Goal: Task Accomplishment & Management: Manage account settings

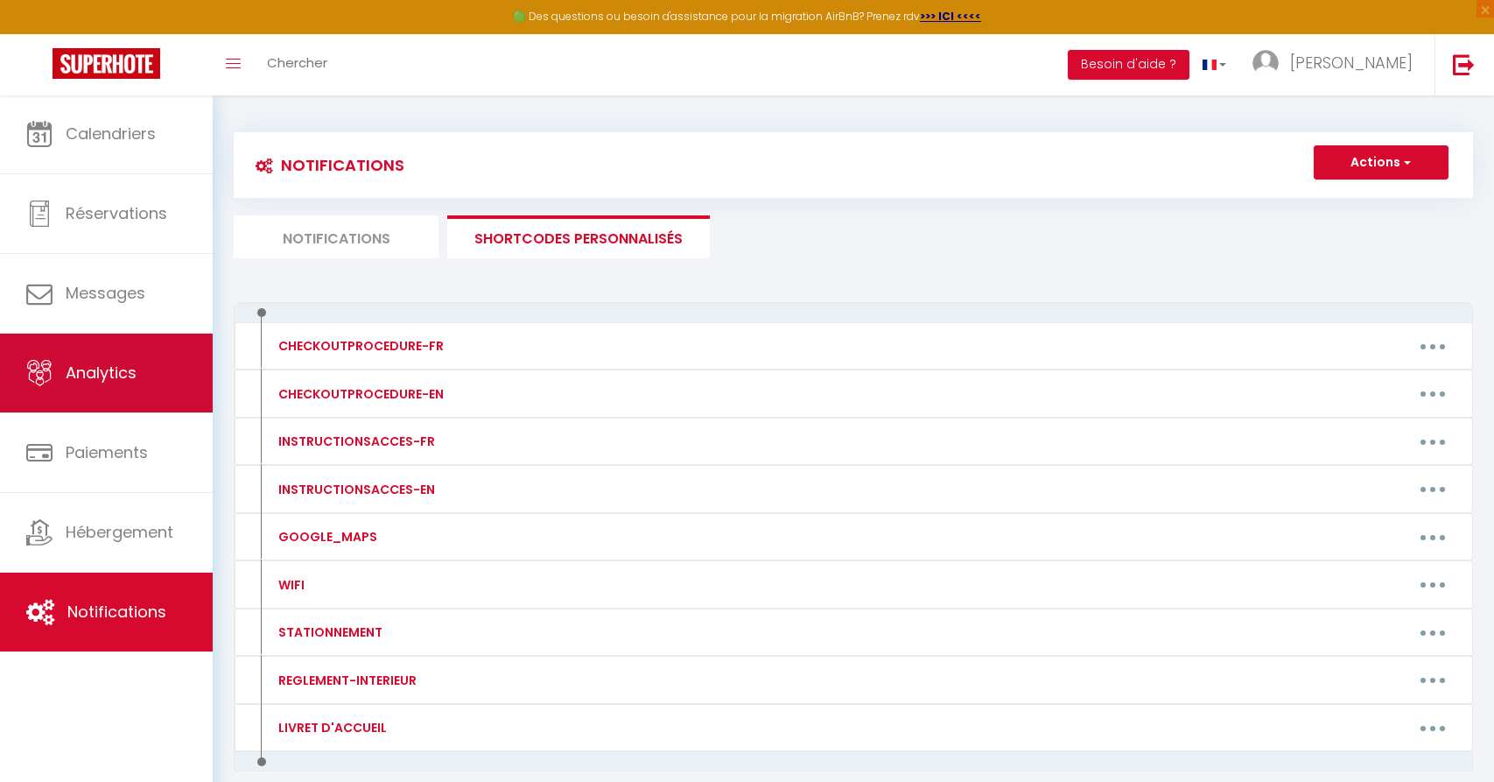
click at [145, 382] on link "Analytics" at bounding box center [106, 372] width 213 height 79
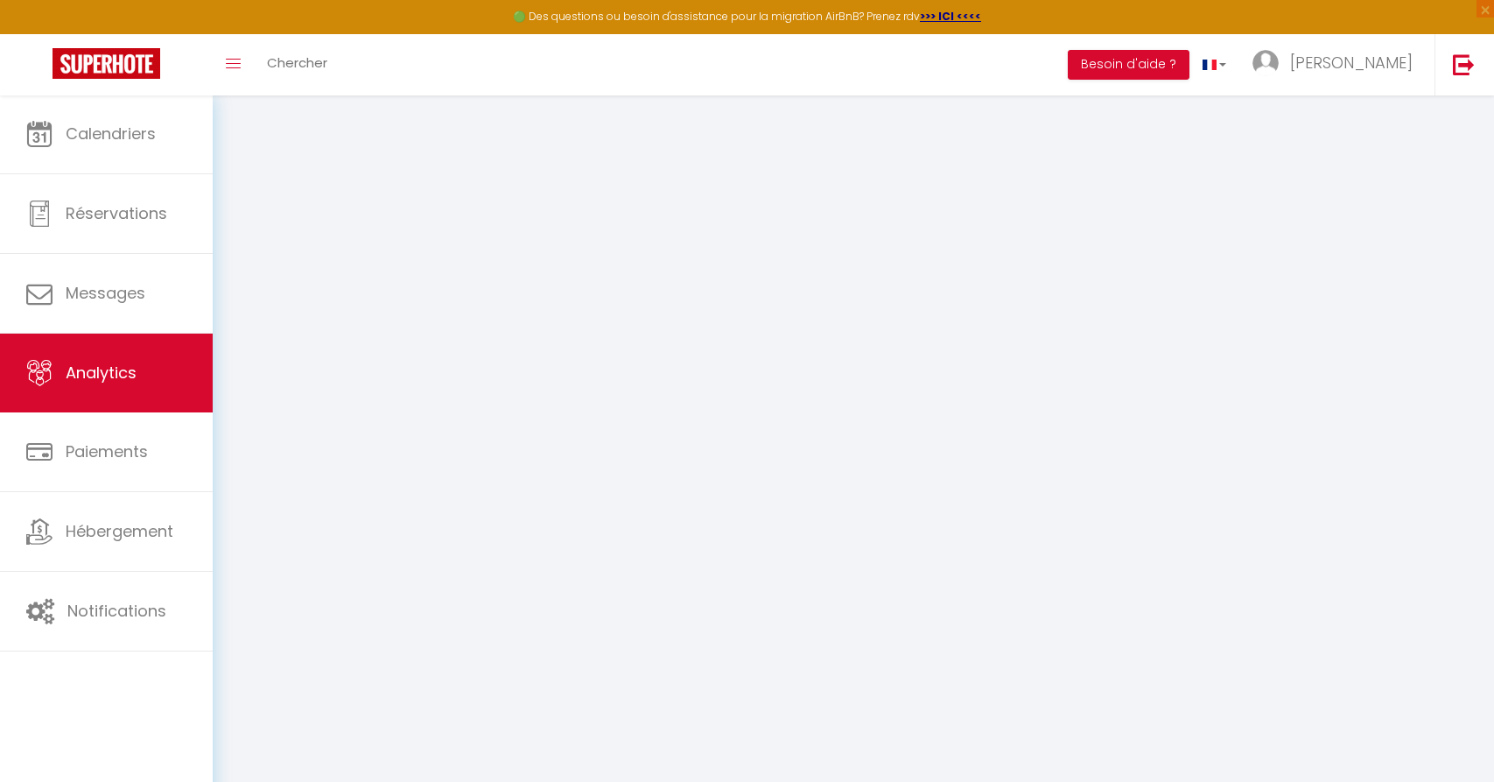
select select "2025"
select select "10"
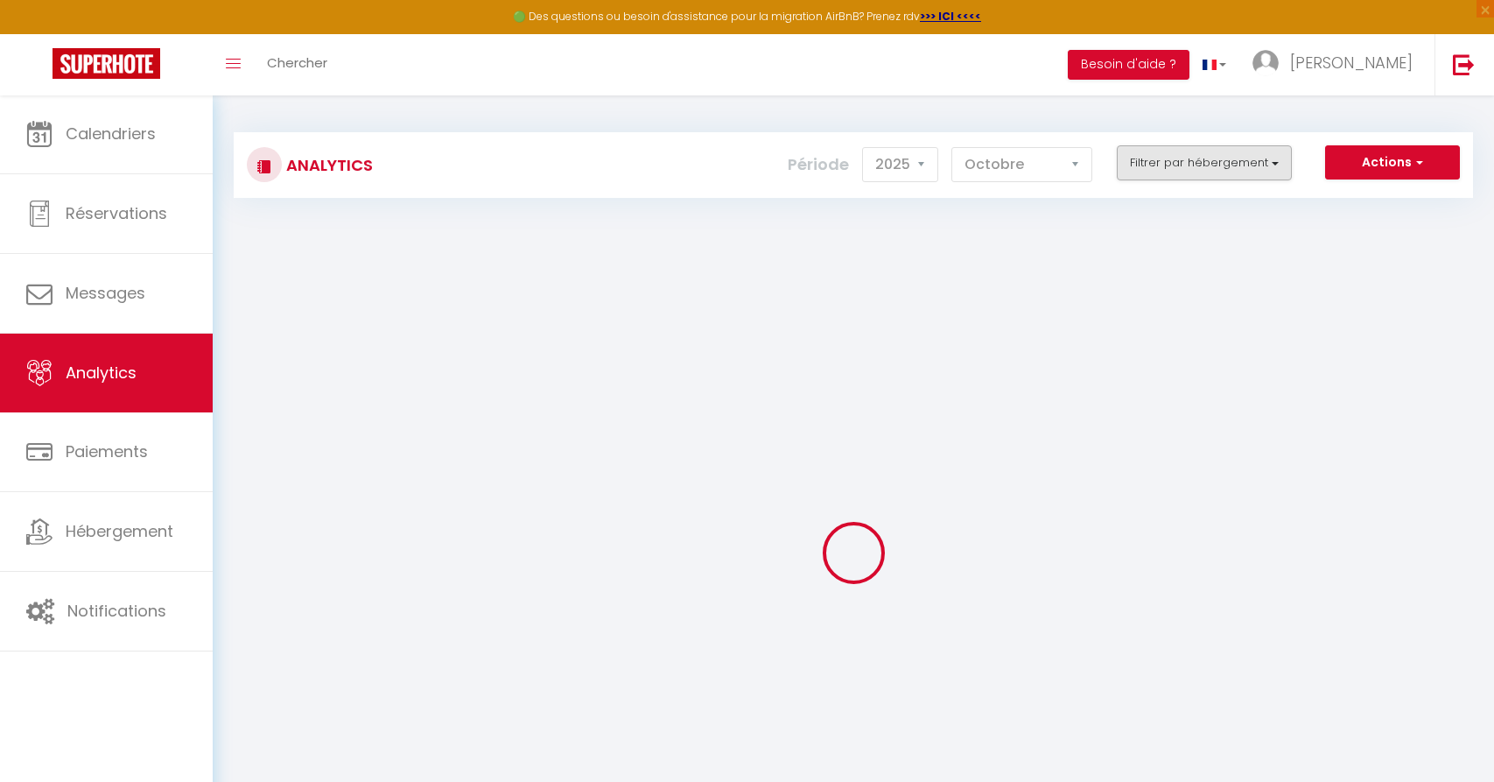
click at [1280, 150] on button "Filtrer par hébergement" at bounding box center [1204, 162] width 175 height 35
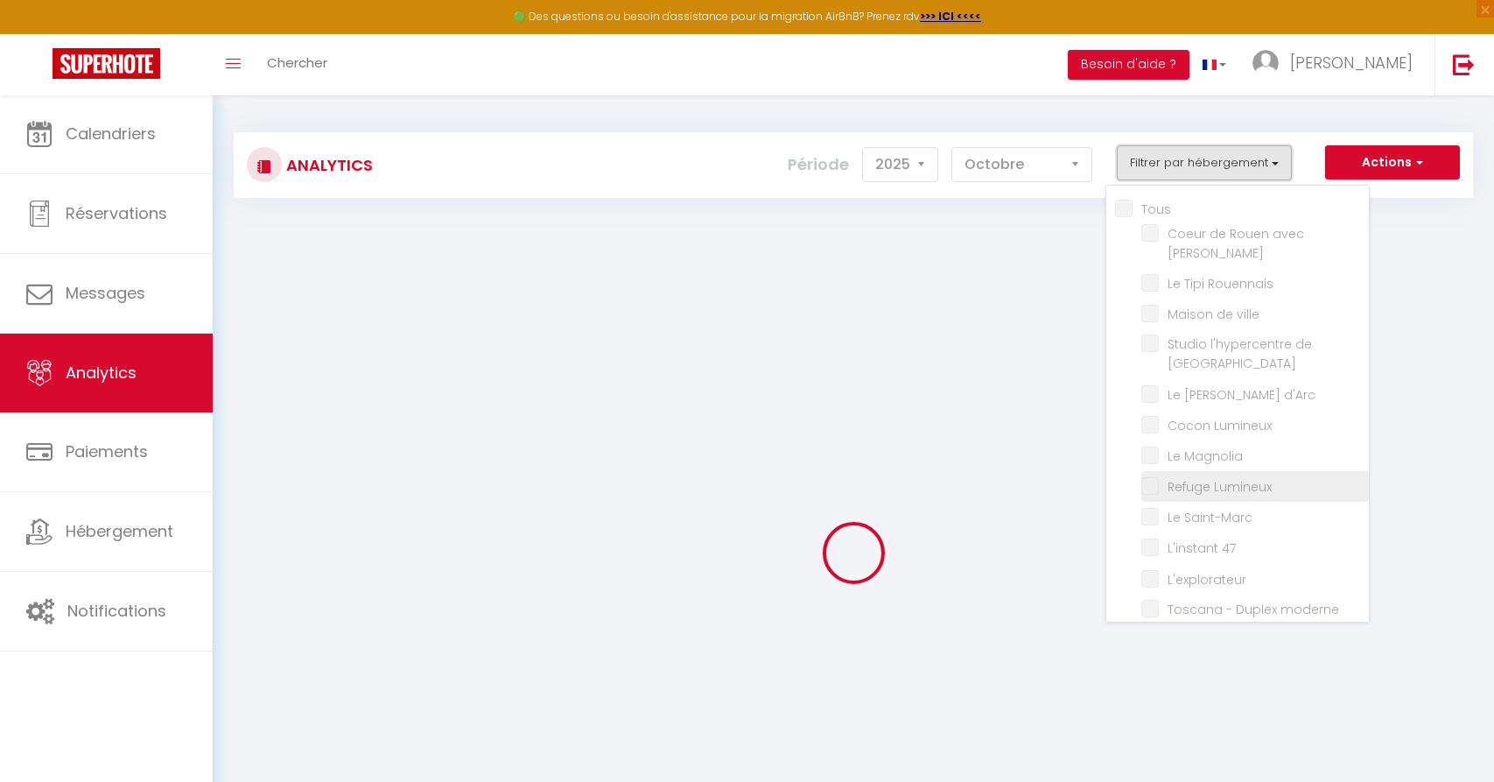
checkbox input "false"
checkbox jacuzzi "false"
checkbox Rouennais "false"
checkbox ville "false"
checkbox Rouen "false"
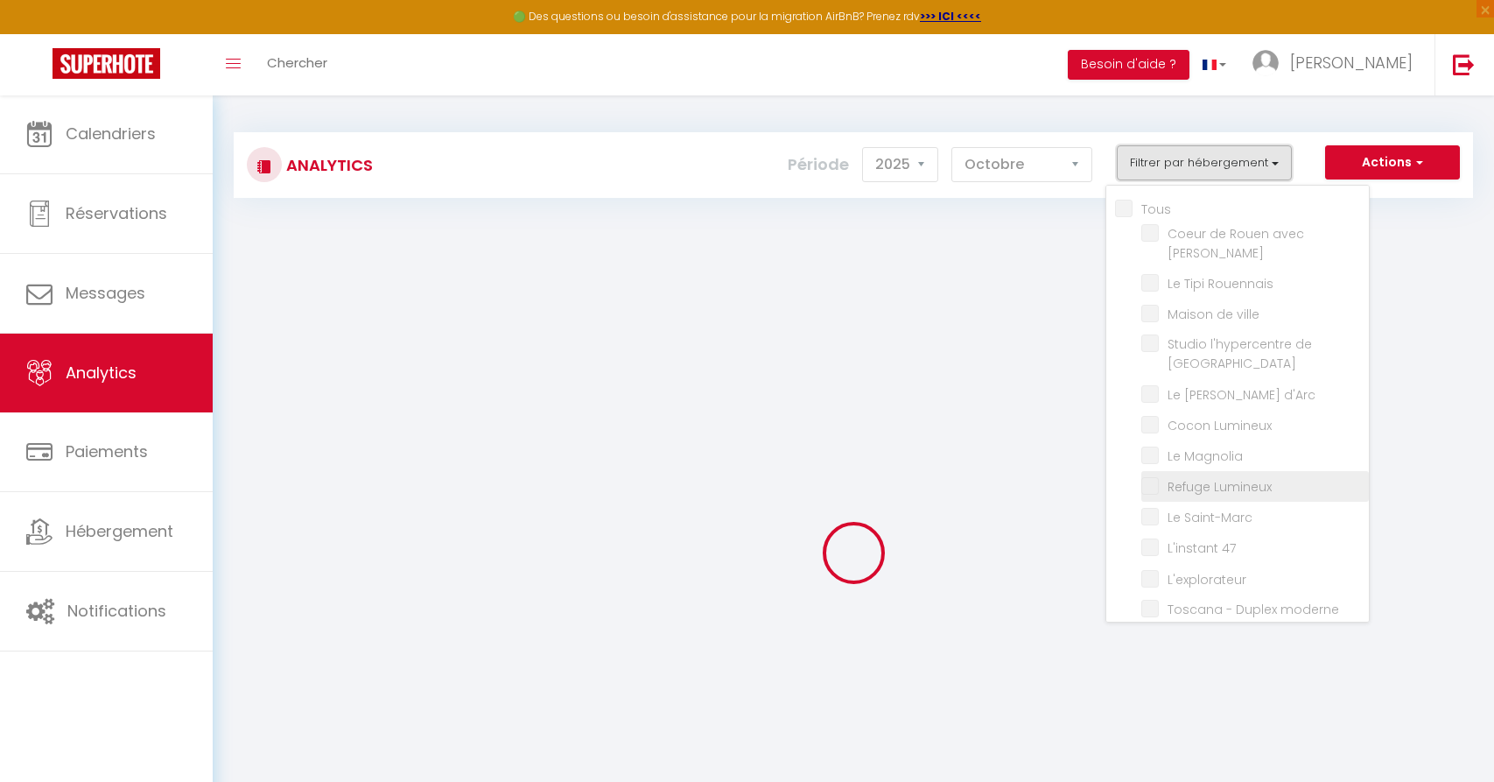
checkbox d\'Arc "false"
checkbox Lumineux "false"
checkbox Magnolia "false"
checkbox Lumineux "false"
checkbox Saint-Marc "false"
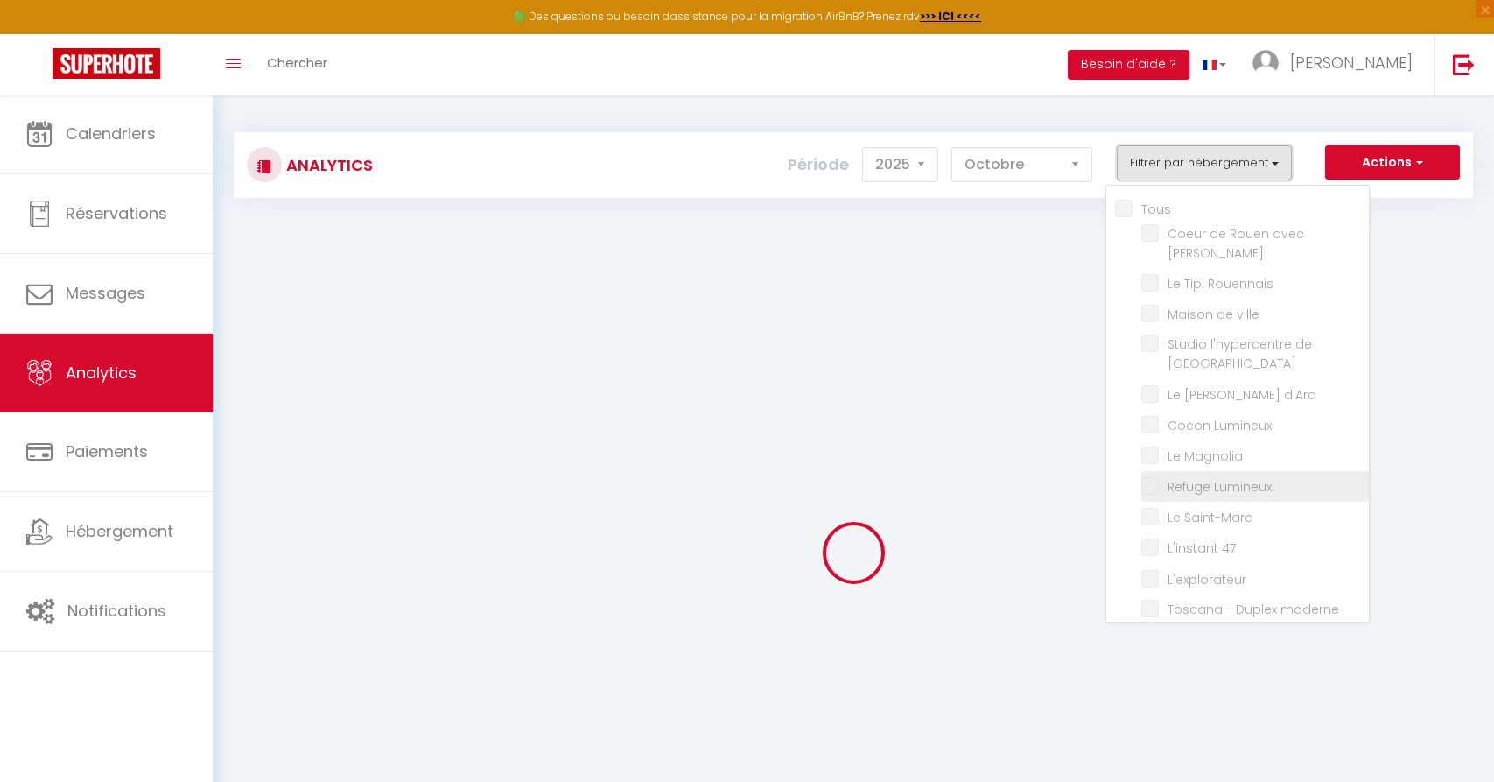
checkbox 47 "false"
checkbox input "false"
checkbox hypercentre "false"
checkbox Lumineux "false"
checkbox input "false"
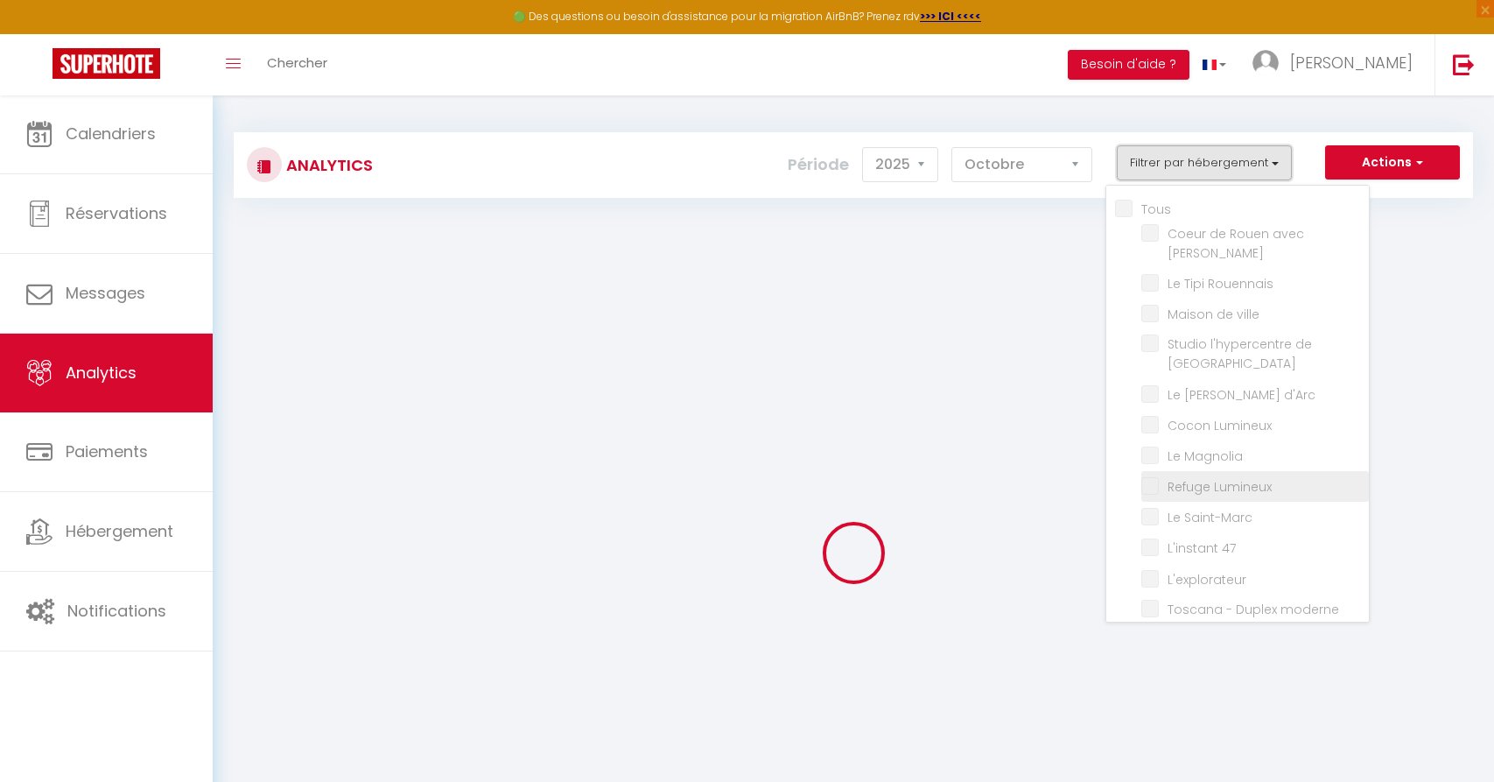
checkbox Jasmin "false"
checkbox Rouen "false"
checkbox historique "false"
checkbox Lilas "false"
checkbox Terrasse "false"
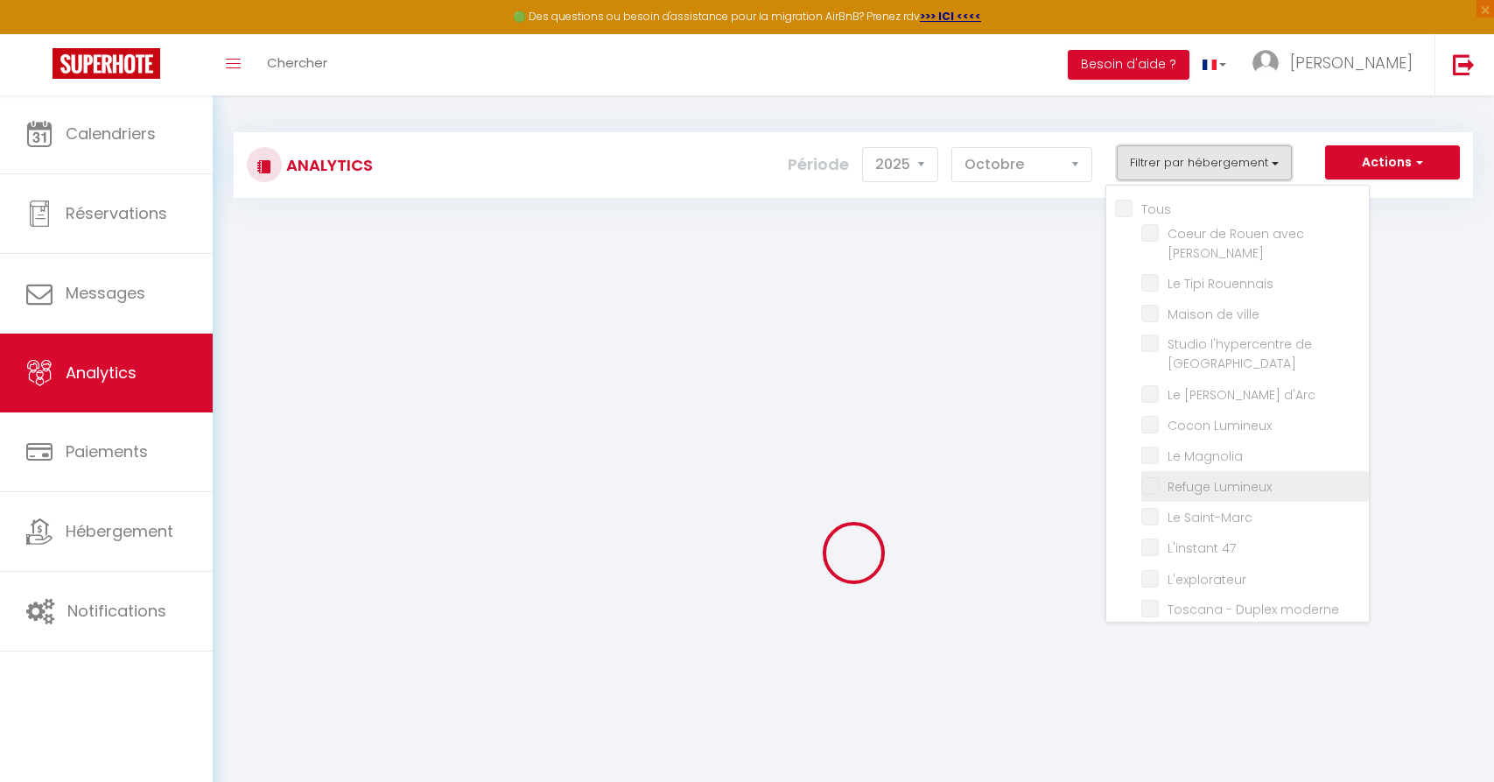
checkbox Gratuit "false"
checkbox centre "false"
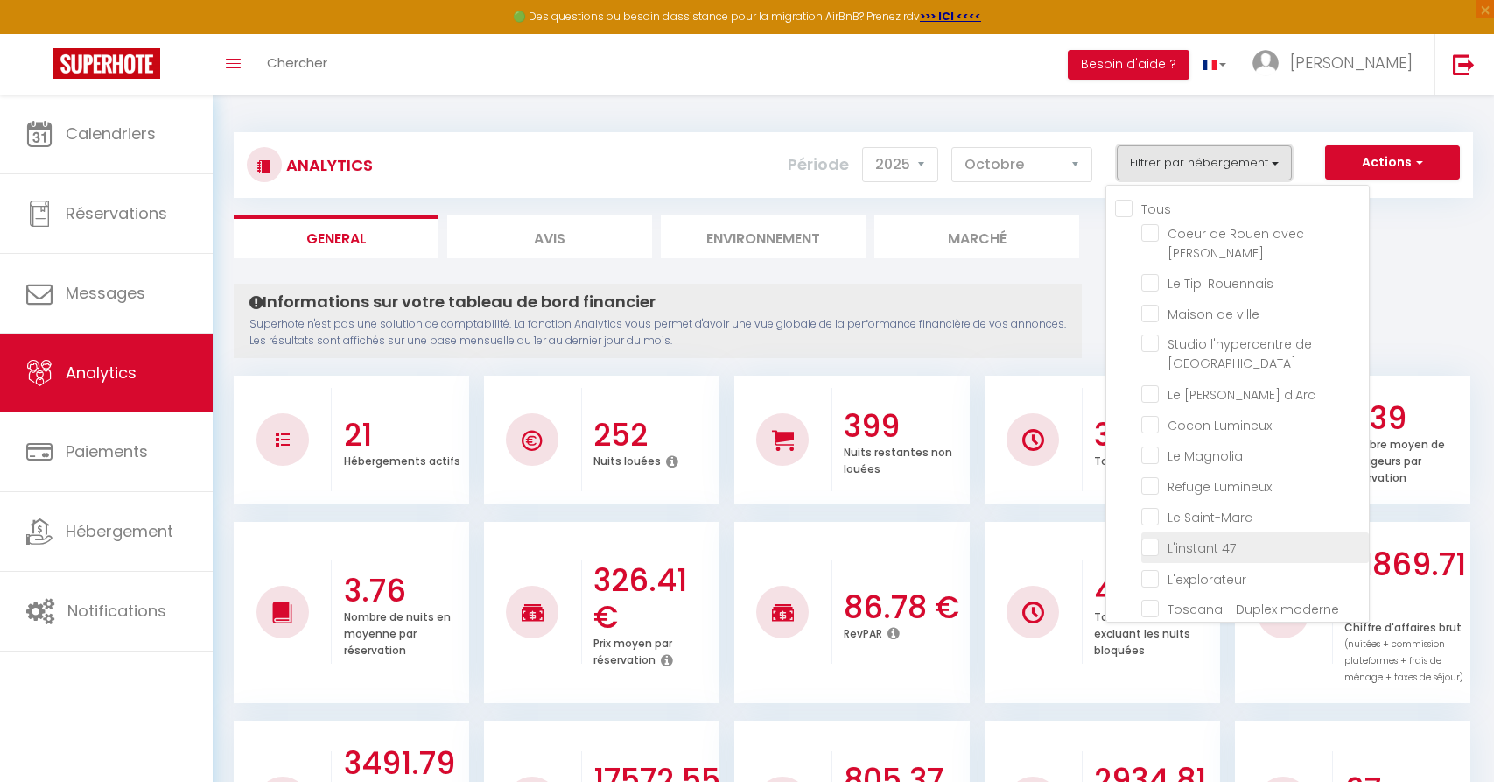
scroll to position [102, 0]
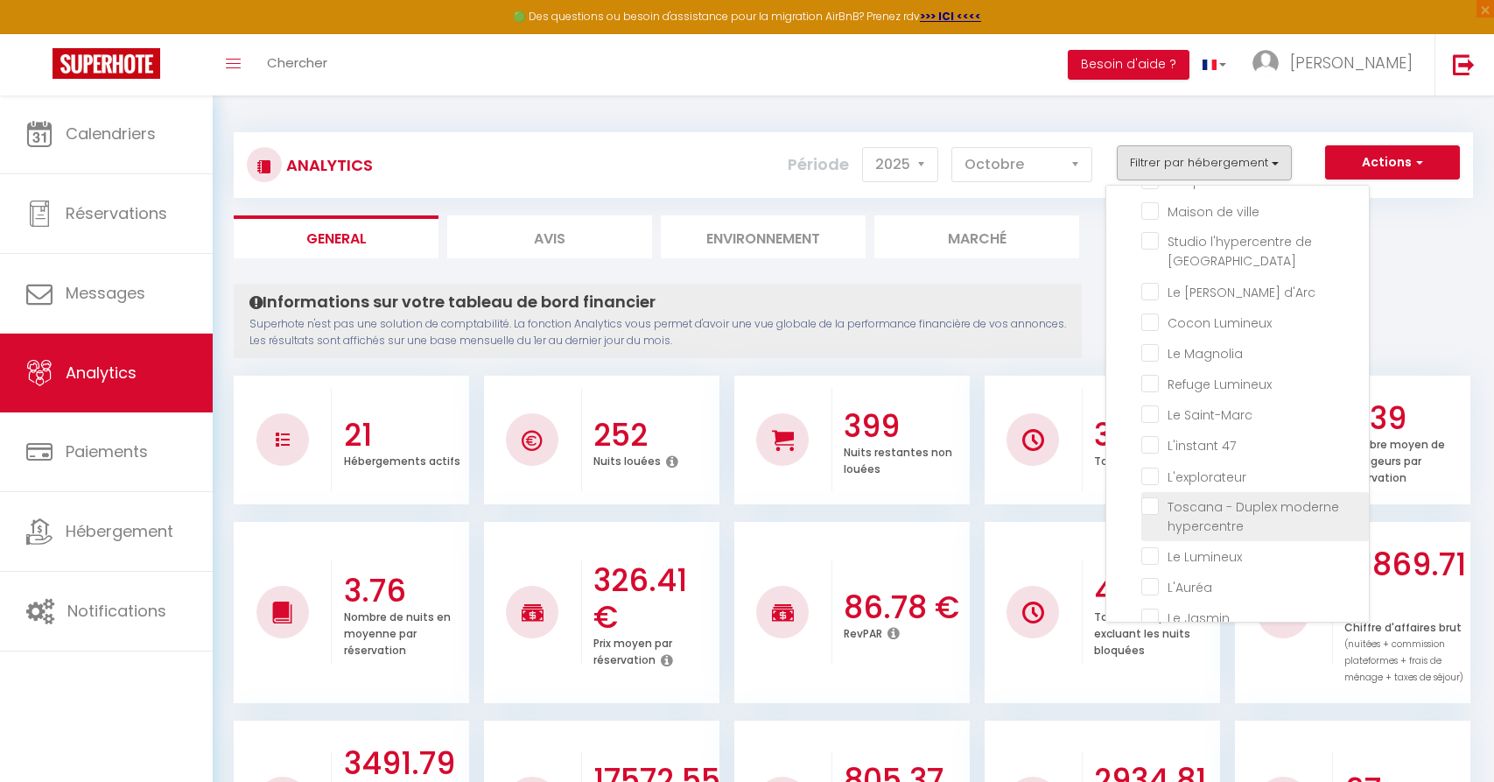
click at [1198, 497] on hypercentre "checkbox" at bounding box center [1255, 506] width 228 height 18
checkbox hypercentre "false"
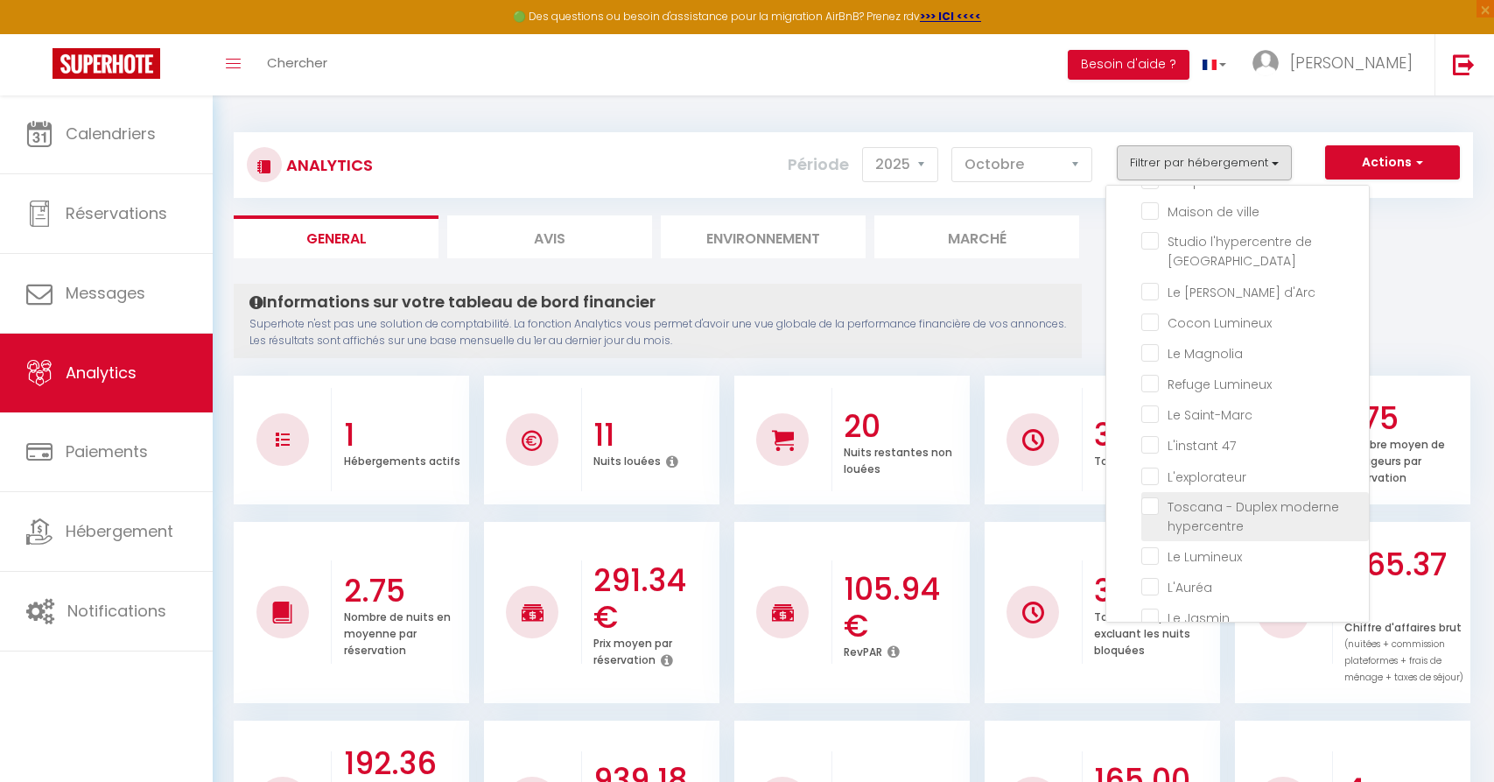
checkbox jacuzzi "false"
checkbox Rouennais "false"
checkbox ville "false"
checkbox Rouen "false"
checkbox d\'Arc "false"
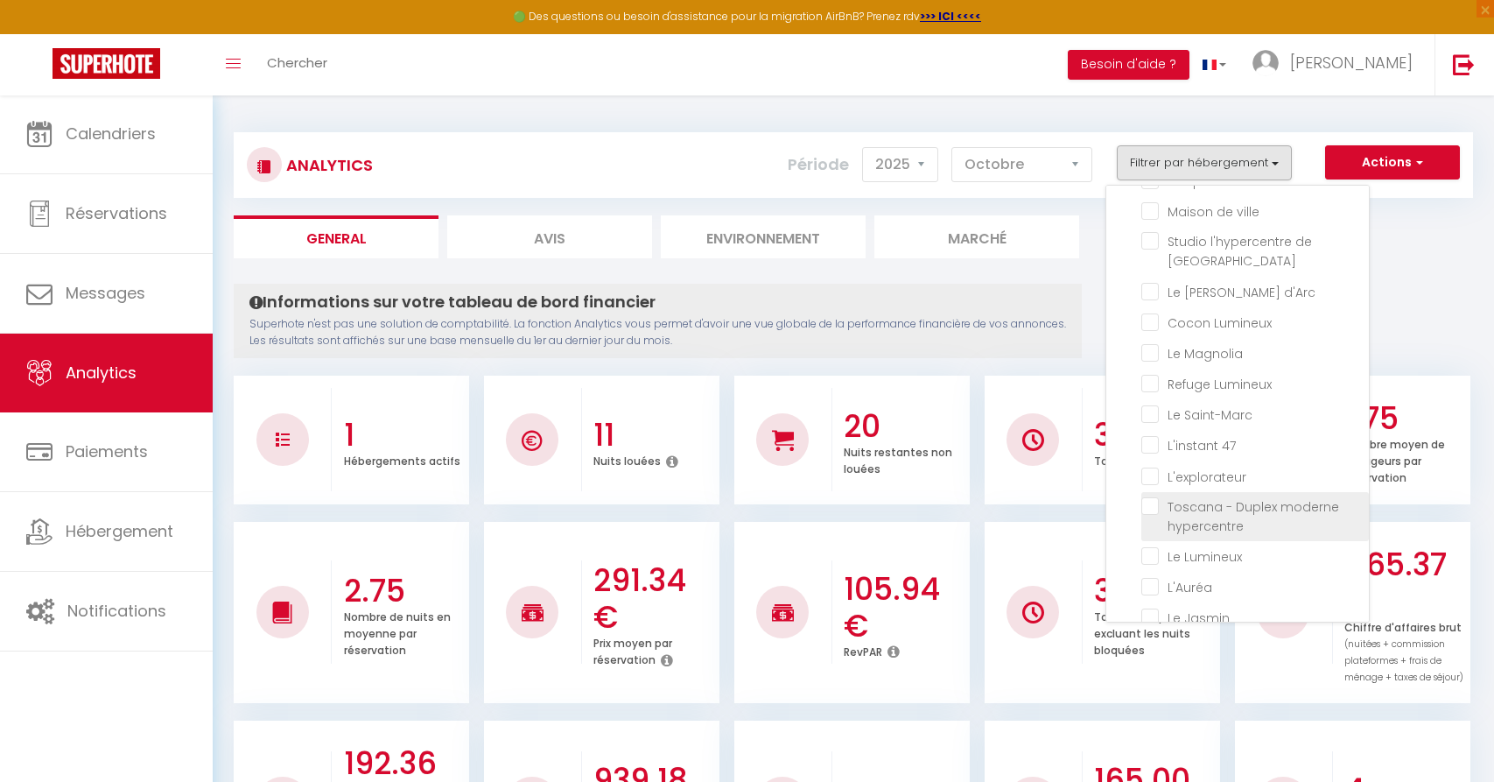
checkbox Lumineux "false"
checkbox Magnolia "false"
checkbox Lumineux "false"
checkbox Saint-Marc "false"
checkbox 47 "false"
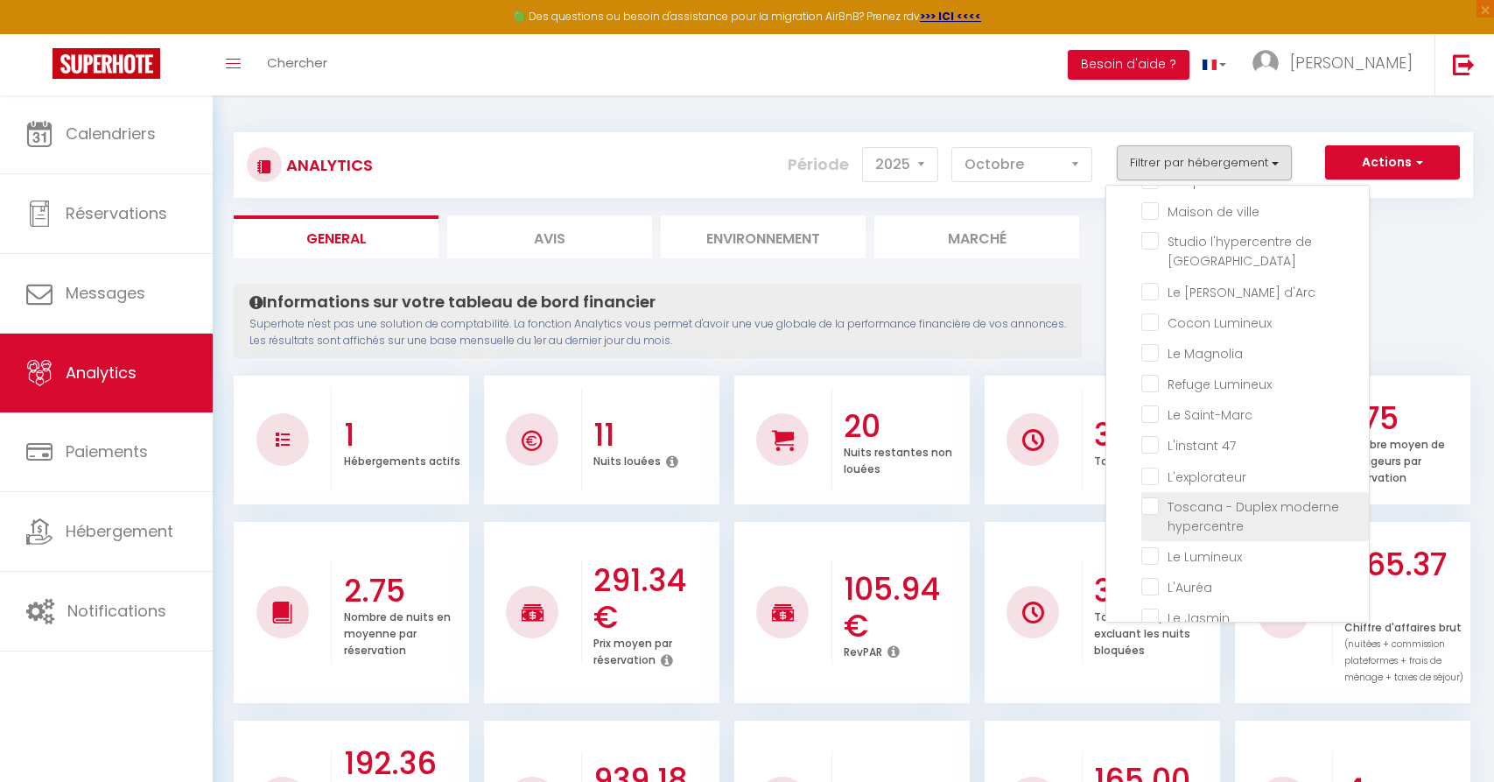
checkbox input "false"
checkbox Lumineux "false"
checkbox input "false"
checkbox Jasmin "false"
checkbox Rouen "false"
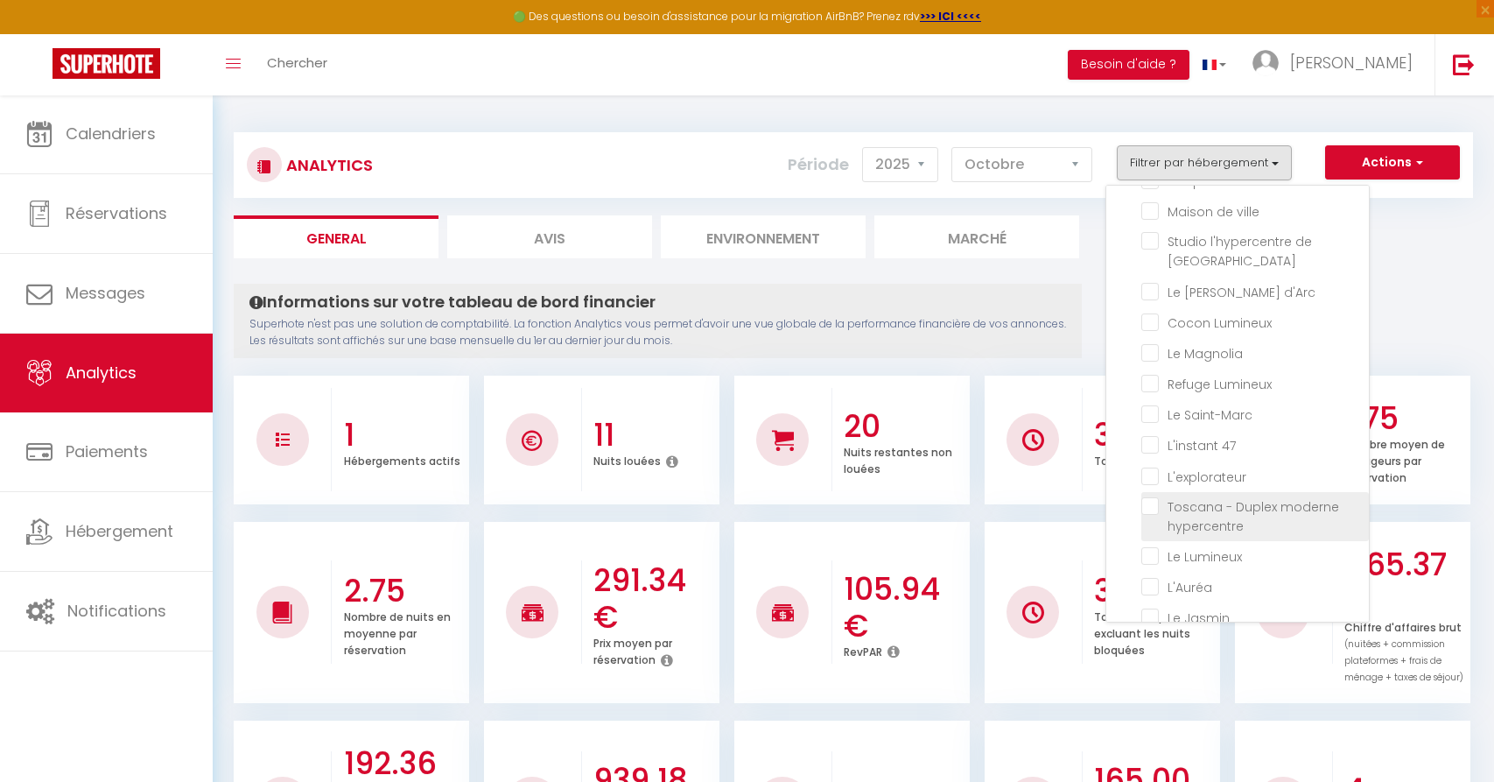
checkbox historique "false"
checkbox Lilas "false"
checkbox Terrasse "false"
checkbox Gratuit "false"
checkbox centre "false"
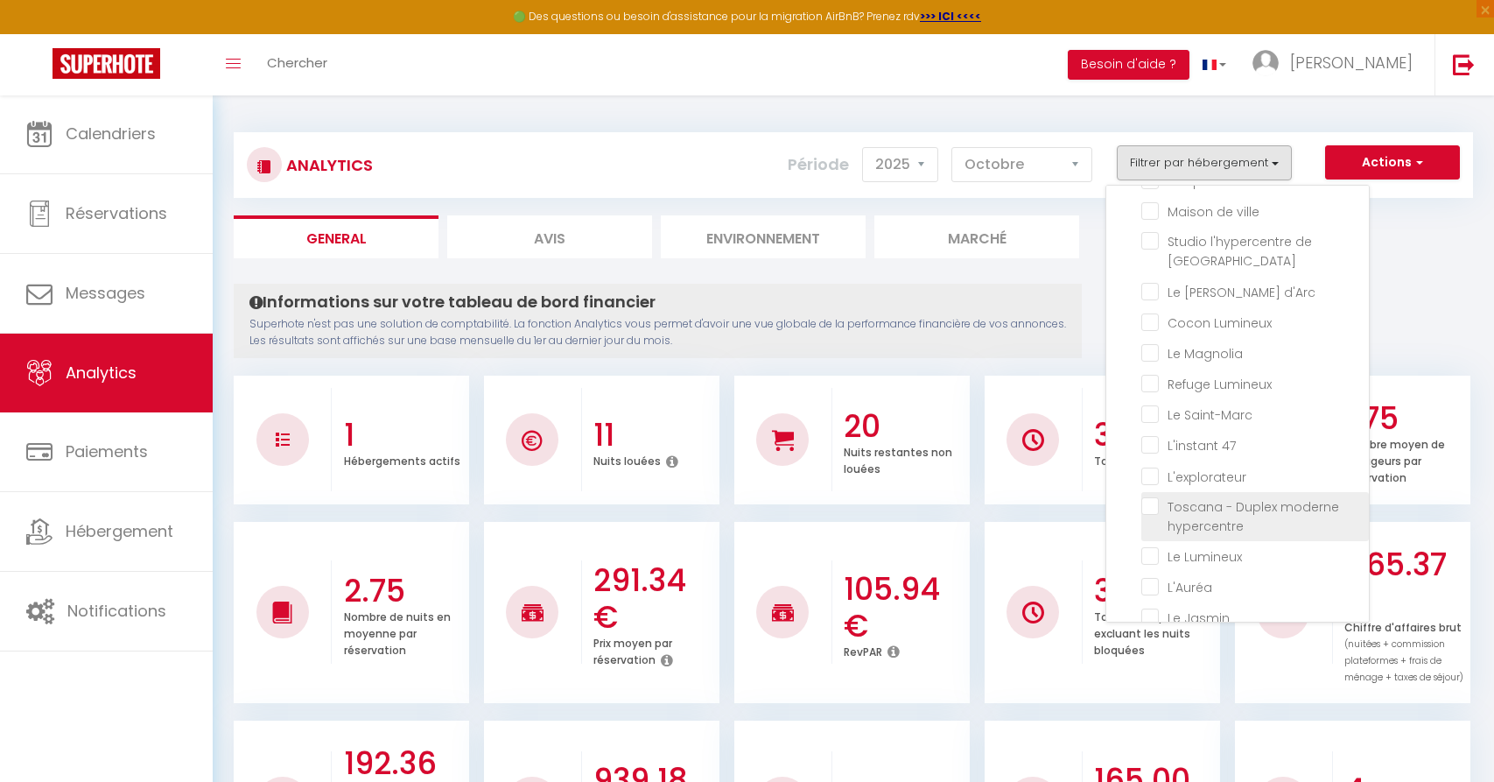
checkbox jacuzzi "false"
checkbox Rouennais "false"
checkbox ville "false"
checkbox Rouen "false"
checkbox d\'Arc "false"
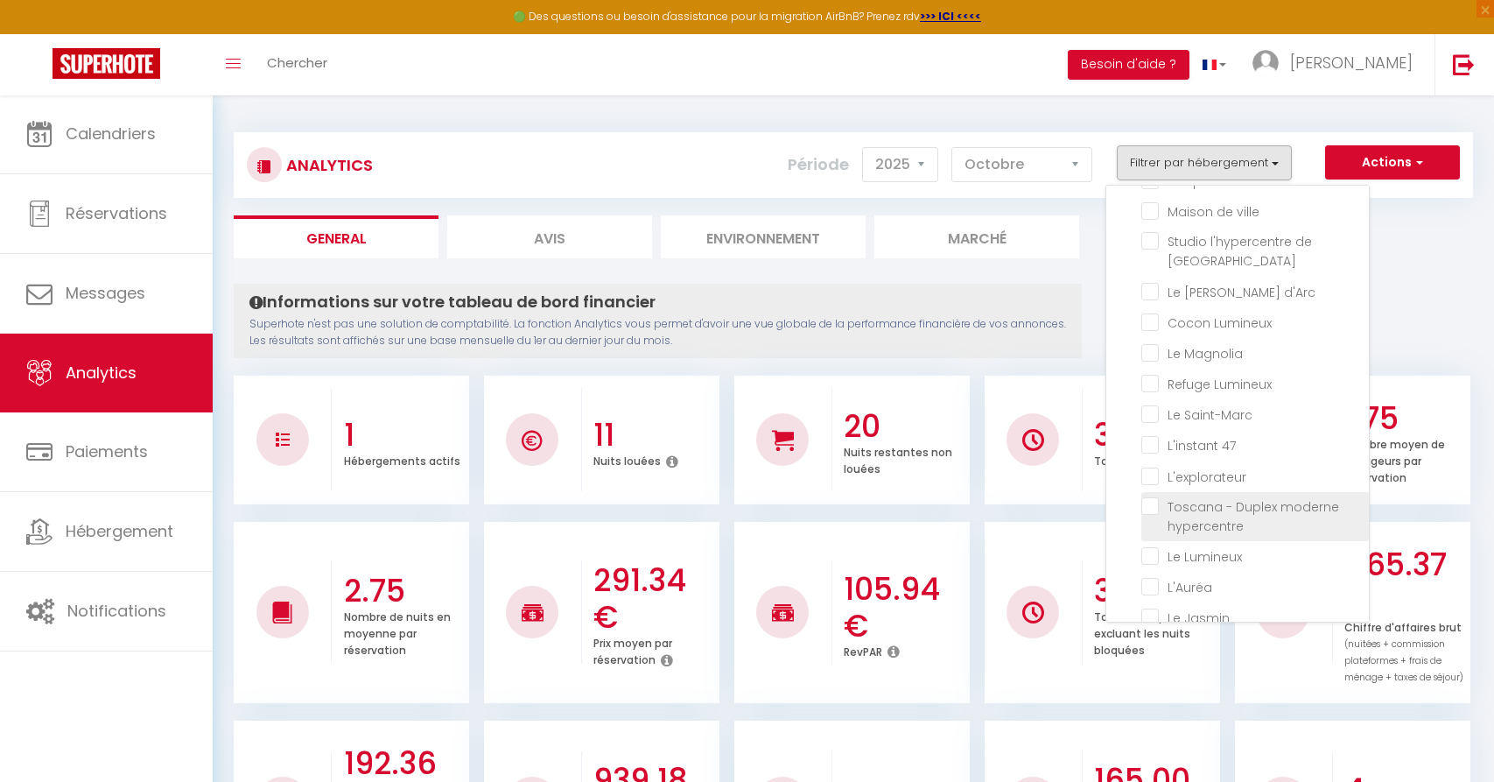
checkbox Lumineux "false"
checkbox Magnolia "false"
checkbox Lumineux "false"
checkbox Saint-Marc "false"
checkbox 47 "false"
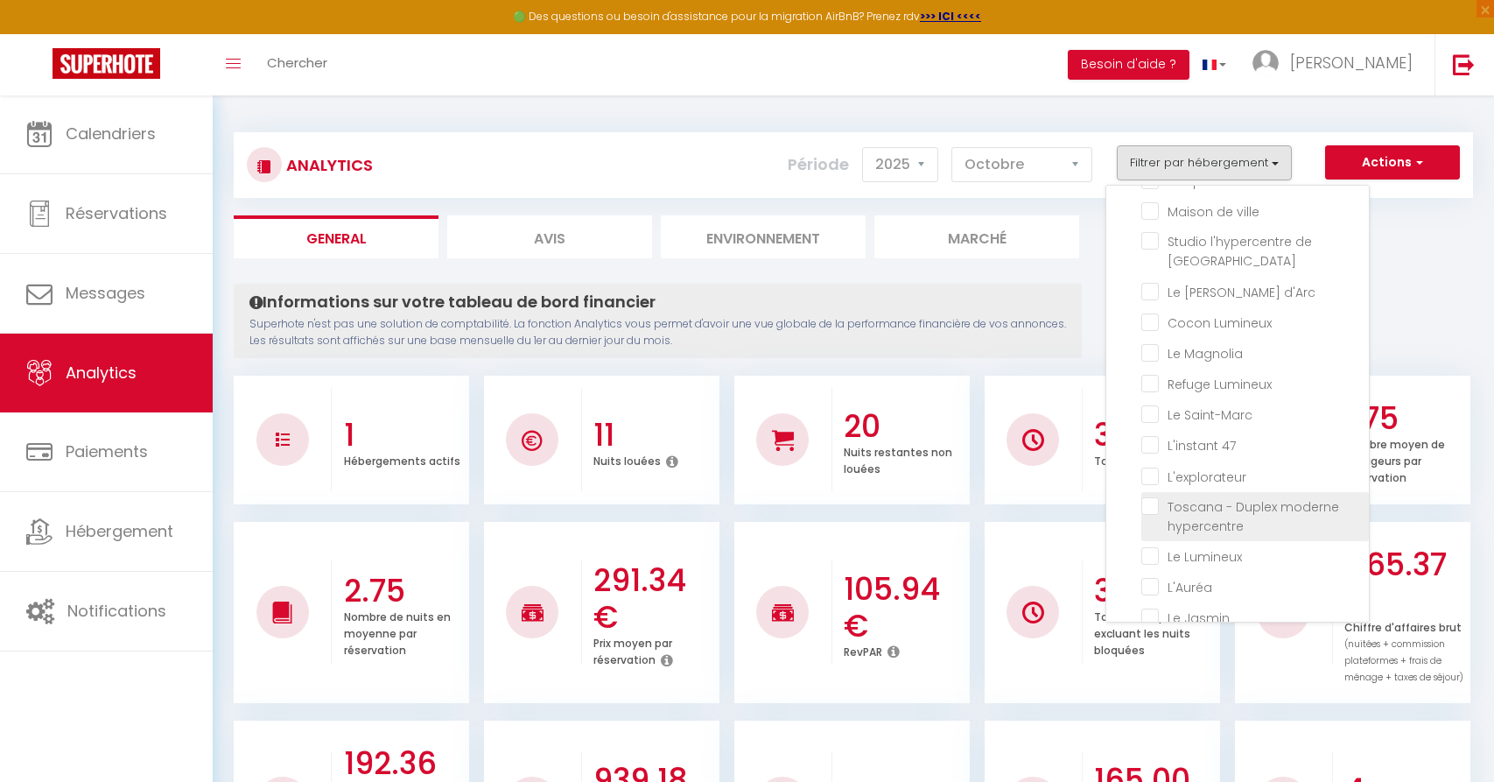
checkbox input "false"
checkbox Lumineux "false"
checkbox input "false"
checkbox Jasmin "false"
checkbox Rouen "false"
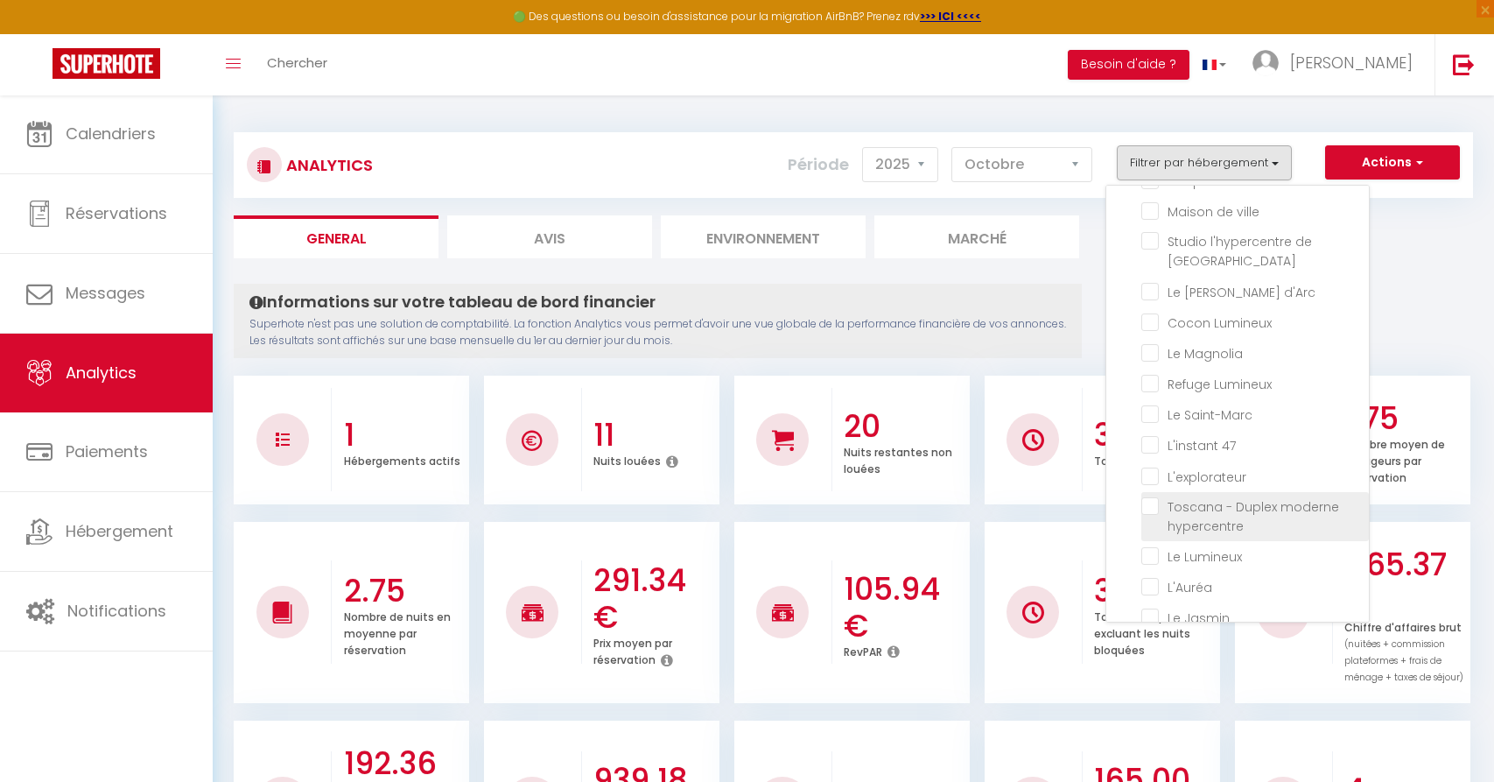
checkbox historique "false"
checkbox Lilas "false"
checkbox Terrasse "false"
checkbox Gratuit "false"
checkbox centre "false"
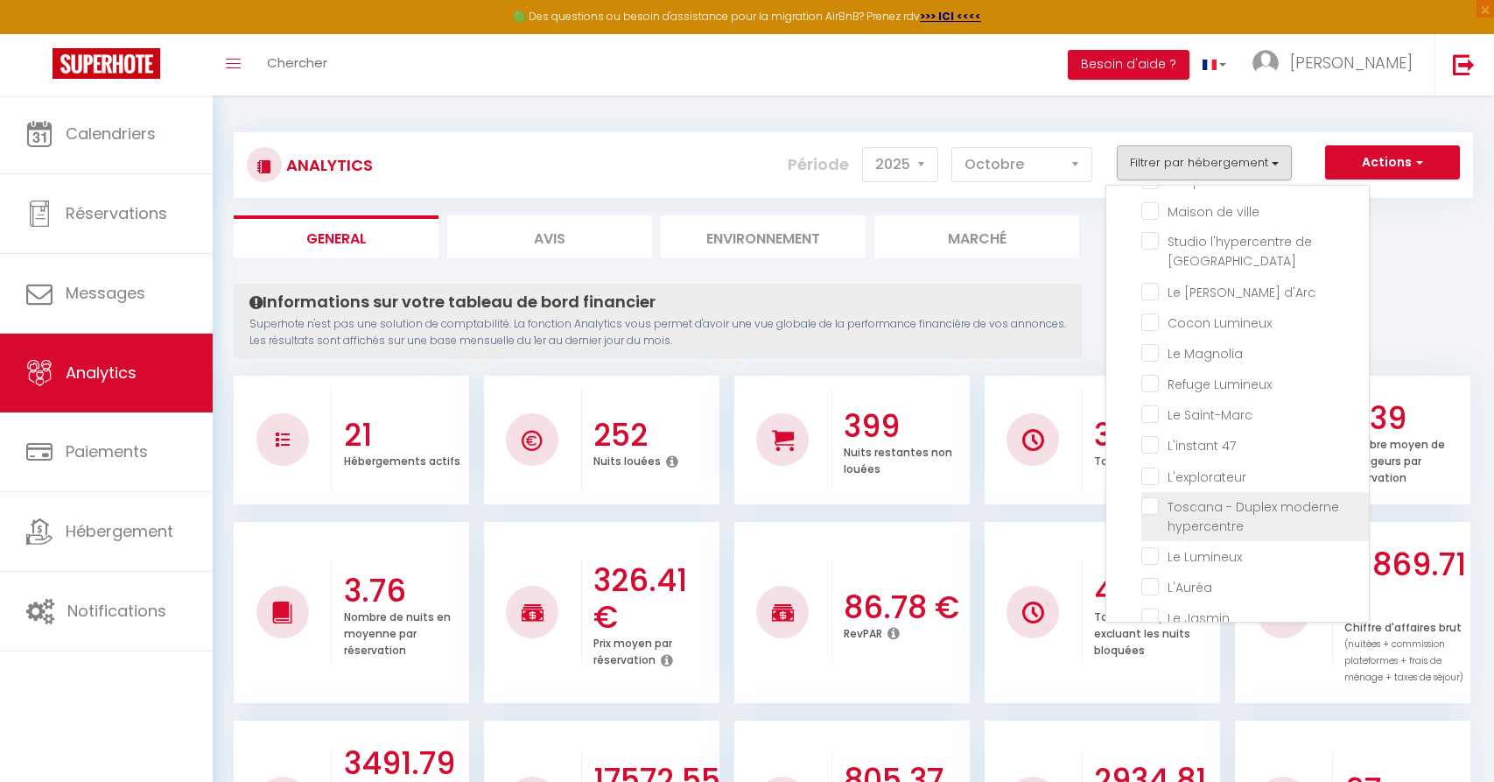
checkbox jacuzzi "false"
checkbox Rouennais "false"
checkbox ville "false"
checkbox Rouen "false"
checkbox d\'Arc "false"
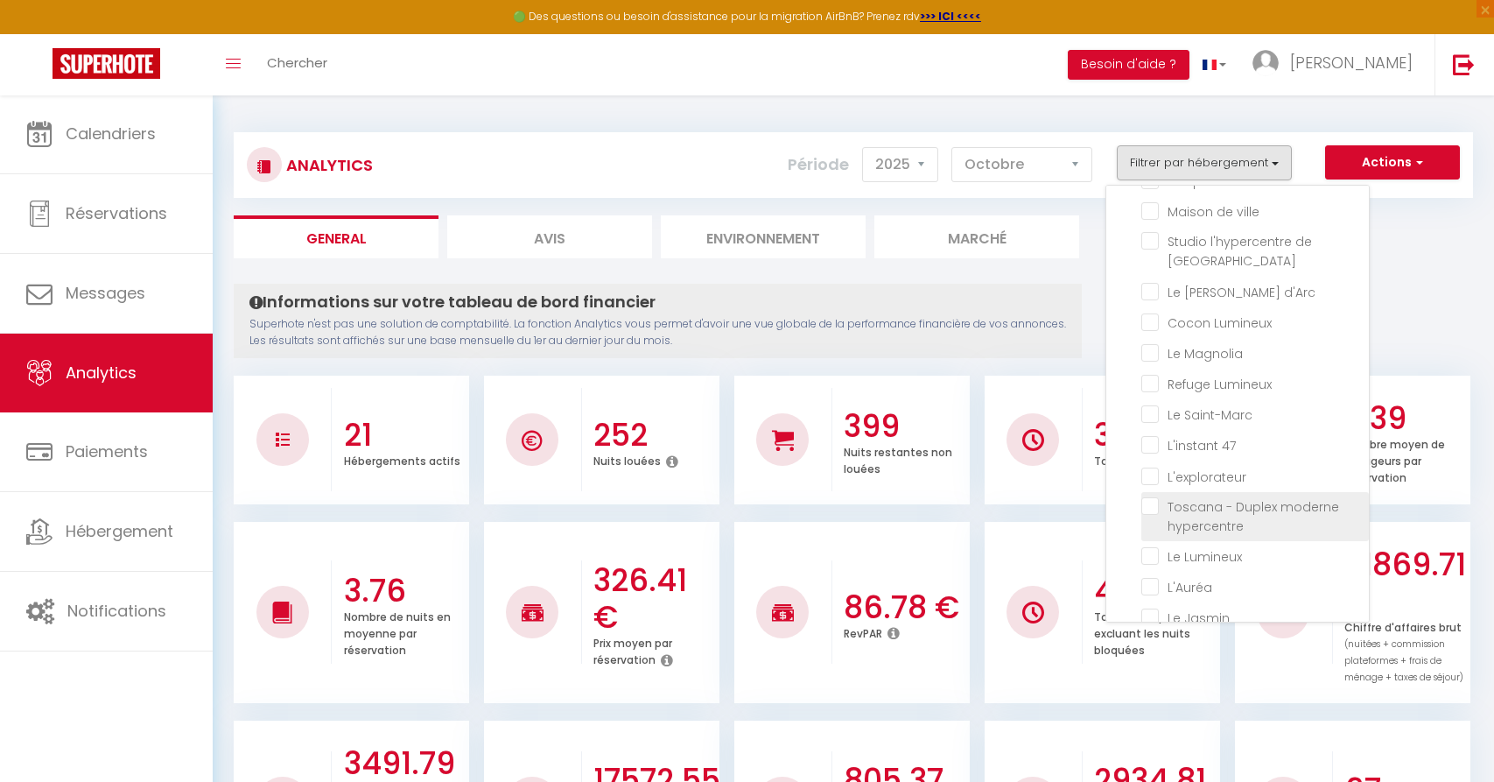
checkbox Lumineux "false"
checkbox Magnolia "false"
checkbox Lumineux "false"
checkbox Saint-Marc "false"
checkbox 47 "false"
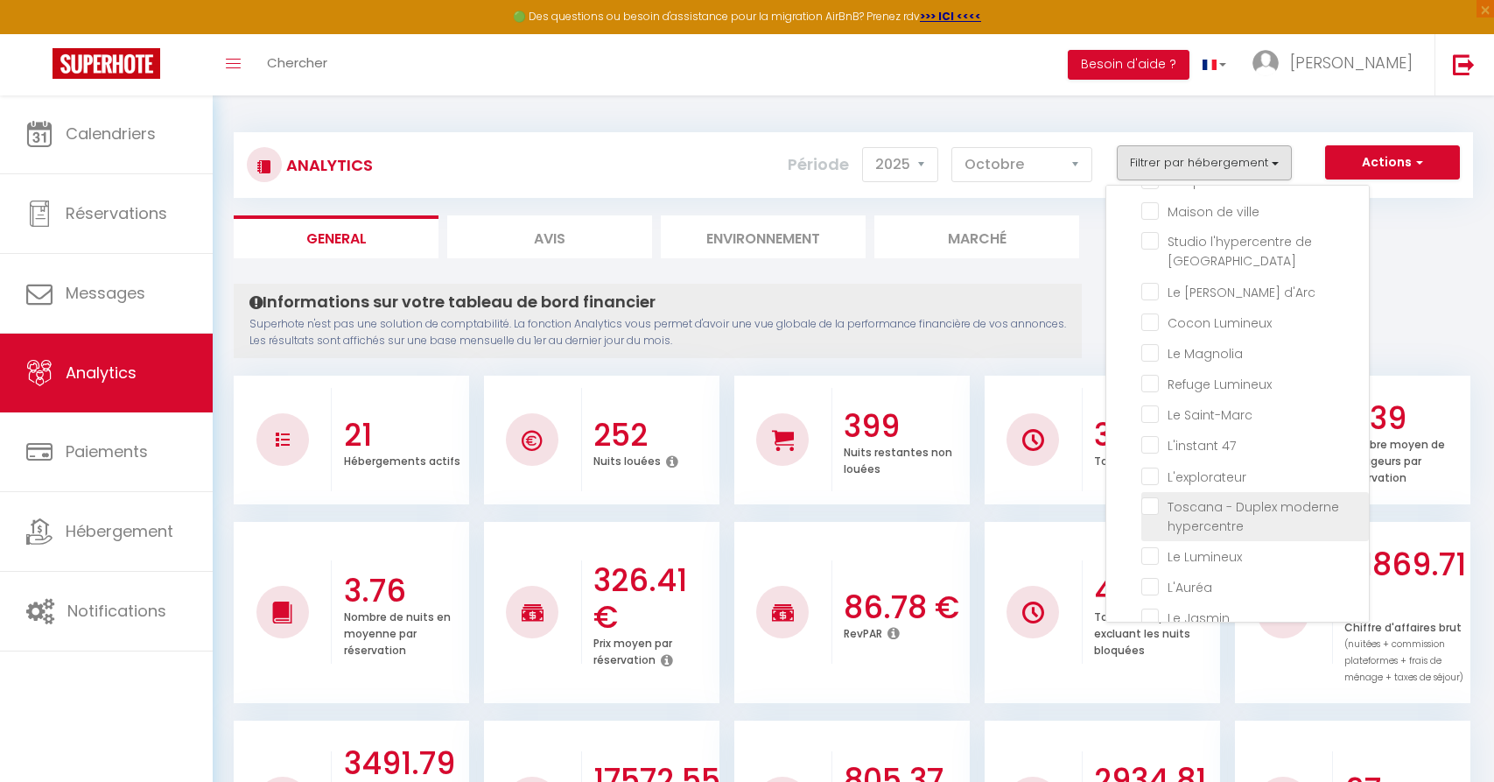
checkbox input "false"
checkbox Lumineux "false"
checkbox input "false"
checkbox Jasmin "false"
checkbox Rouen "false"
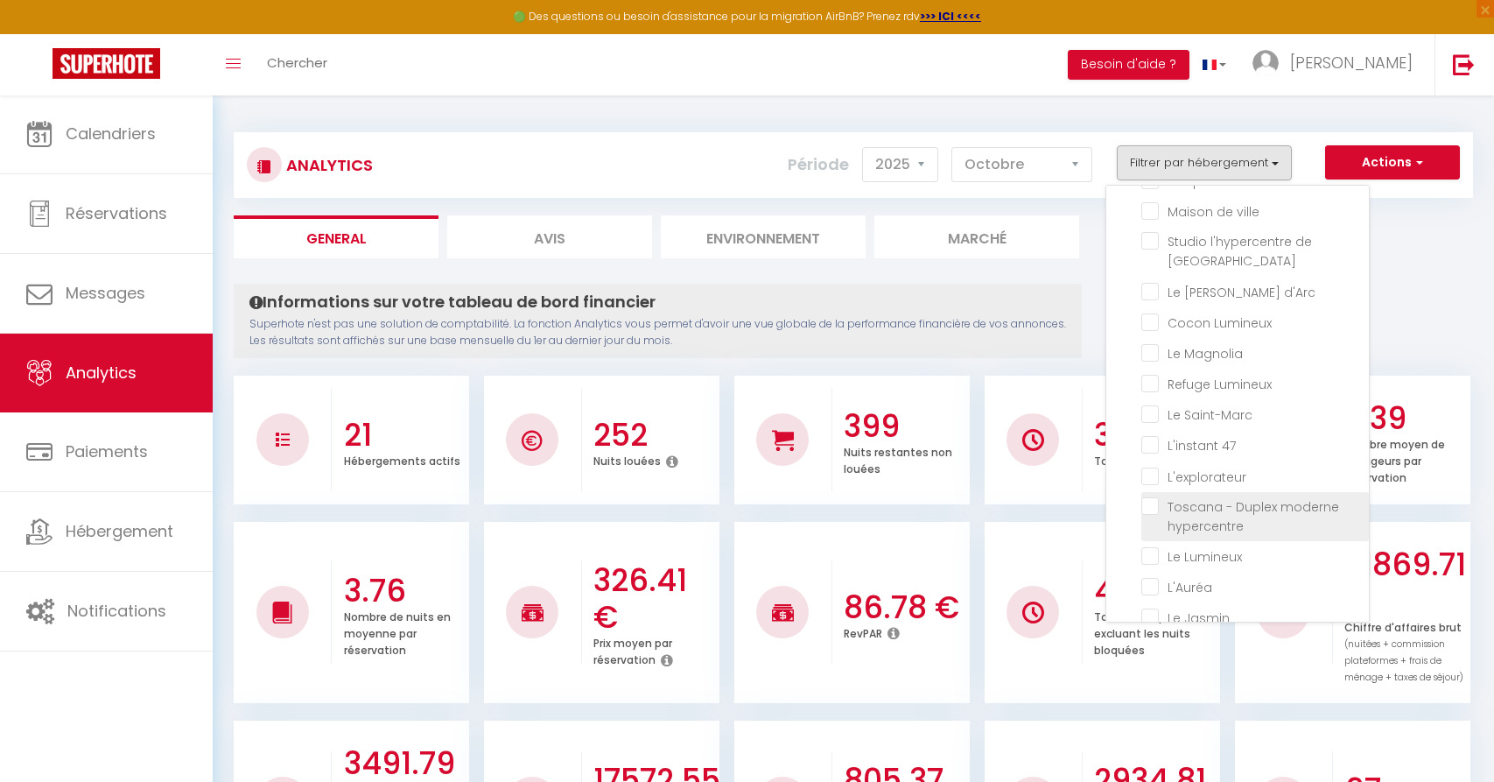
checkbox historique "false"
checkbox Lilas "false"
checkbox Terrasse "false"
checkbox Gratuit "false"
checkbox centre "false"
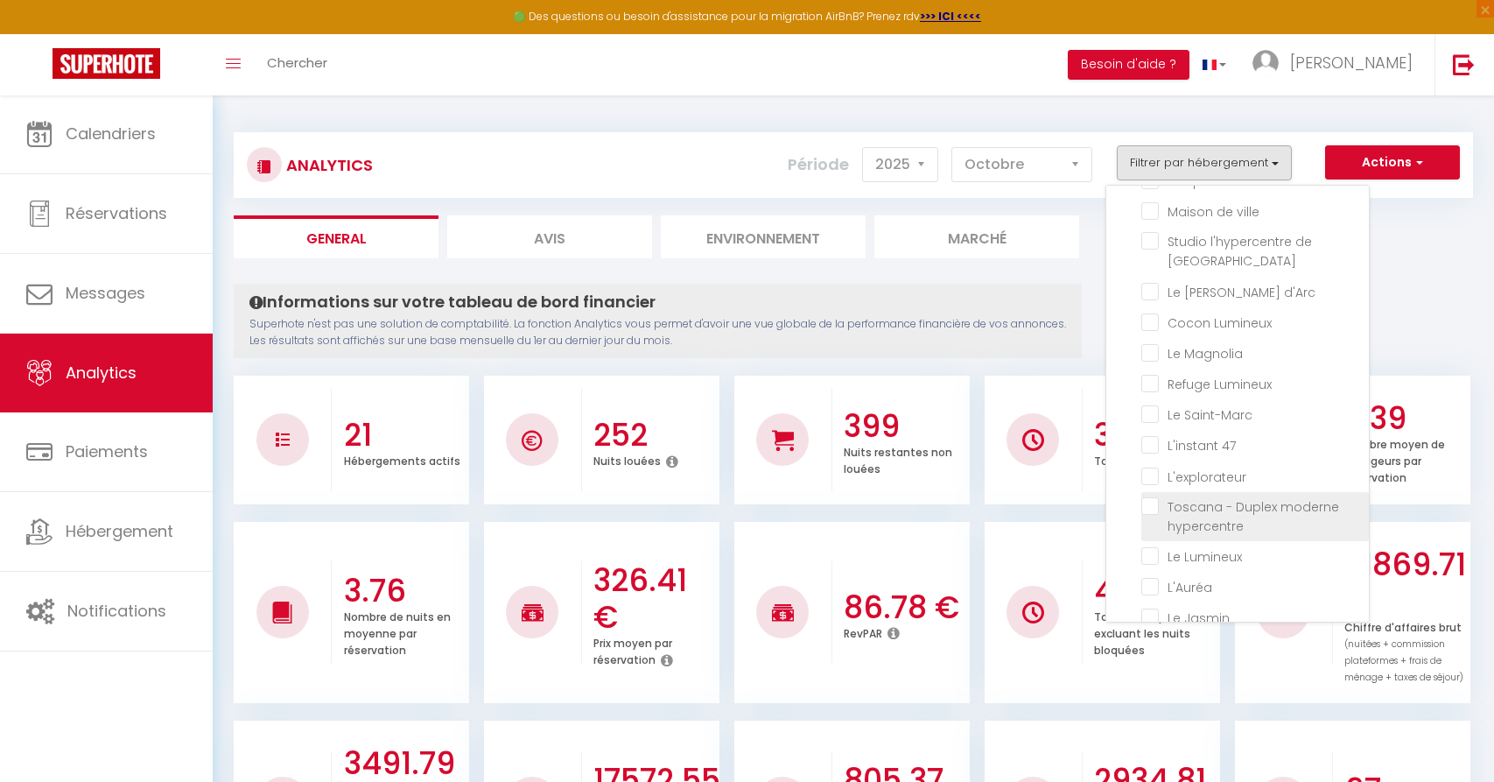
click at [1151, 497] on hypercentre "checkbox" at bounding box center [1255, 506] width 228 height 18
checkbox hypercentre "true"
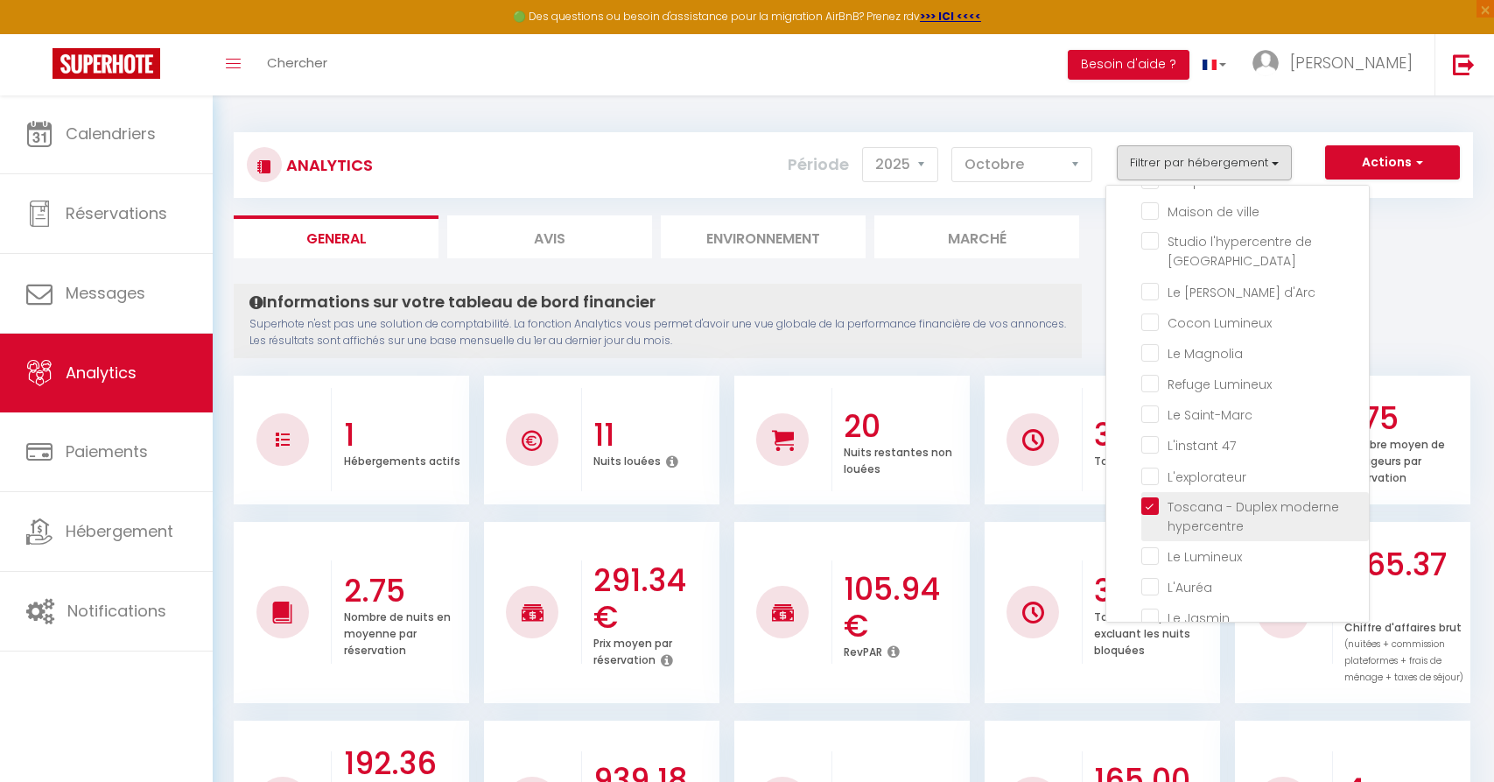
checkbox jacuzzi "false"
checkbox Rouennais "false"
checkbox ville "false"
checkbox Rouen "false"
checkbox d\'Arc "false"
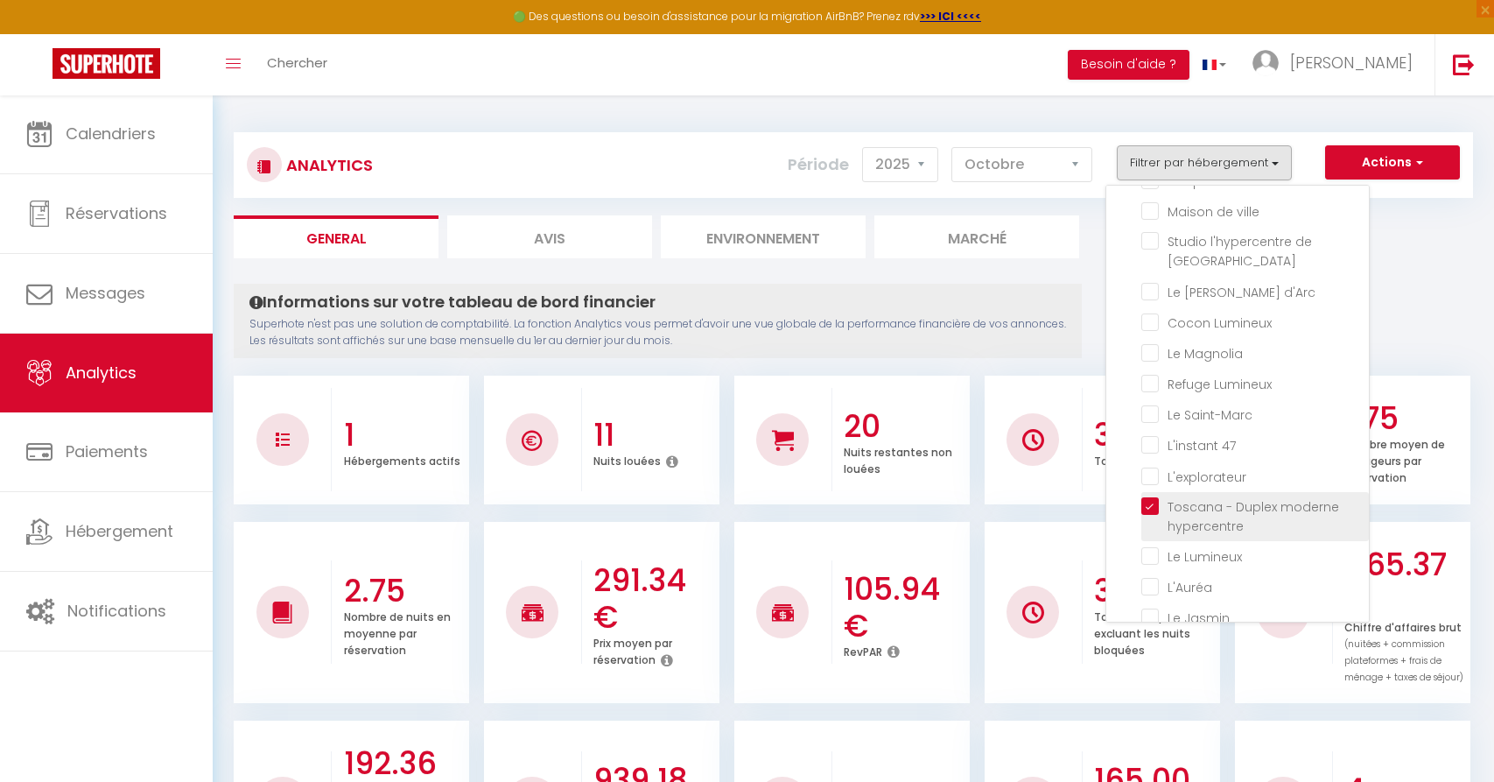
checkbox Lumineux "false"
checkbox Magnolia "false"
checkbox Lumineux "false"
checkbox Saint-Marc "false"
checkbox 47 "false"
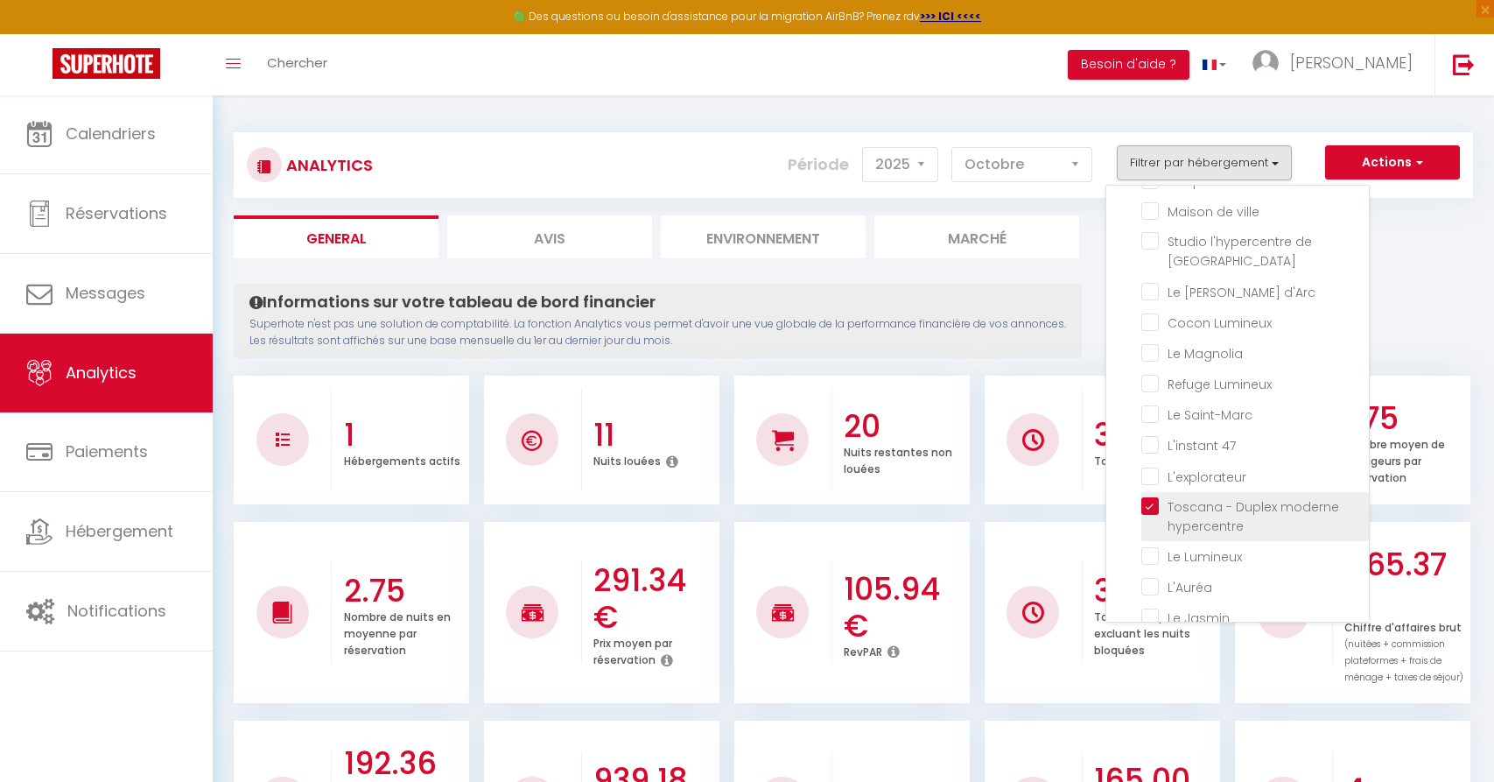
checkbox input "false"
checkbox Lumineux "false"
checkbox input "false"
checkbox Jasmin "false"
checkbox Rouen "false"
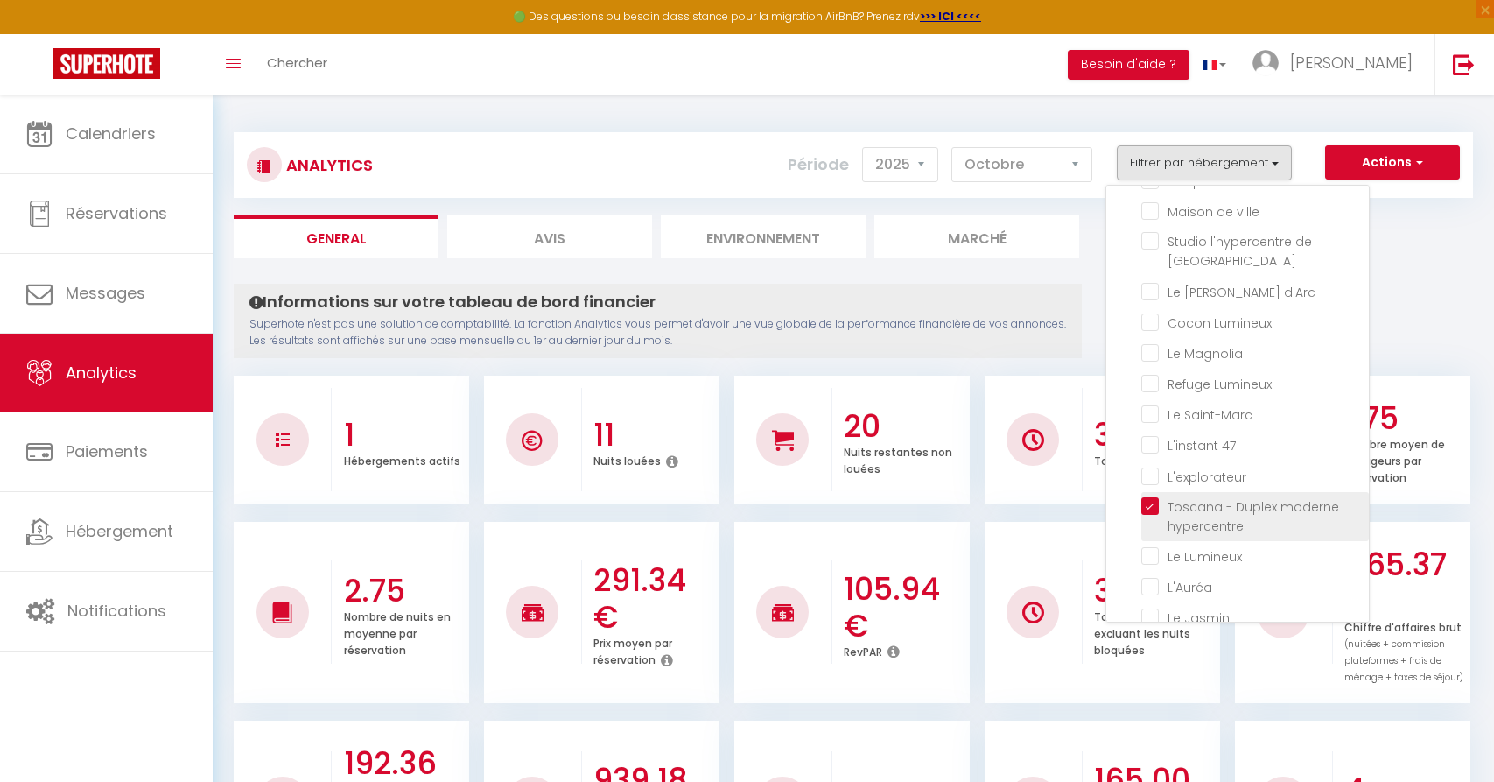
checkbox historique "false"
checkbox Lilas "false"
checkbox Terrasse "false"
checkbox Gratuit "false"
checkbox centre "false"
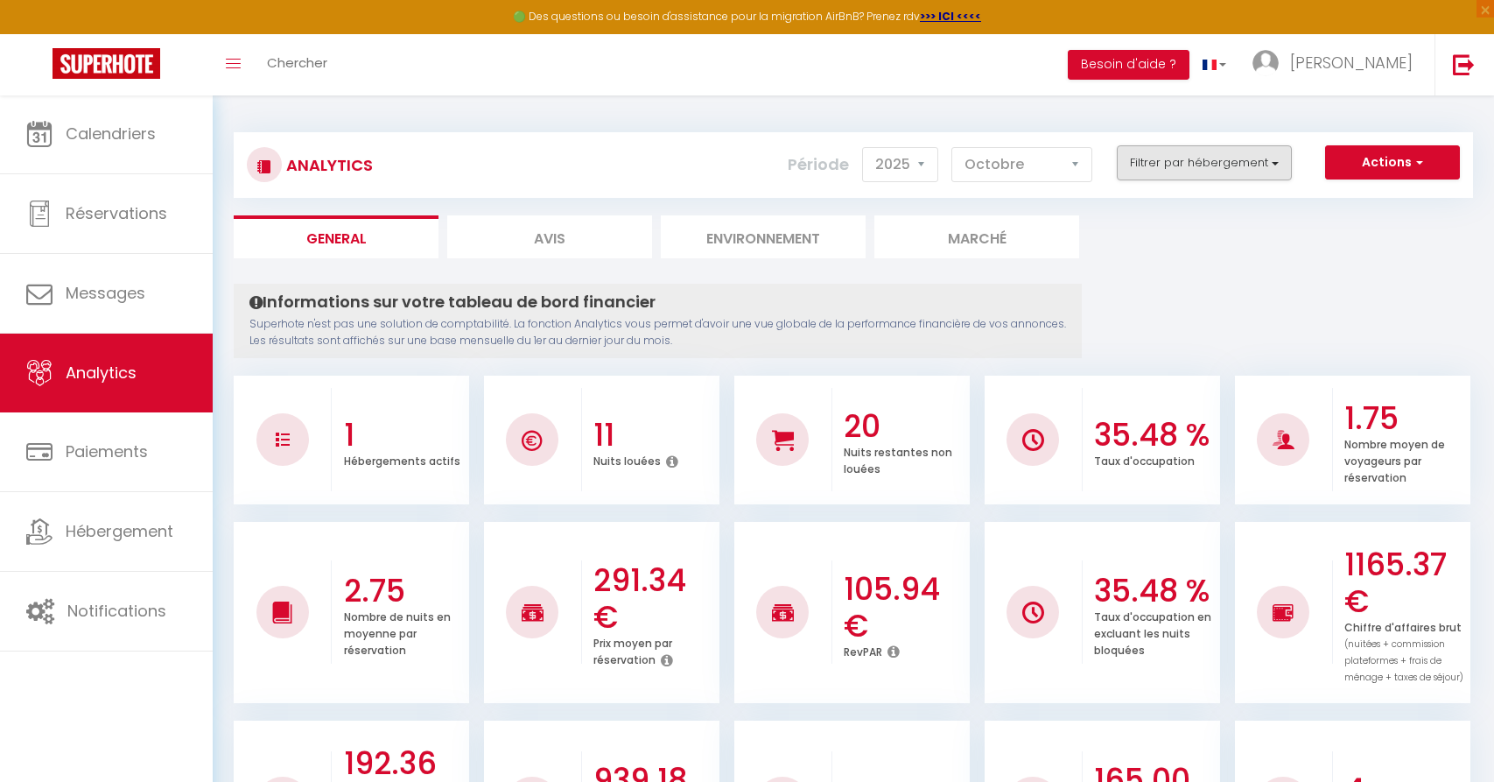
click at [1252, 148] on button "Filtrer par hébergement" at bounding box center [1204, 162] width 175 height 35
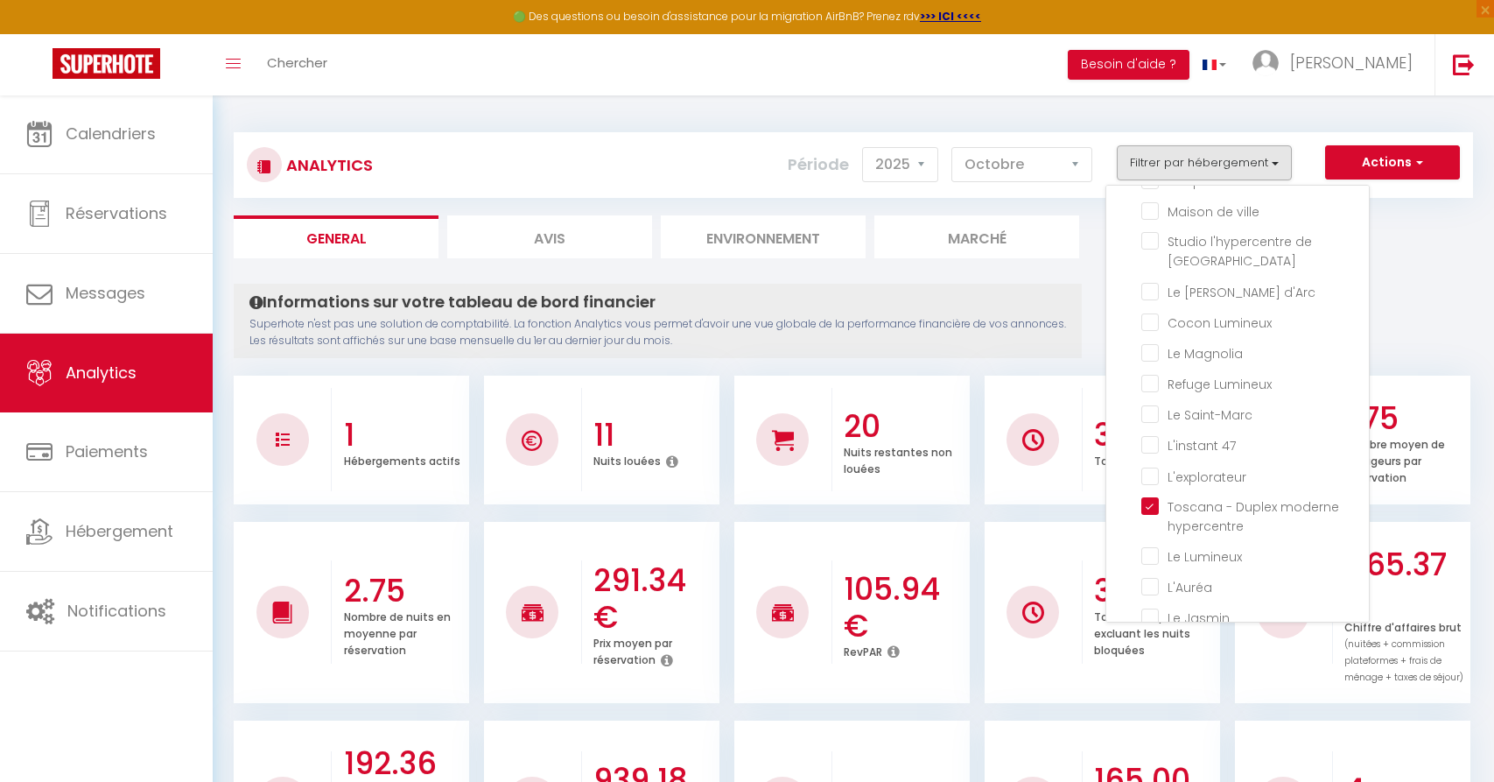
click at [999, 344] on p "Superhote n'est pas une solution de comptabilité. La fonction Analytics vous pe…" at bounding box center [657, 332] width 817 height 33
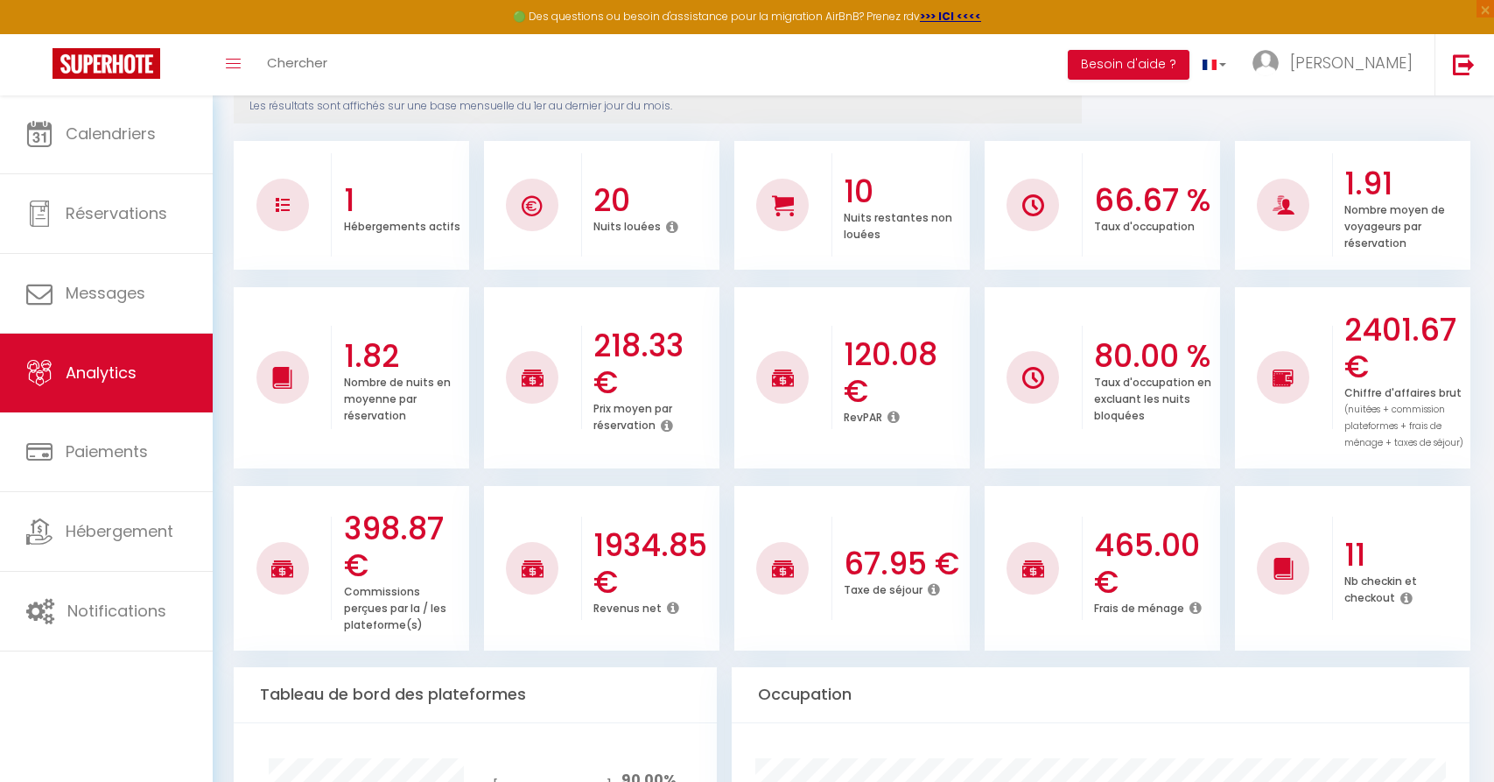
scroll to position [0, 0]
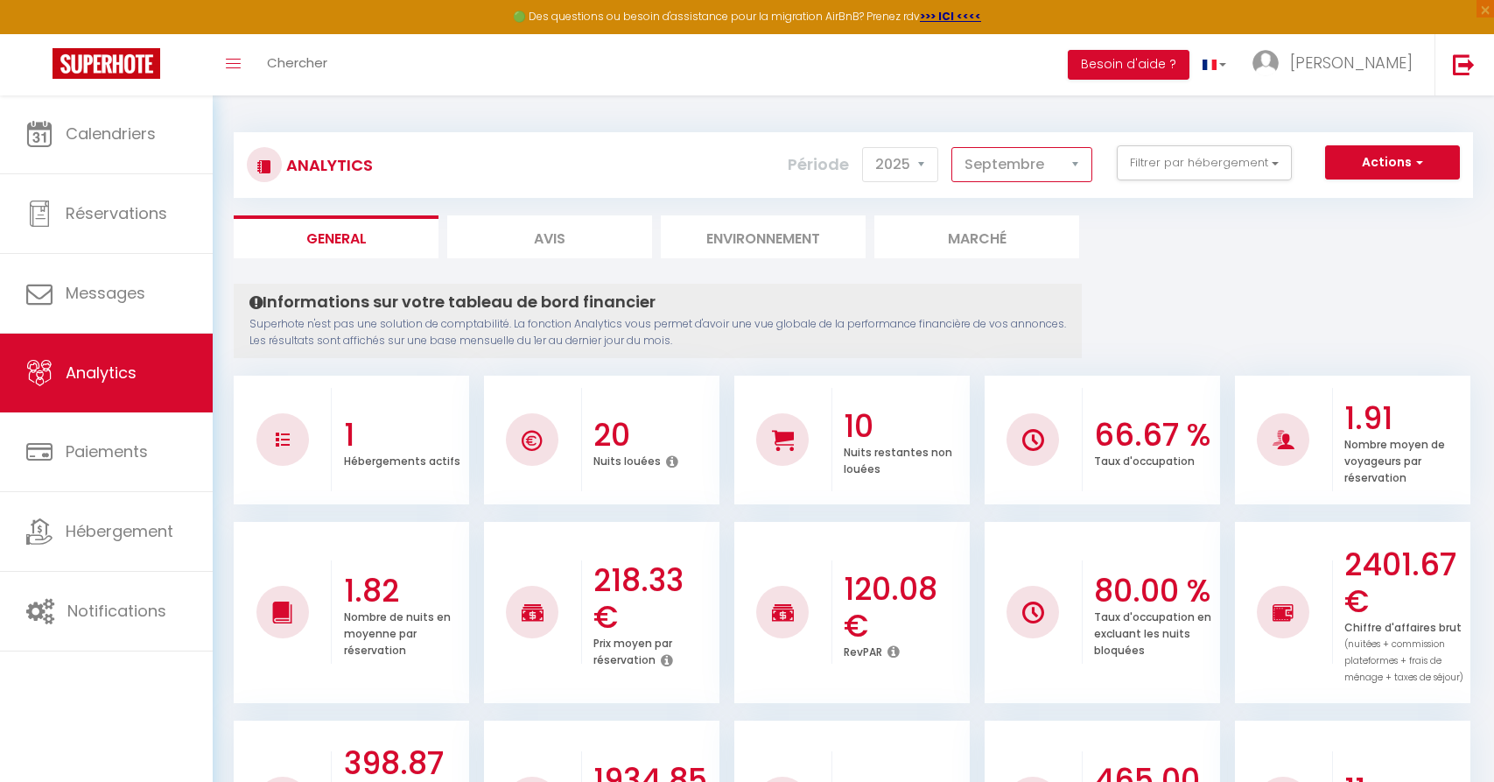
select select "8"
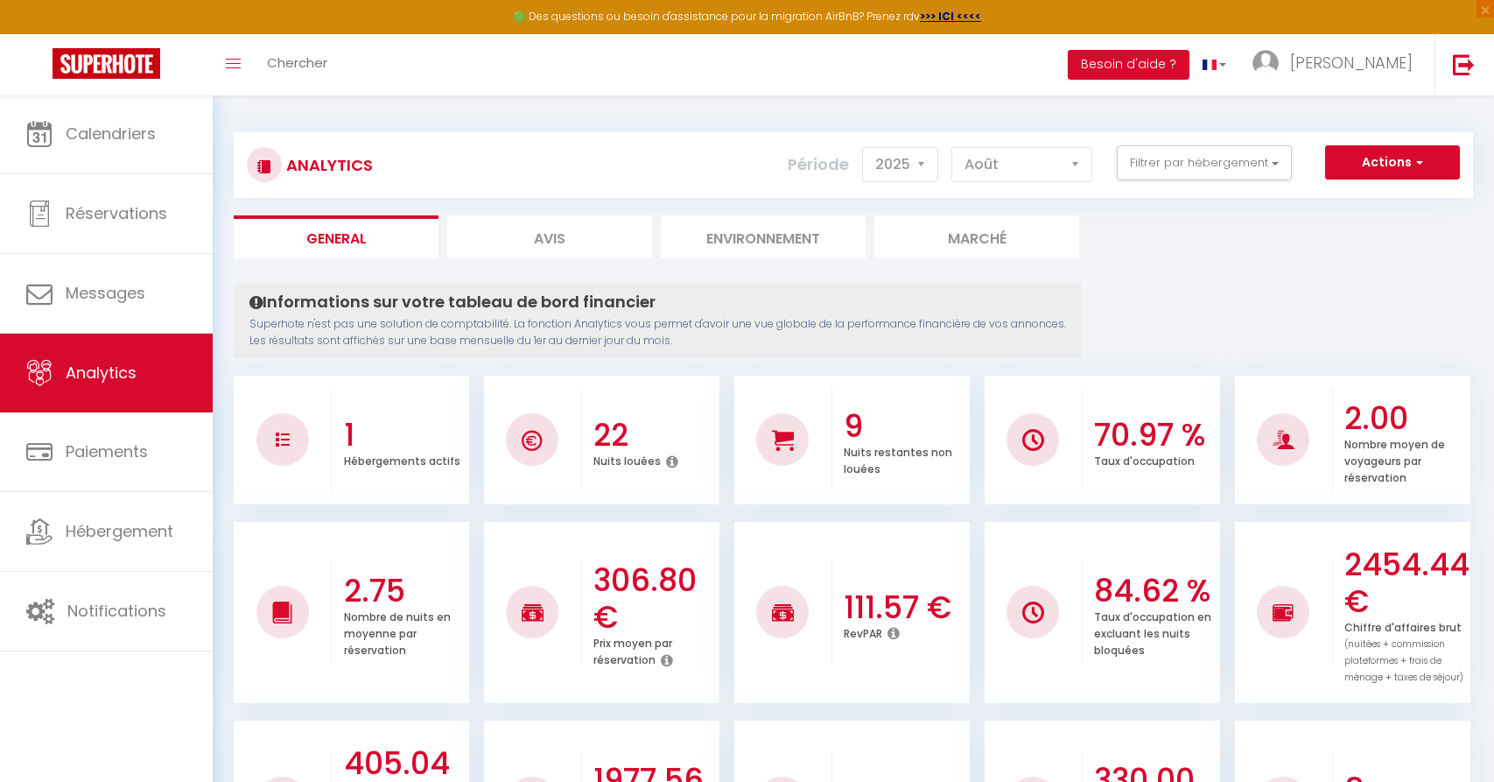
click at [1489, 9] on span "×" at bounding box center [1486, 9] width 18 height 18
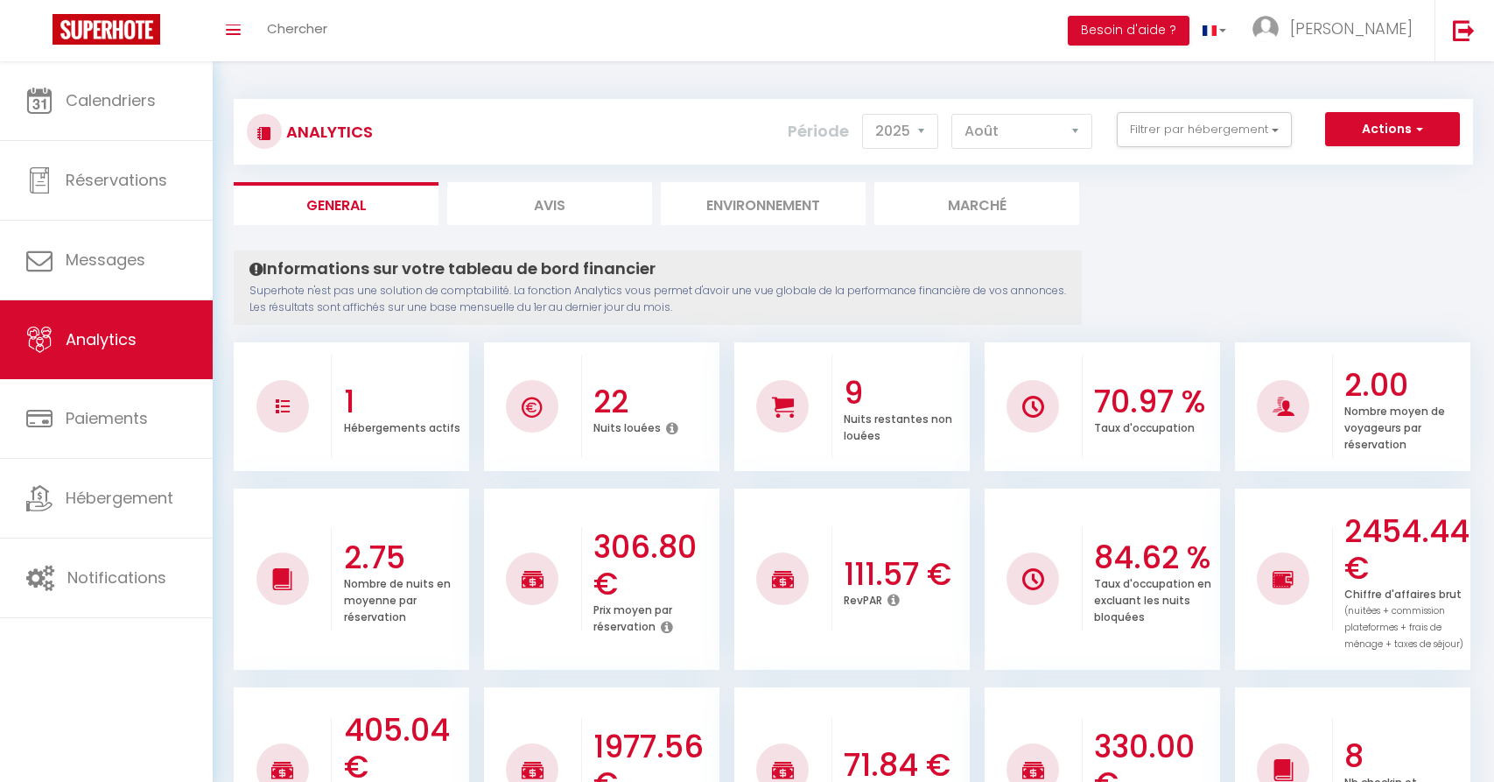
click at [895, 362] on div "9 Nuits restantes non louées" at bounding box center [900, 406] width 137 height 112
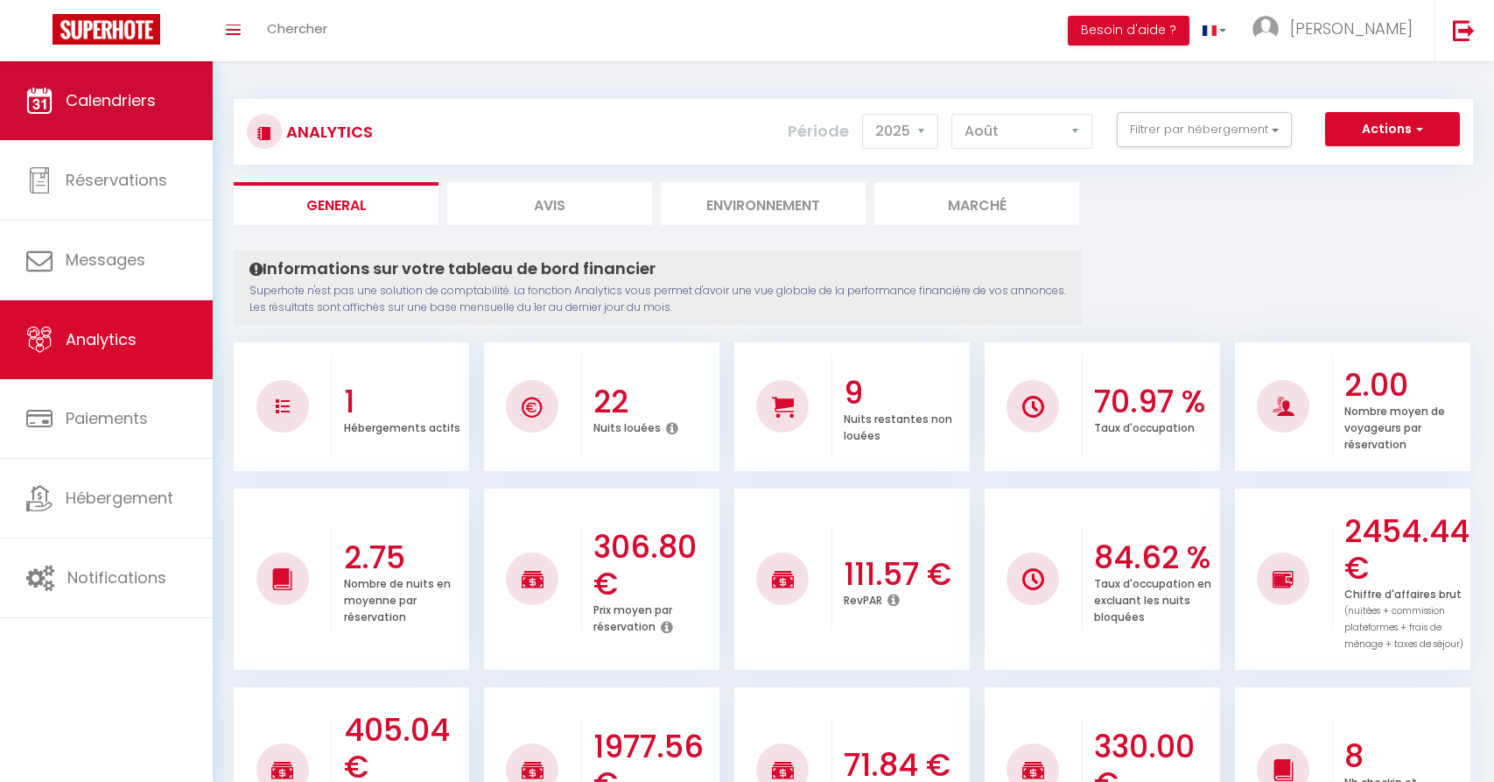
click at [174, 111] on link "Calendriers" at bounding box center [106, 100] width 213 height 79
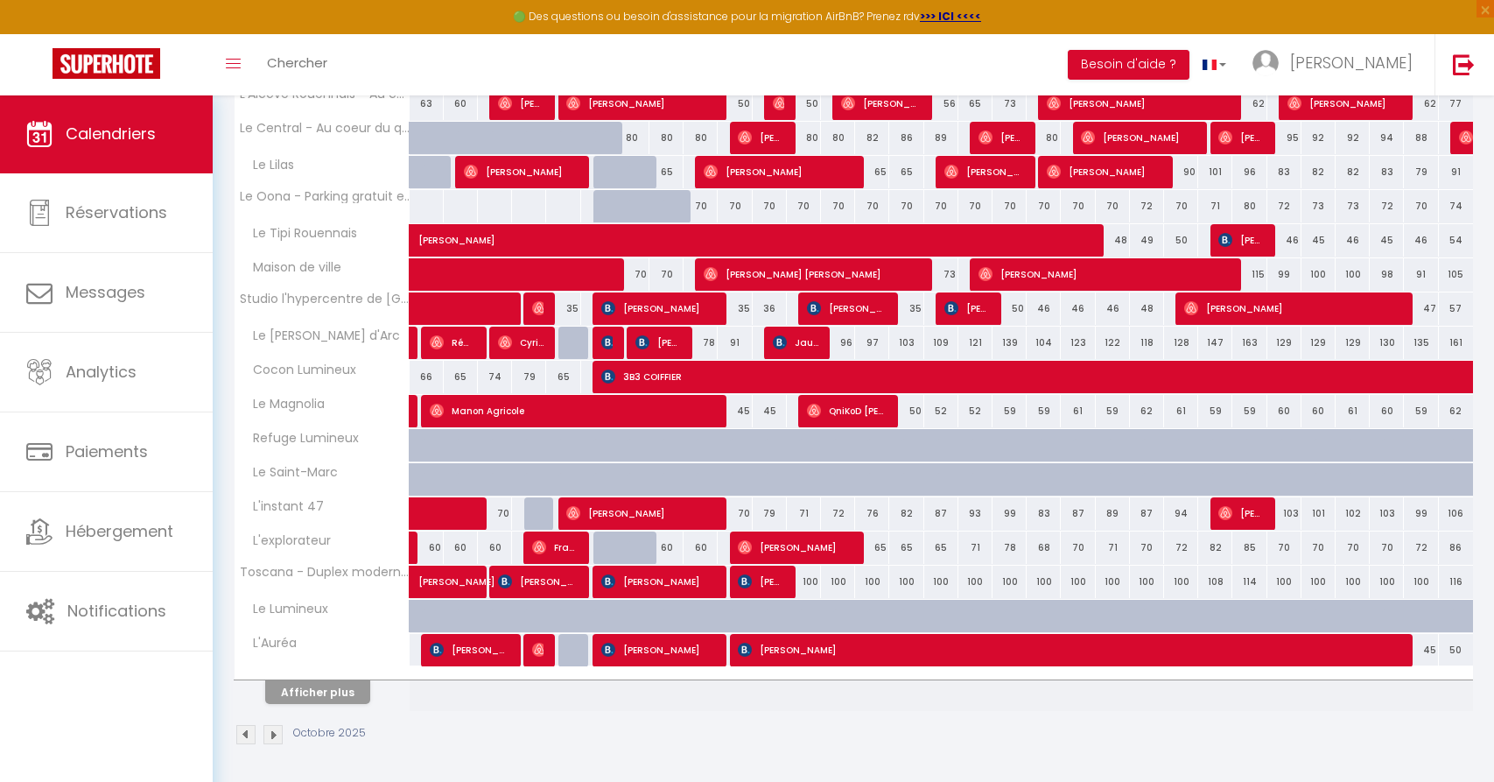
scroll to position [69, 0]
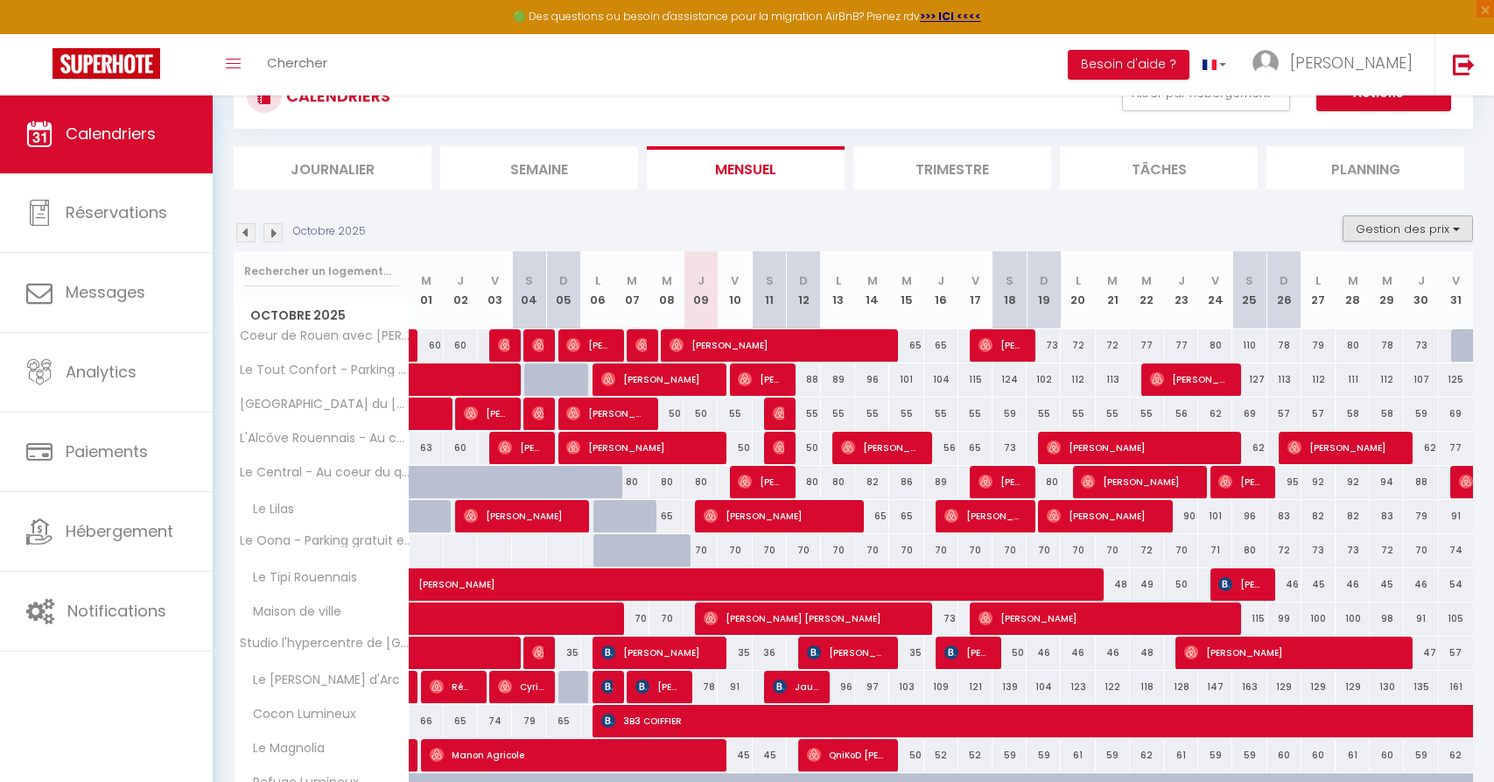
click at [1412, 235] on button "Gestion des prix" at bounding box center [1408, 228] width 130 height 26
click at [1266, 231] on div "Octobre 2025 Gestion des prix Nb Nuits minimum Règles Disponibilité" at bounding box center [853, 233] width 1239 height 36
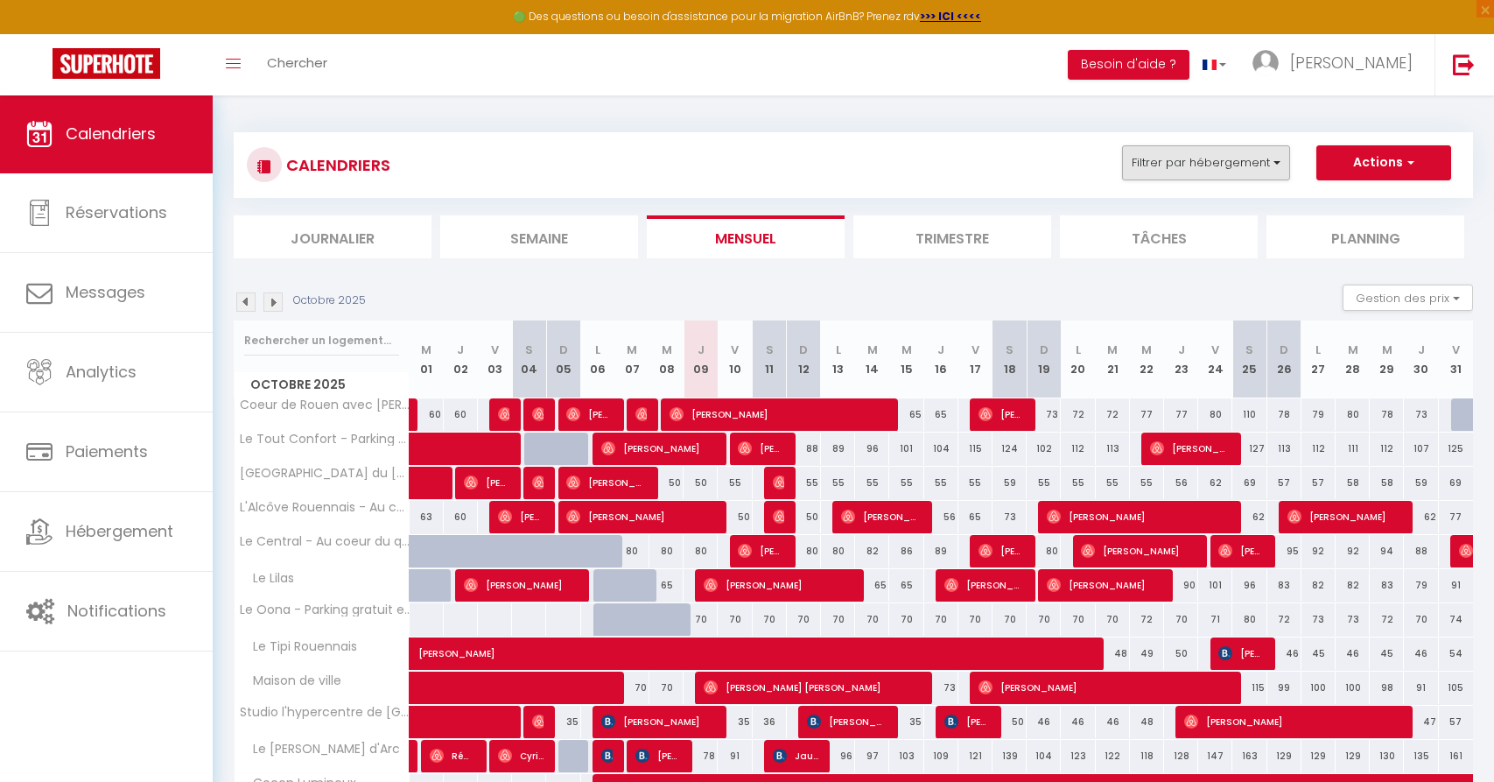
click at [1245, 166] on button "Filtrer par hébergement" at bounding box center [1206, 162] width 168 height 35
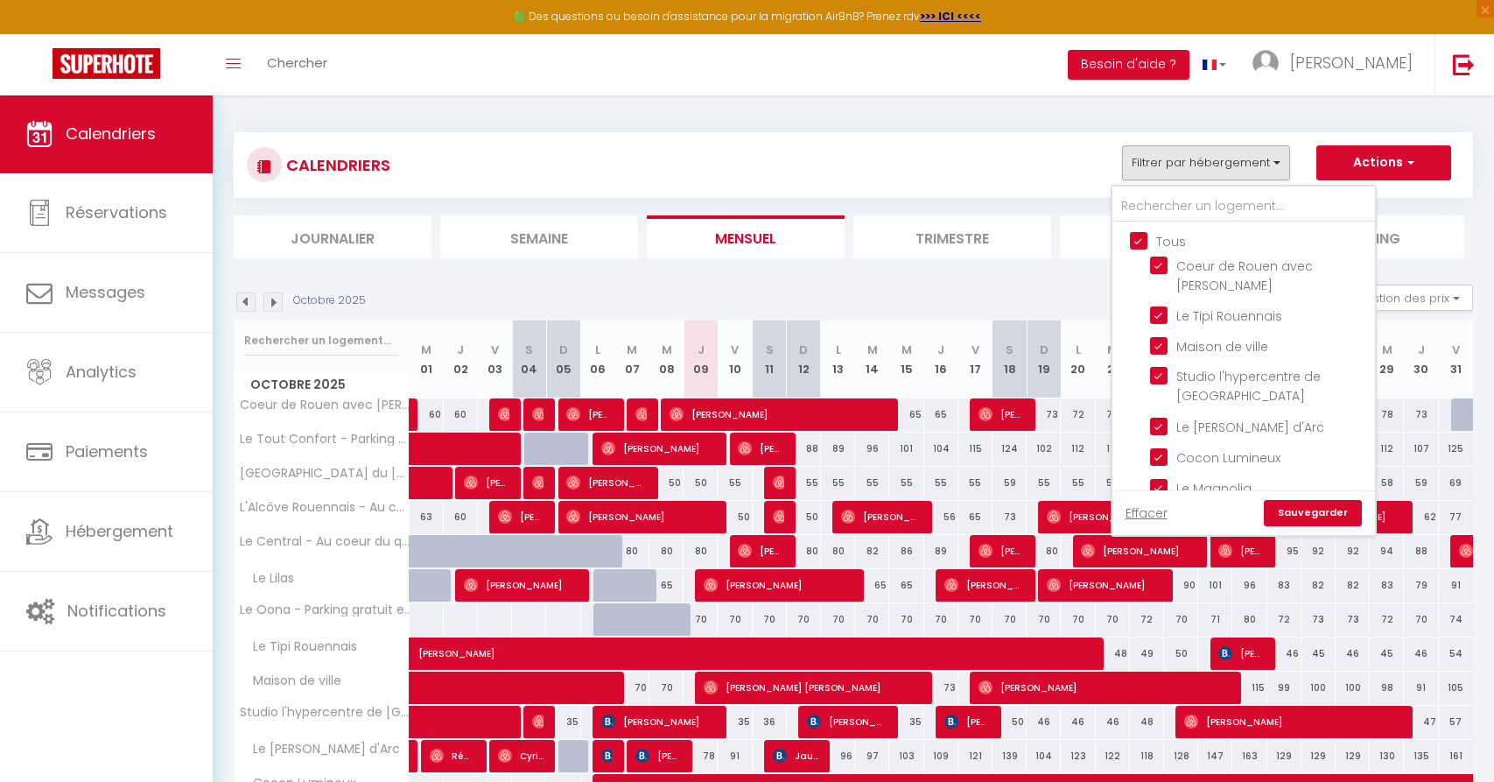
click at [1007, 287] on div "Octobre 2025 Gestion des prix Nb Nuits minimum Règles Disponibilité" at bounding box center [853, 302] width 1239 height 36
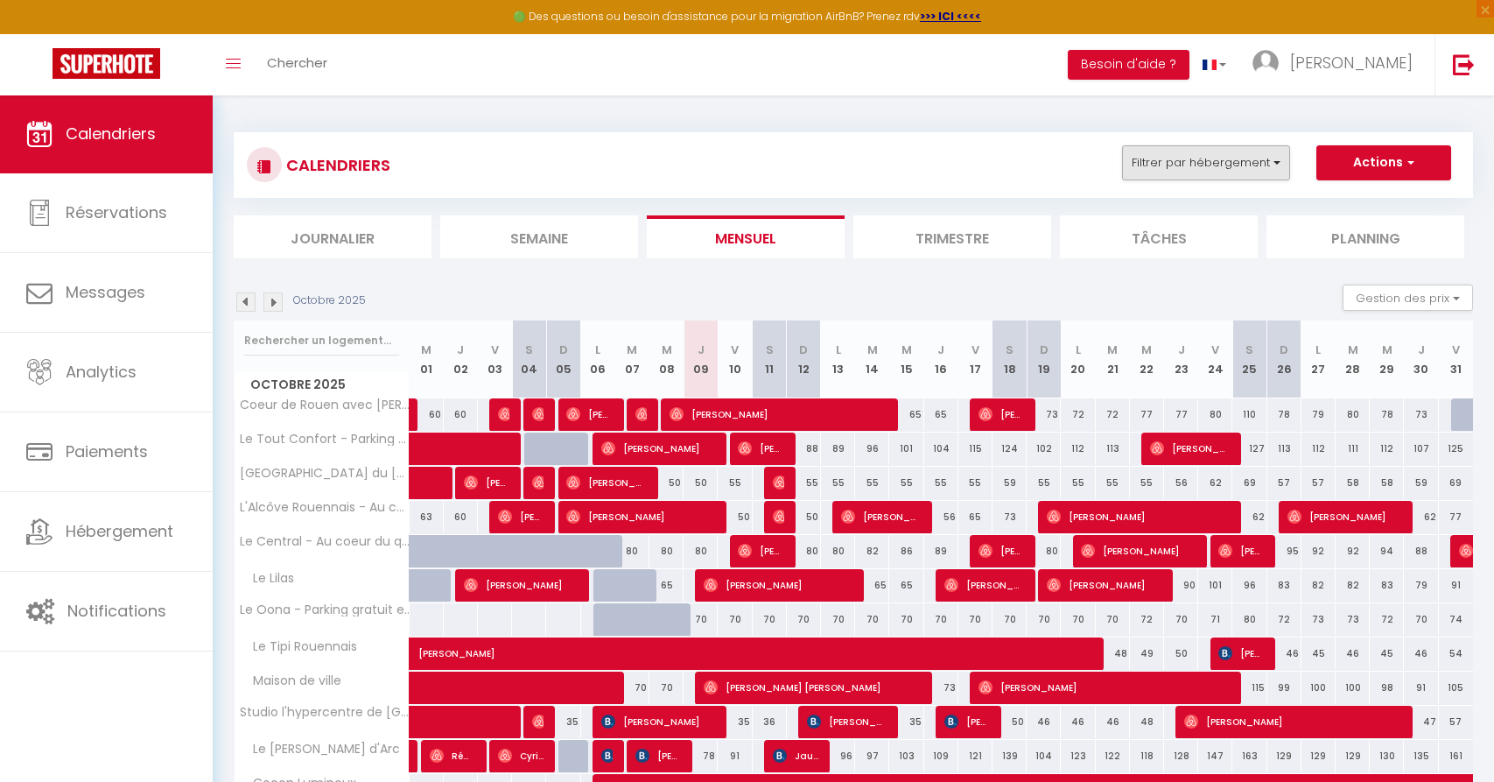
click at [1210, 147] on button "Filtrer par hébergement" at bounding box center [1206, 162] width 168 height 35
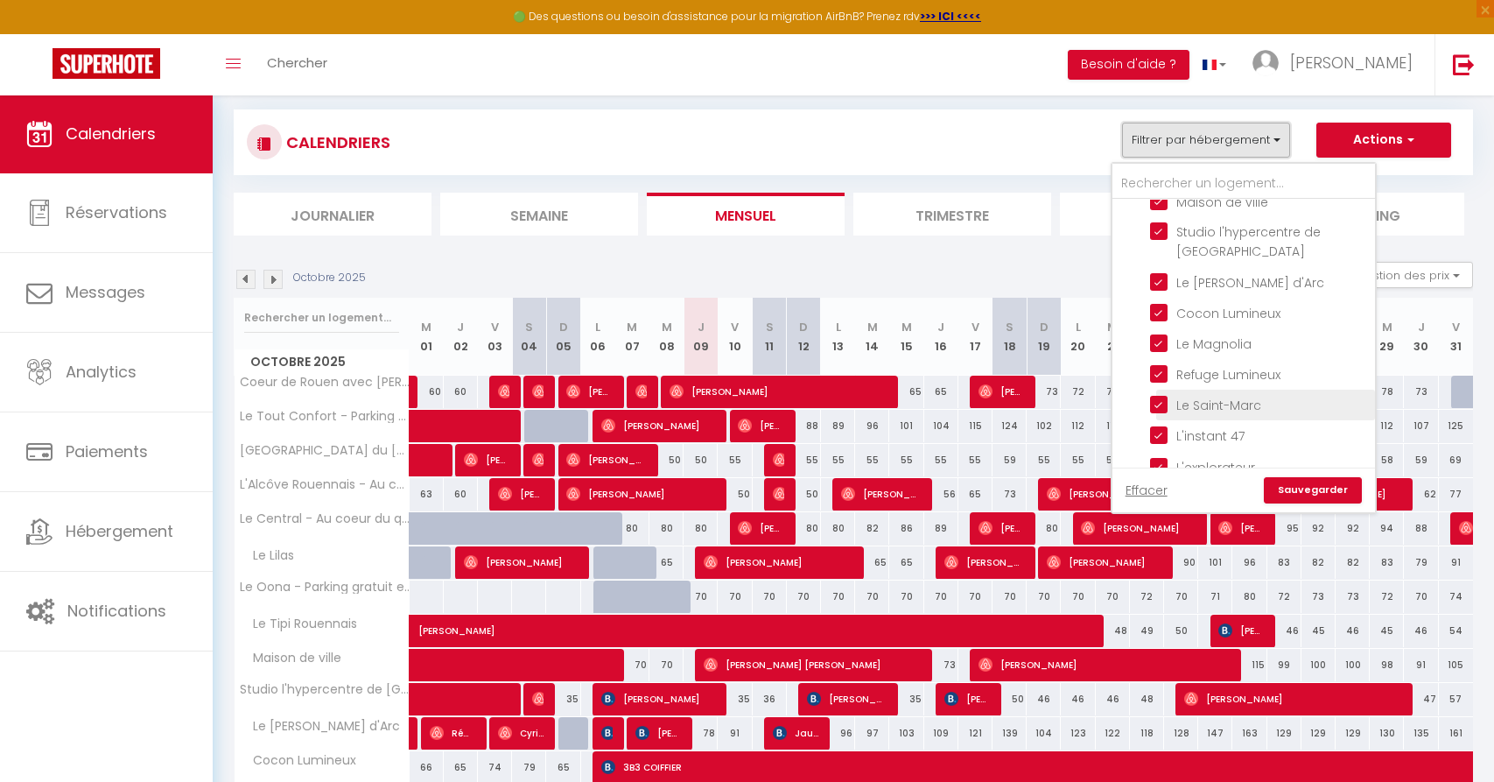
scroll to position [125, 0]
click at [1166, 361] on input "Refuge Lumineux" at bounding box center [1259, 370] width 219 height 18
checkbox input "false"
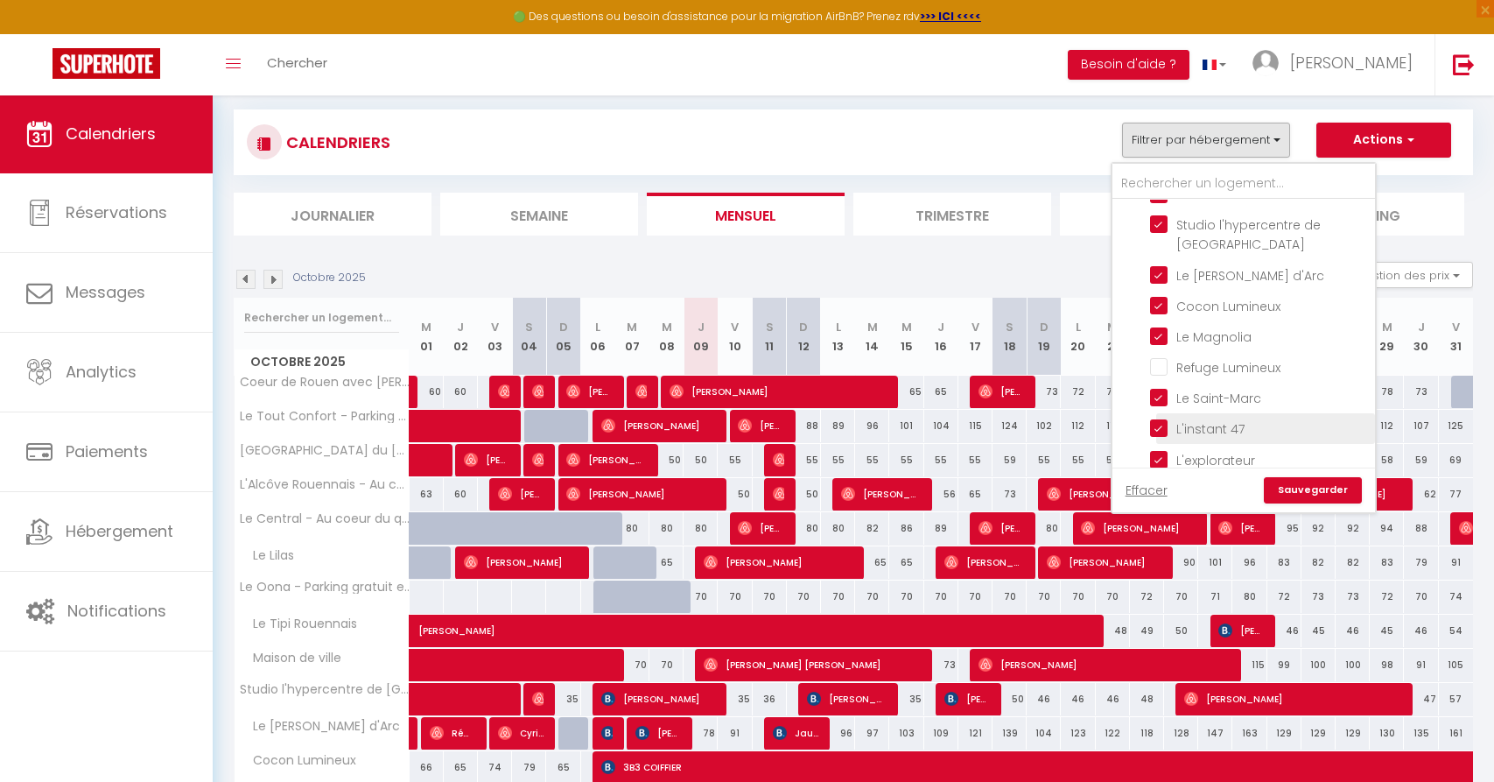
click at [1161, 418] on input "L'instant 47" at bounding box center [1259, 427] width 219 height 18
checkbox input "true"
click at [1159, 388] on input "Le Saint-Marc" at bounding box center [1259, 397] width 219 height 18
checkbox input "false"
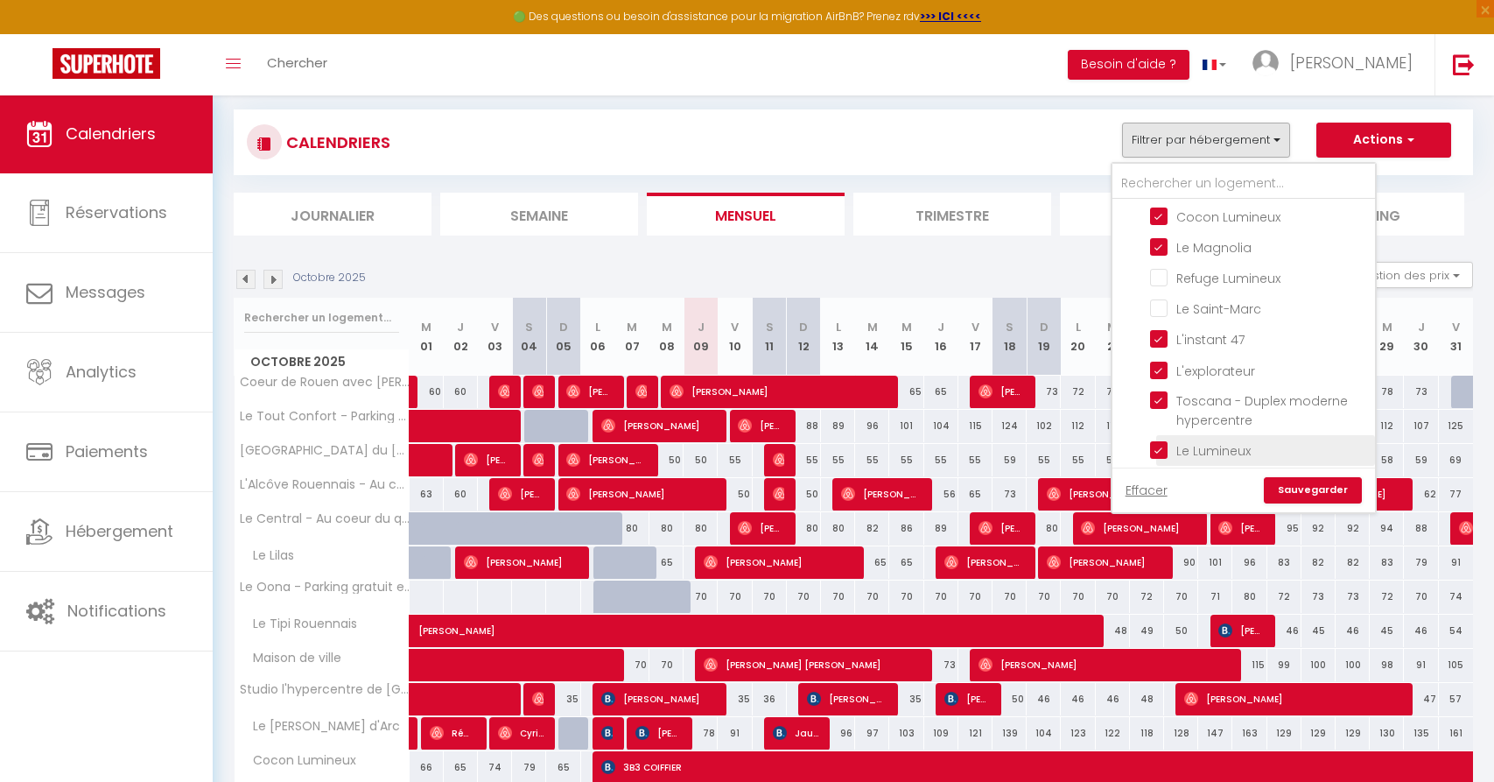
scroll to position [221, 0]
click at [1162, 437] on input "Le Lumineux" at bounding box center [1259, 446] width 219 height 18
checkbox input "false"
click at [1306, 495] on link "Sauvegarder" at bounding box center [1313, 490] width 98 height 26
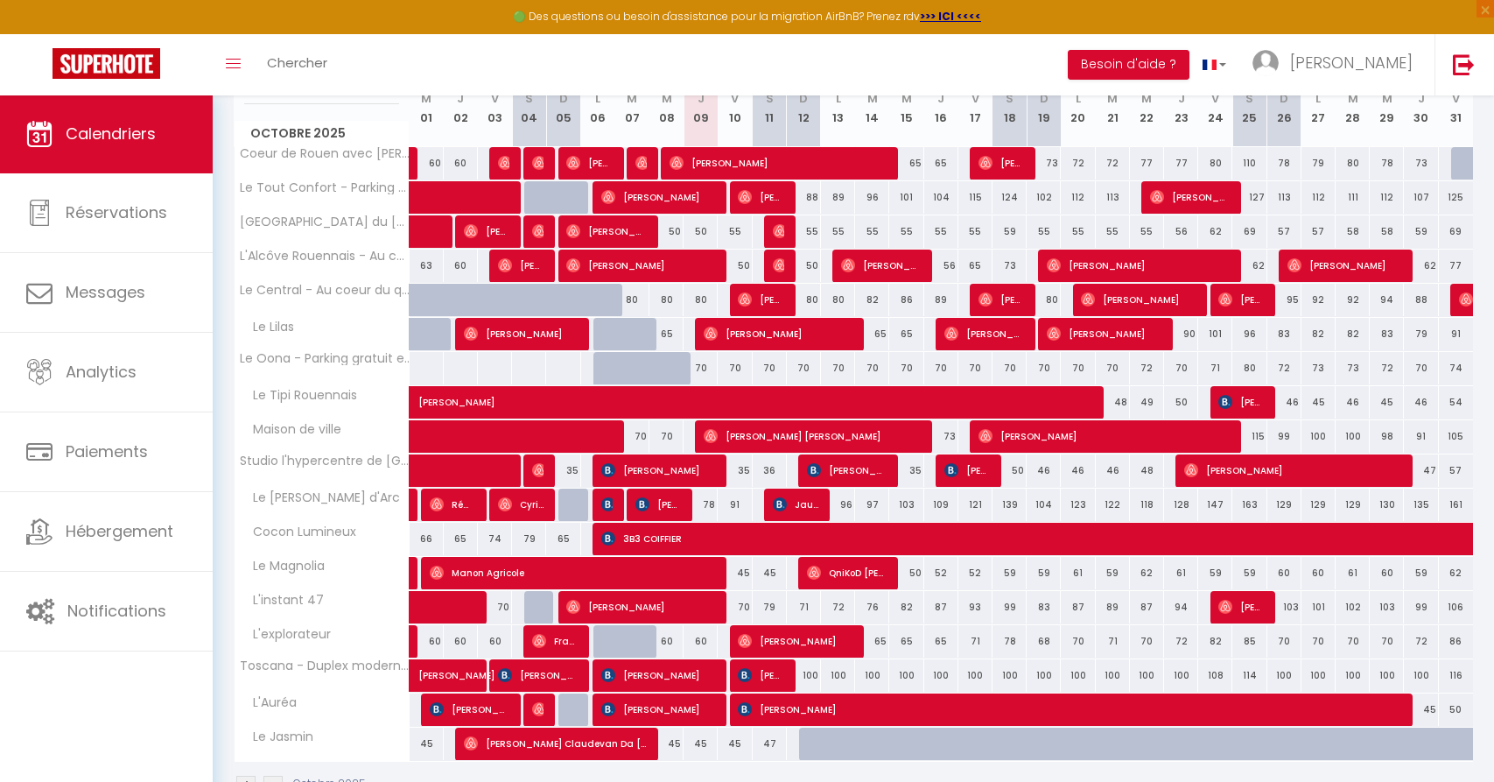
scroll to position [135, 0]
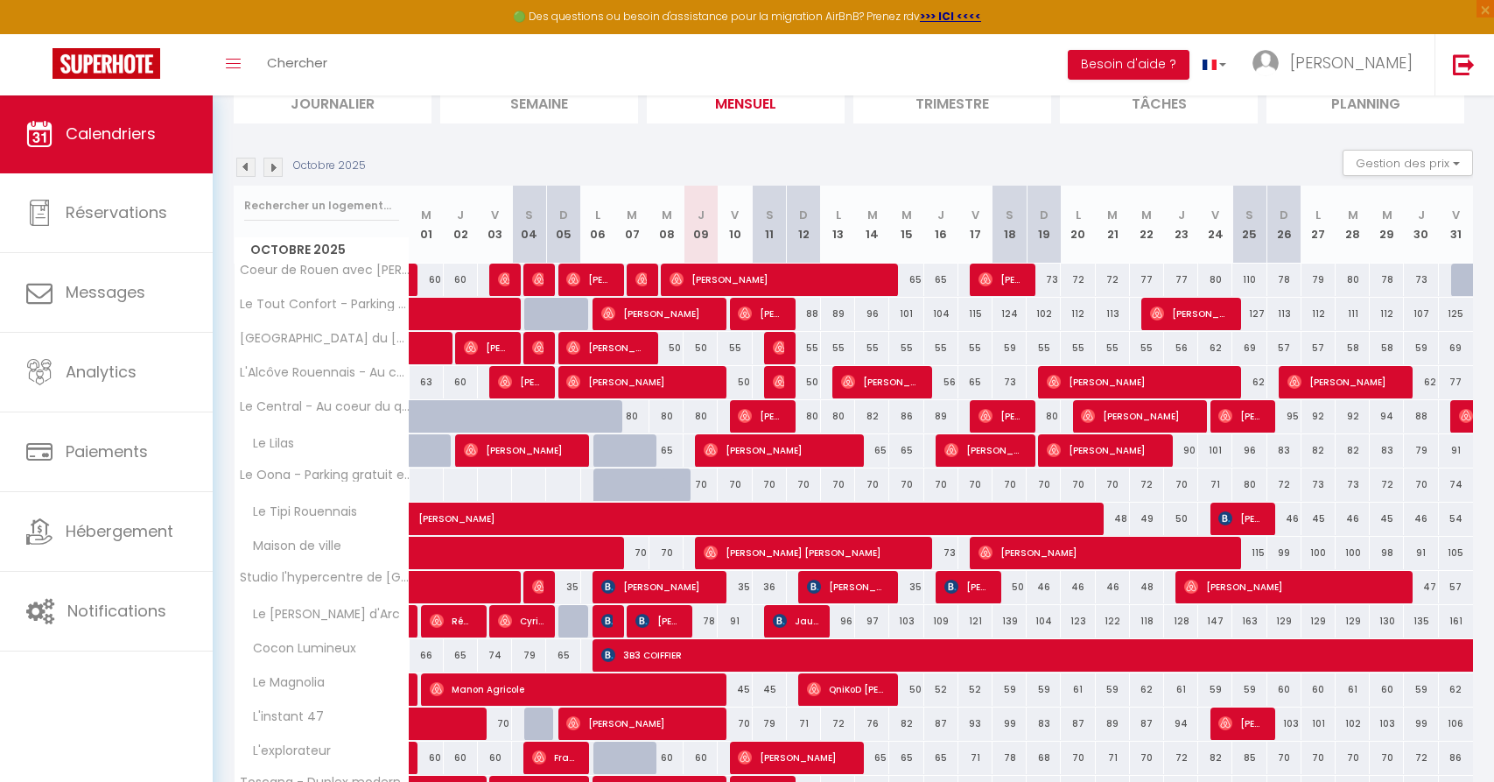
click at [244, 170] on img at bounding box center [245, 167] width 19 height 19
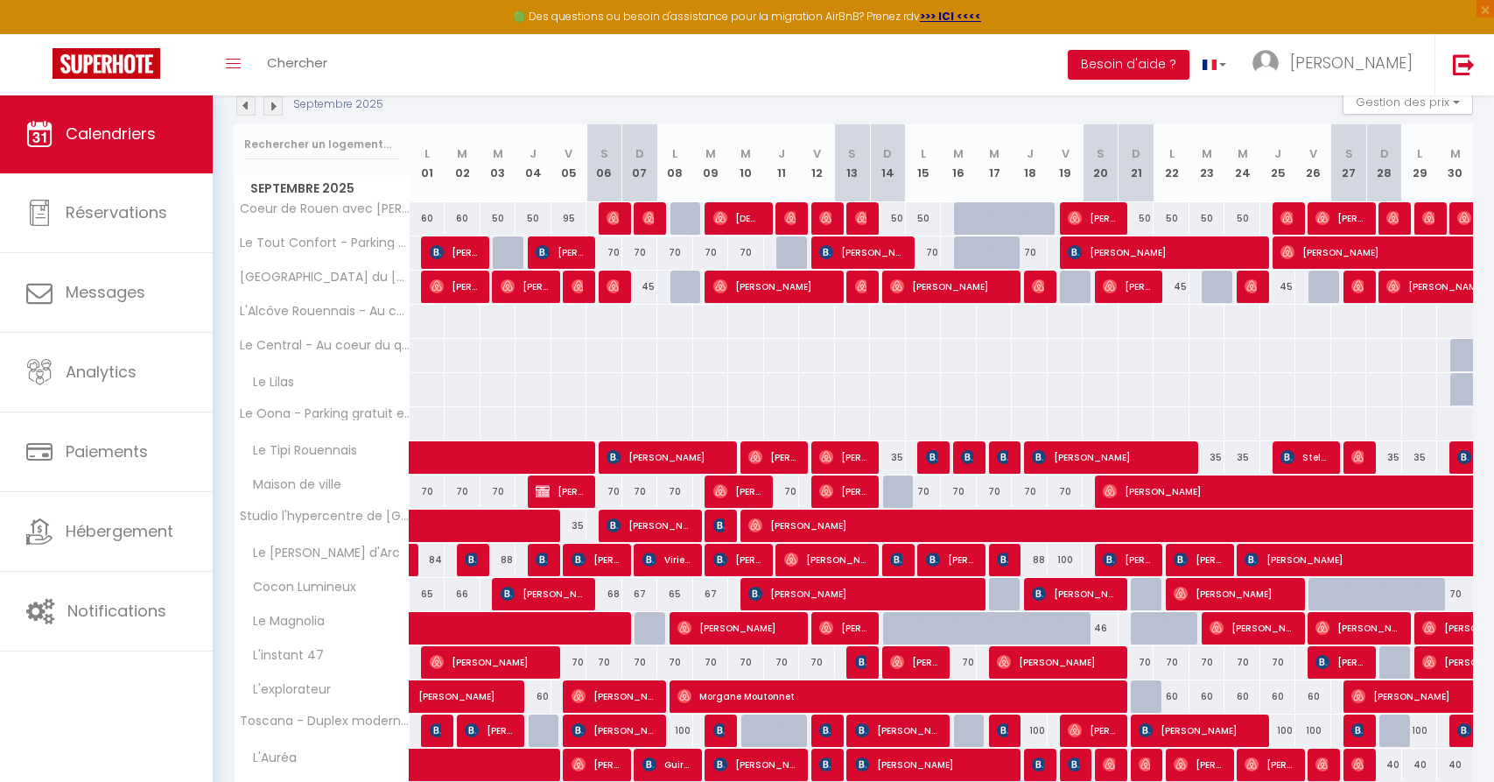
scroll to position [193, 0]
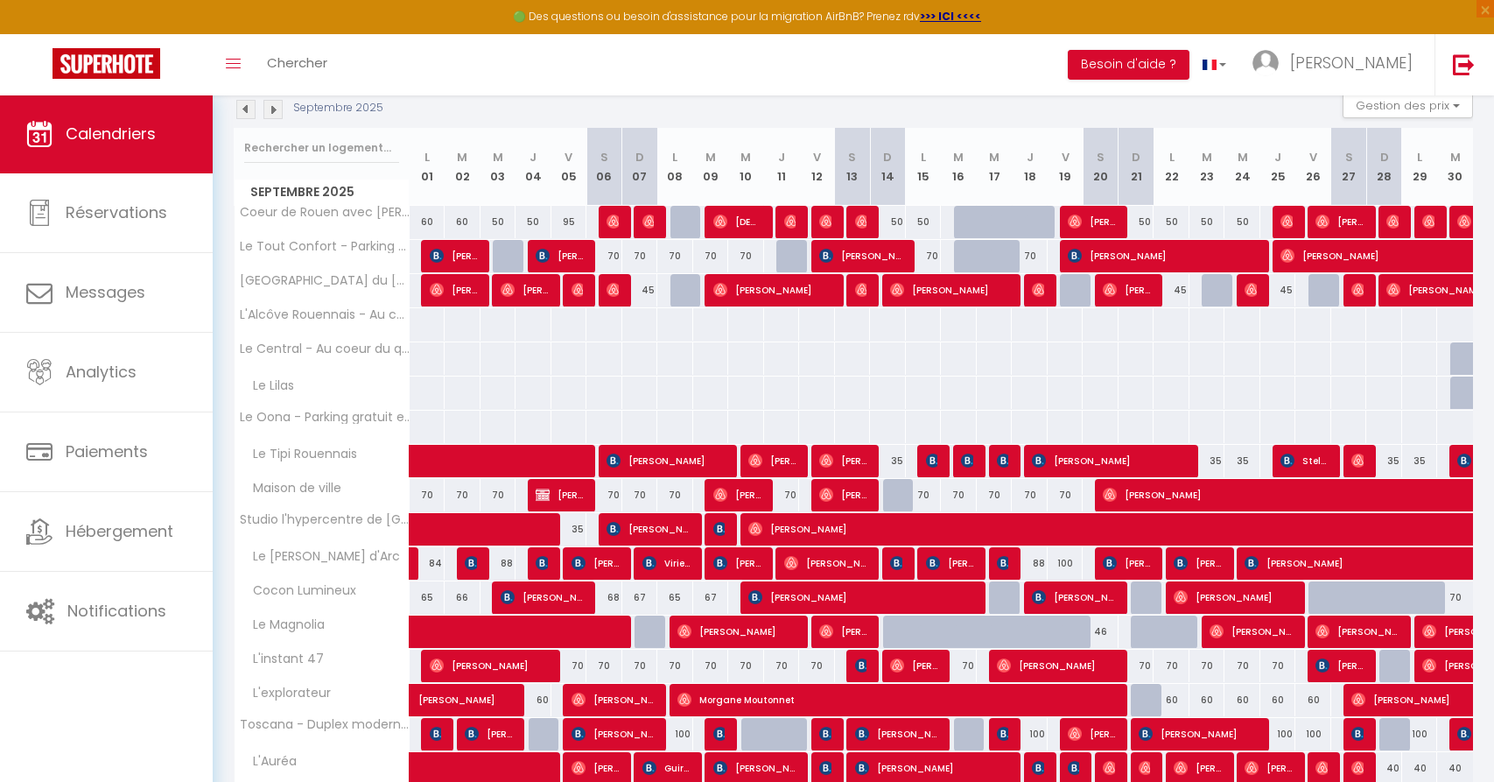
click at [240, 109] on img at bounding box center [245, 109] width 19 height 19
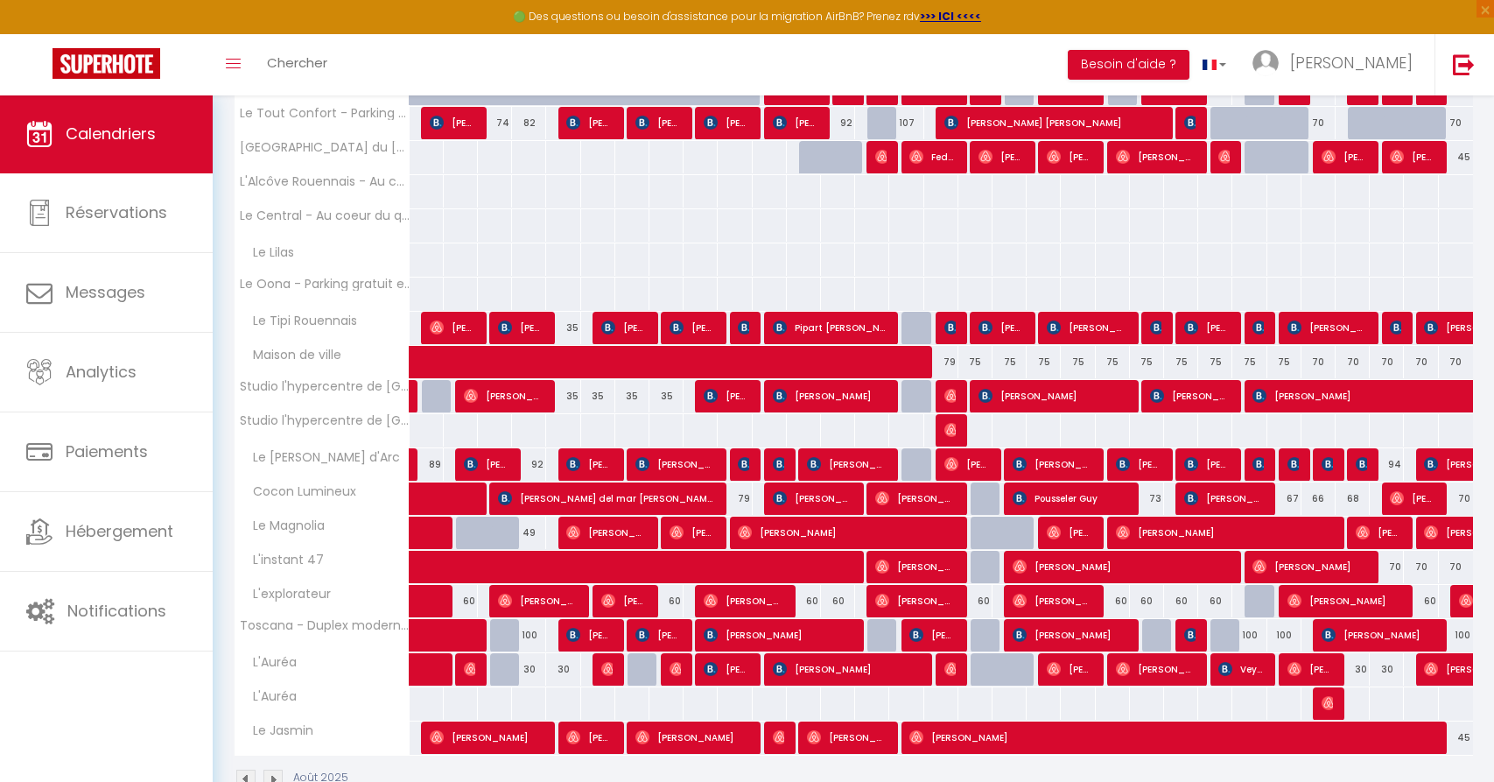
scroll to position [0, 0]
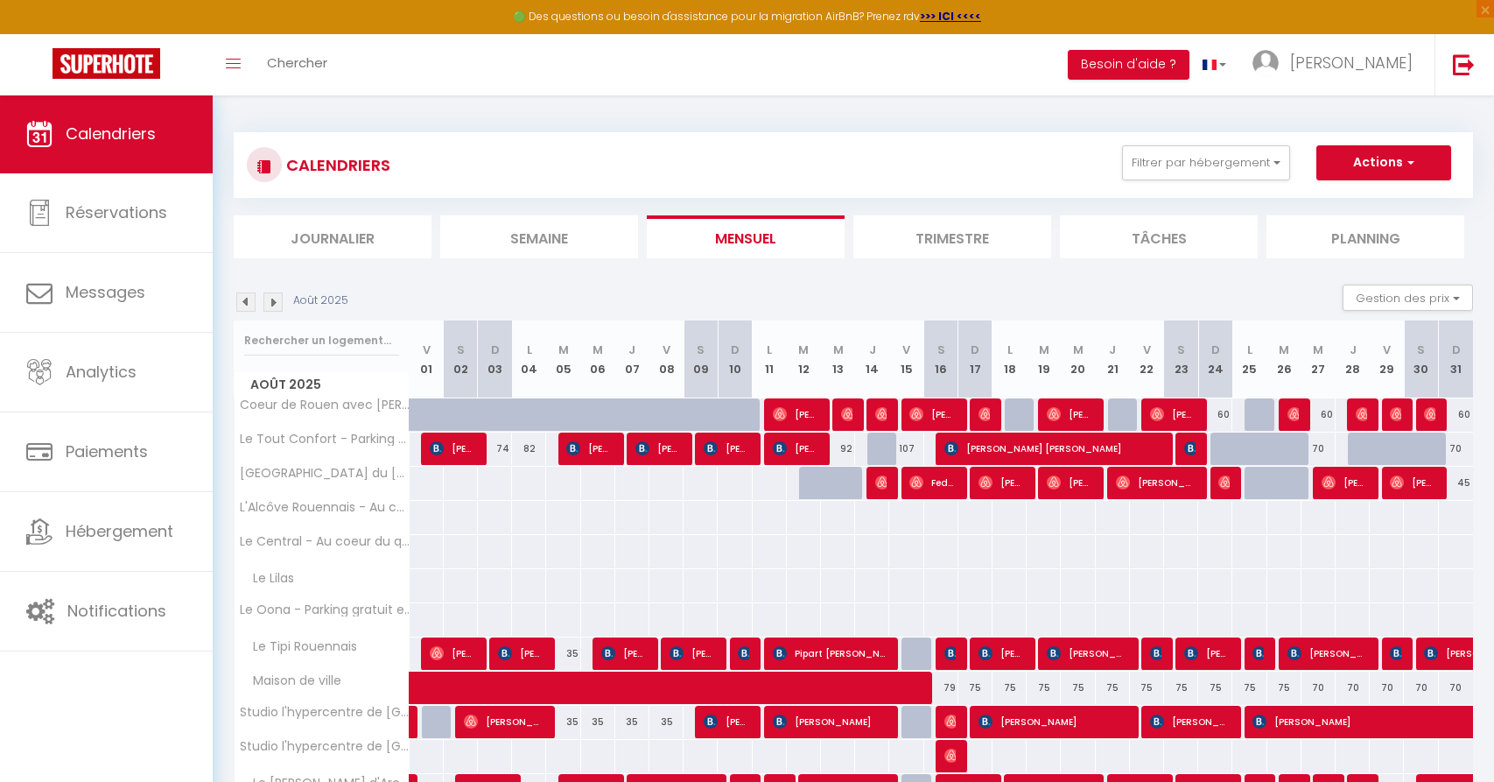
click at [253, 309] on img at bounding box center [245, 301] width 19 height 19
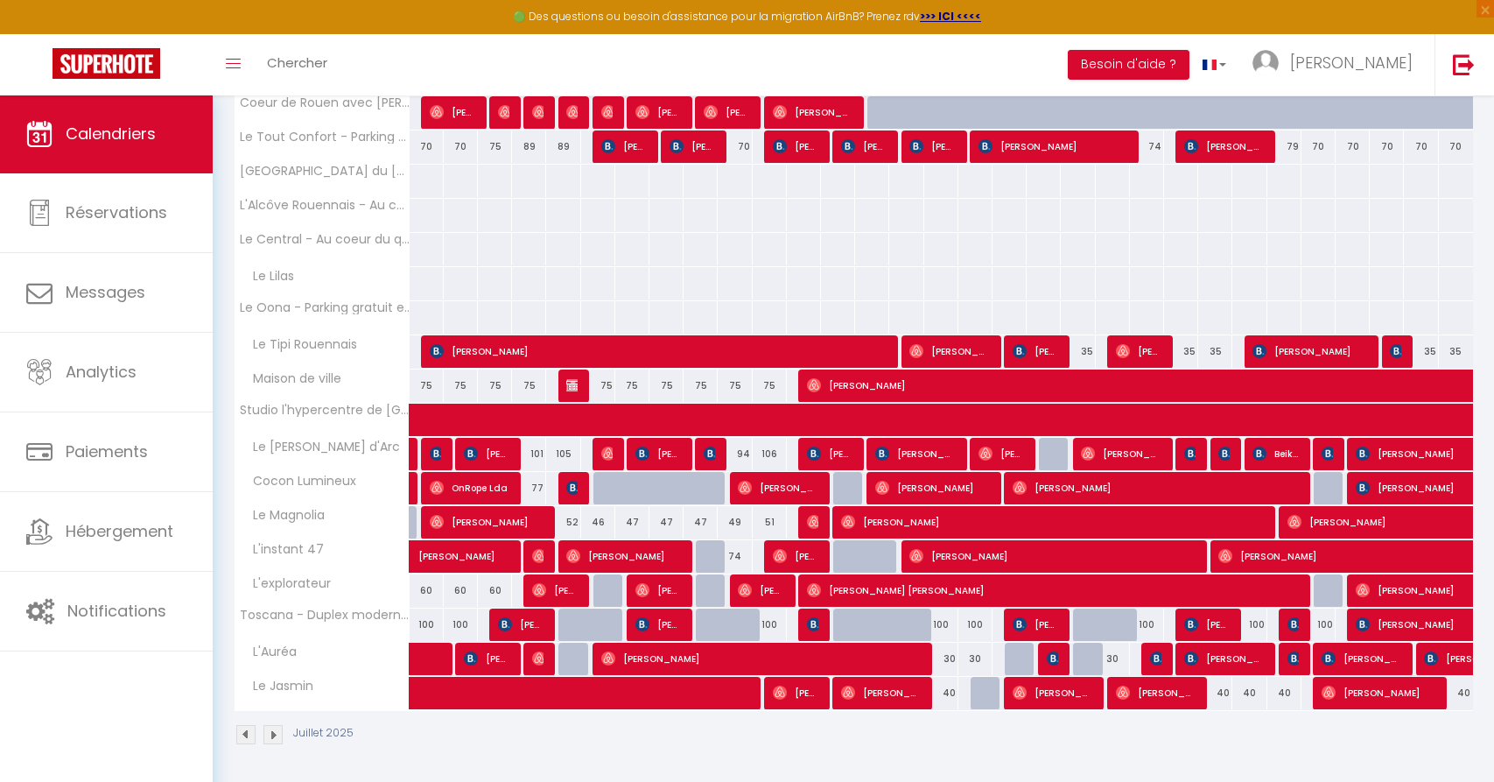
scroll to position [86, 0]
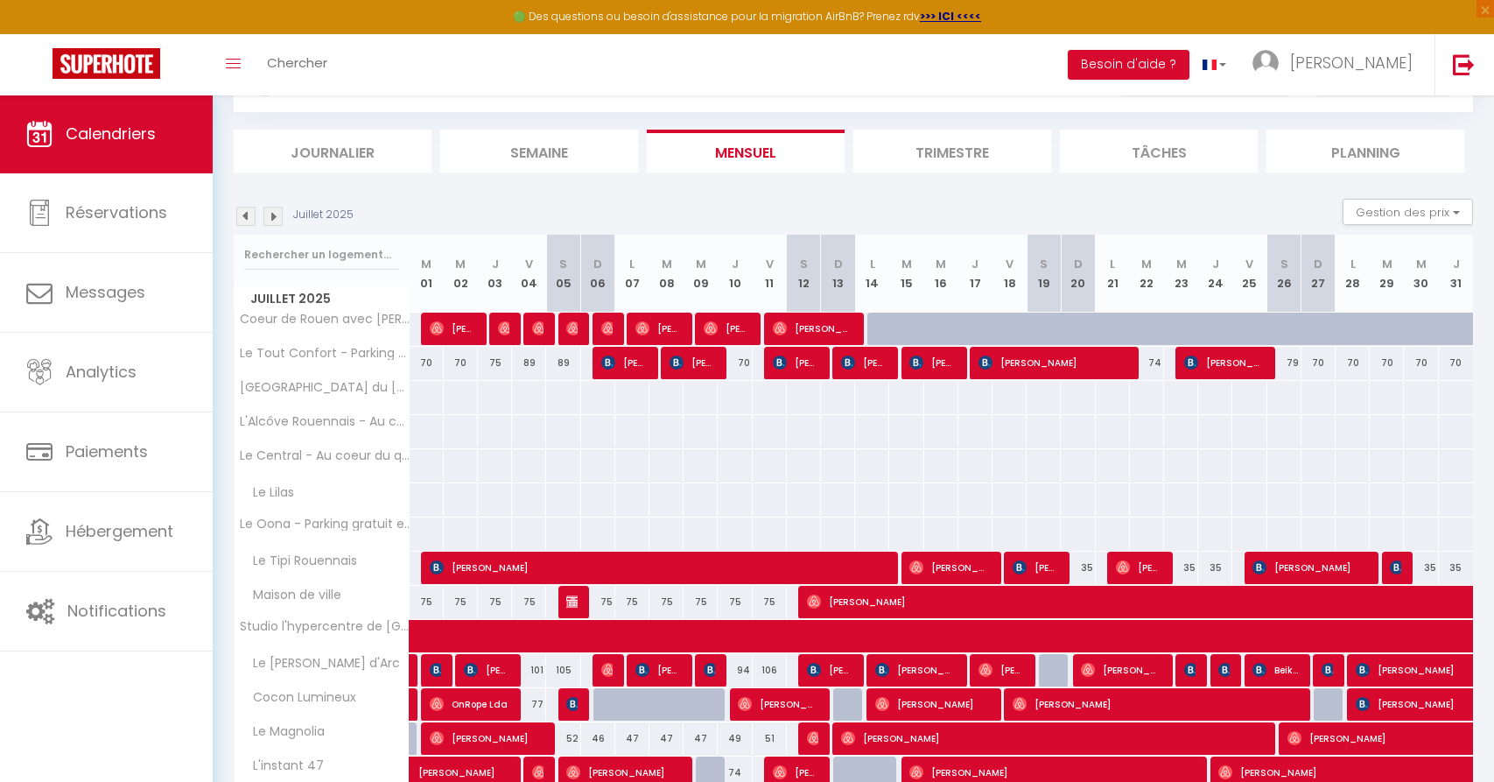
click at [252, 219] on img at bounding box center [245, 216] width 19 height 19
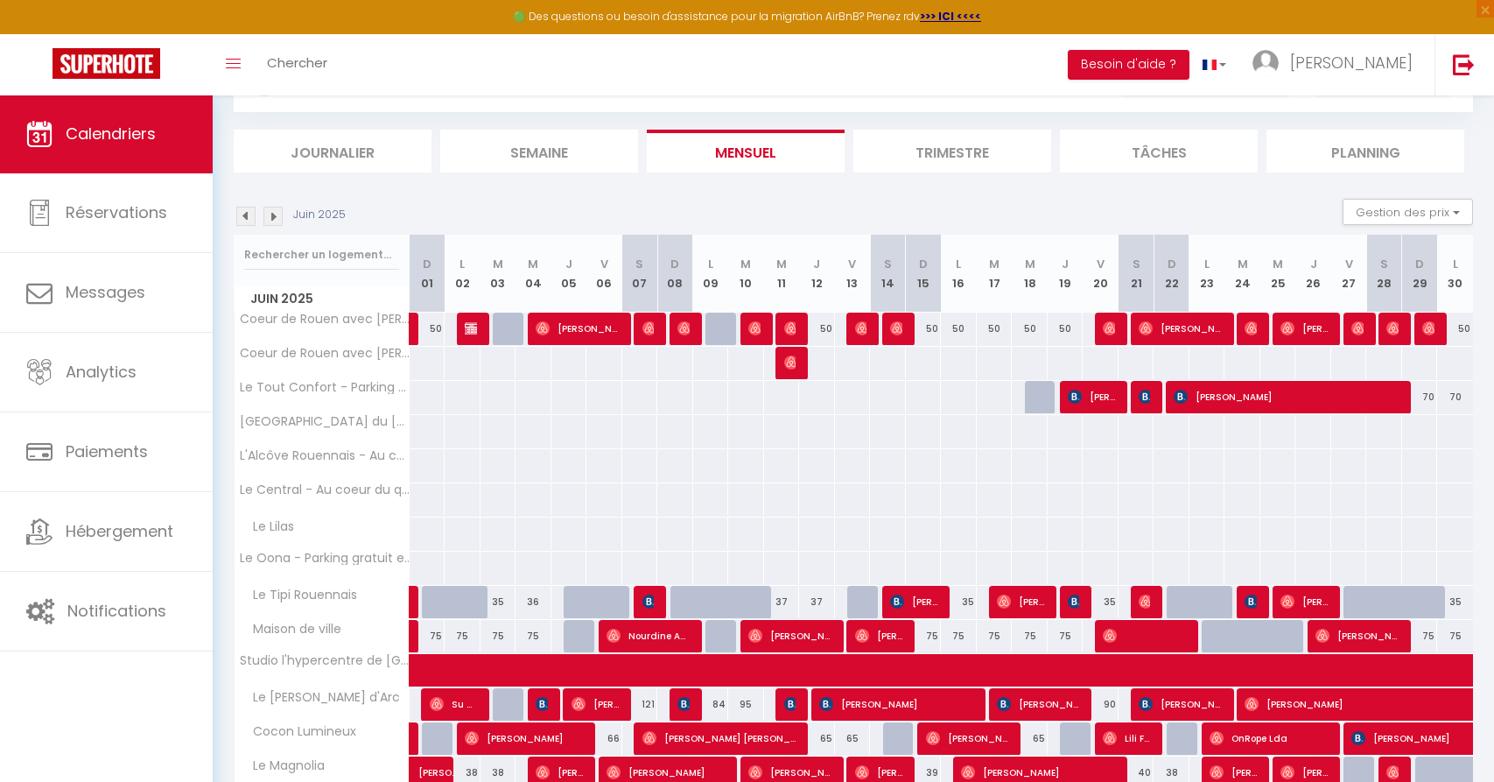
click at [252, 221] on img at bounding box center [245, 216] width 19 height 19
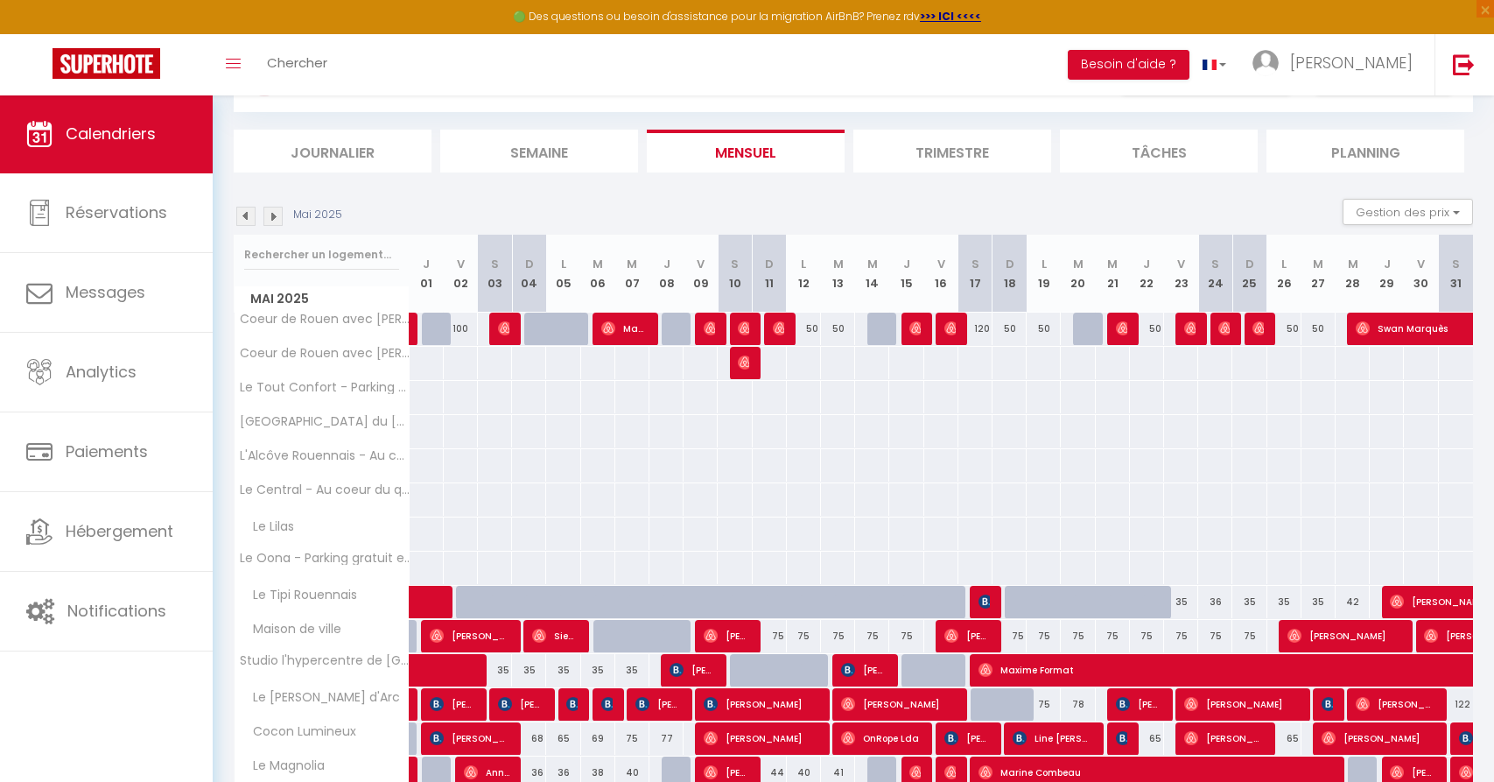
click at [252, 223] on img at bounding box center [245, 216] width 19 height 19
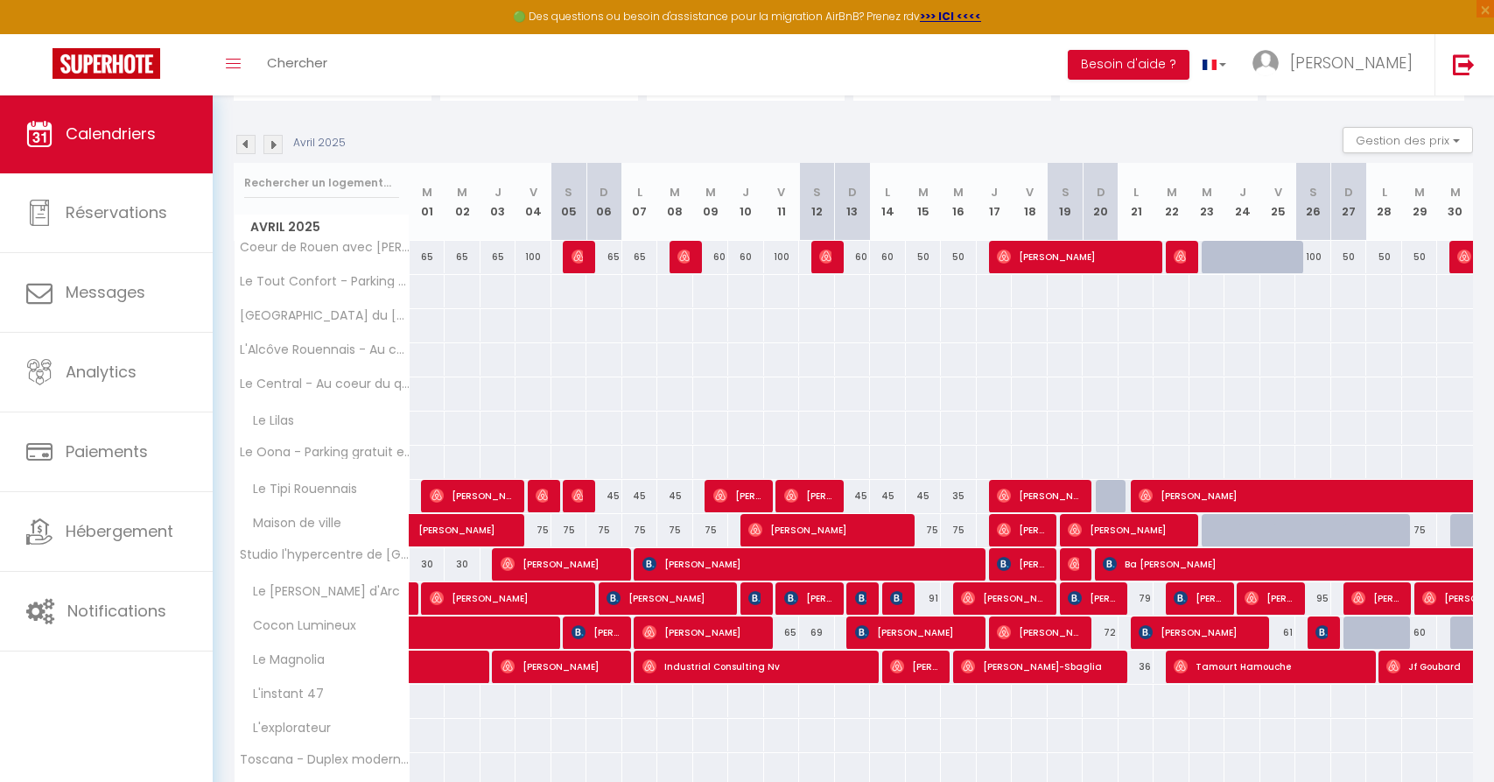
scroll to position [68, 0]
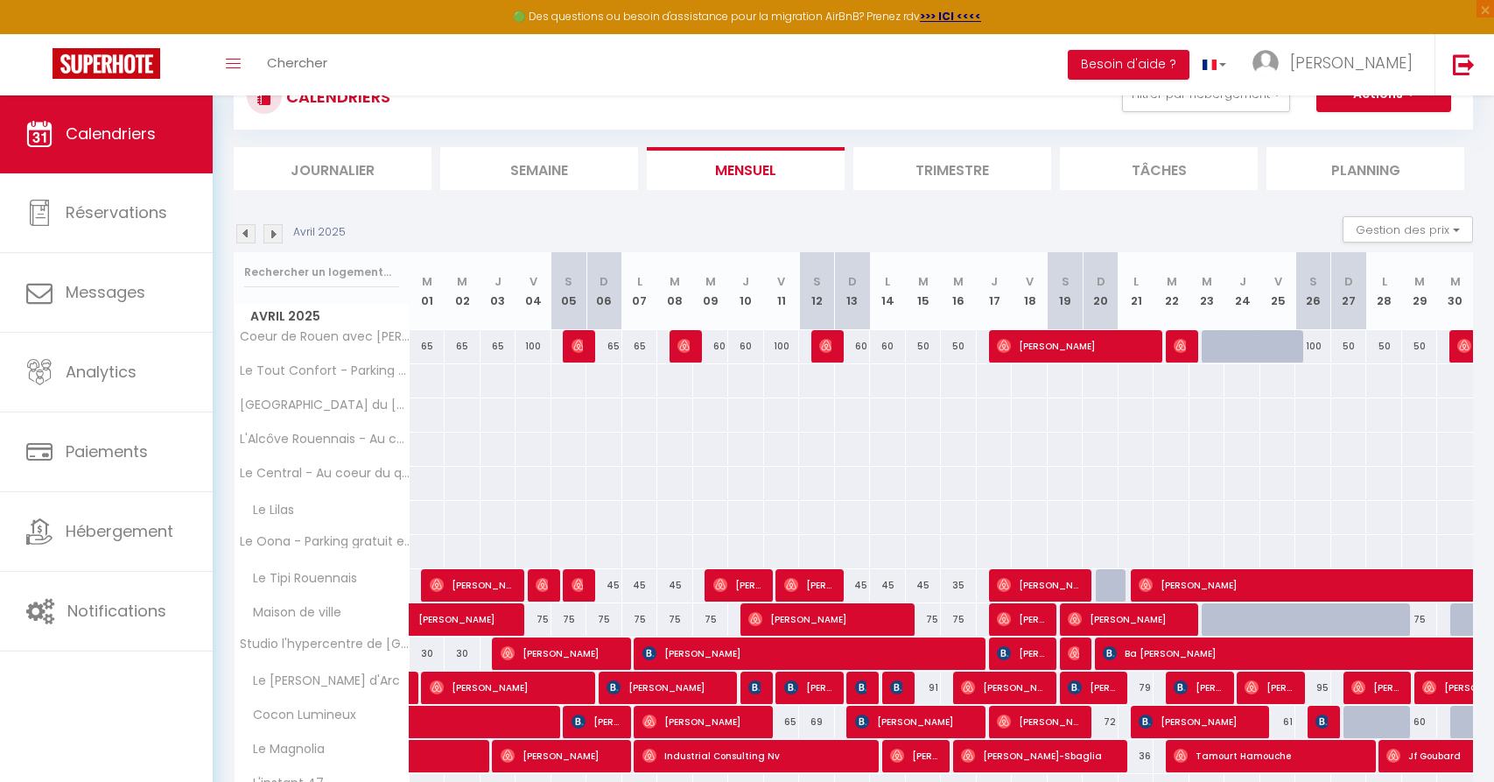
click at [276, 238] on img at bounding box center [272, 233] width 19 height 19
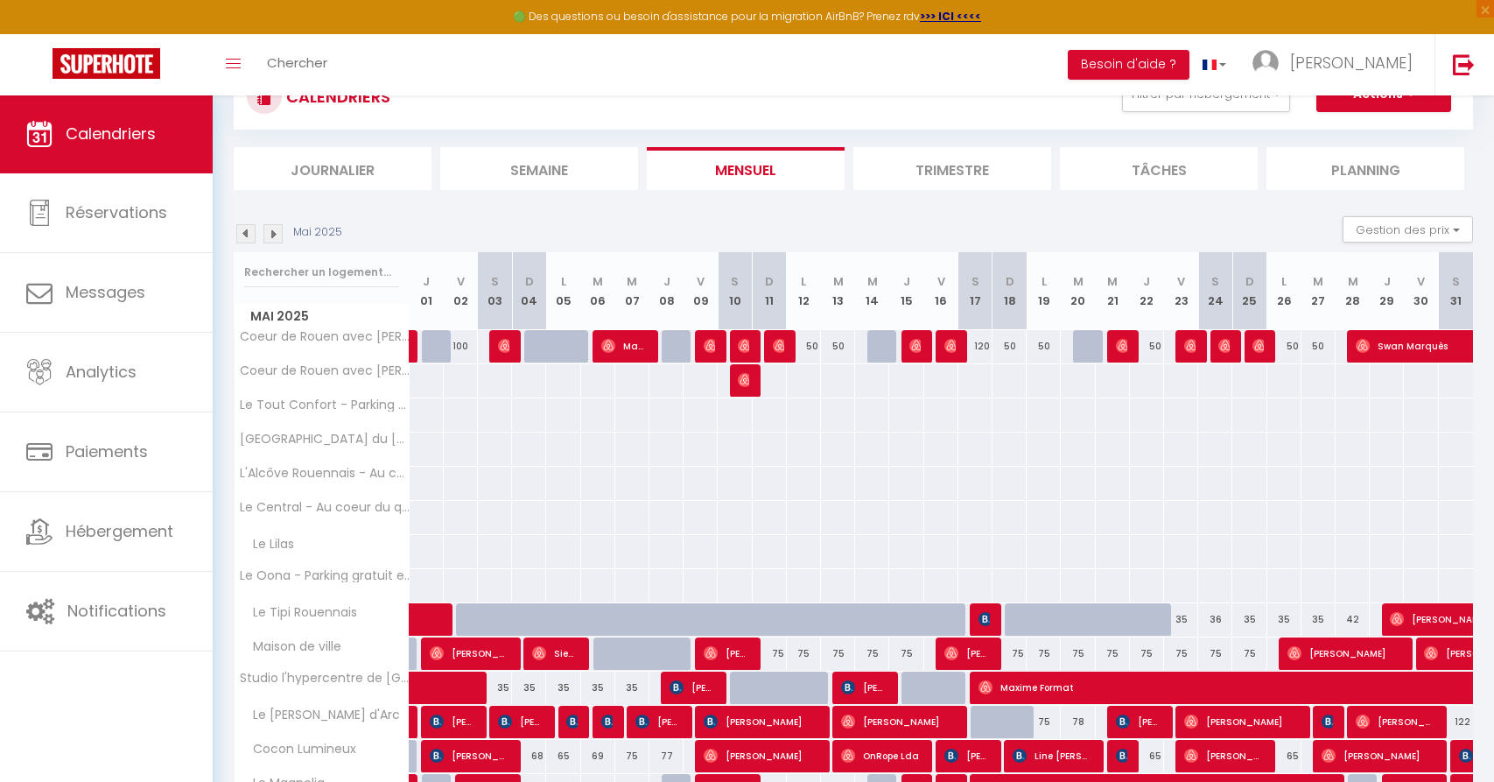
click at [276, 238] on img at bounding box center [272, 233] width 19 height 19
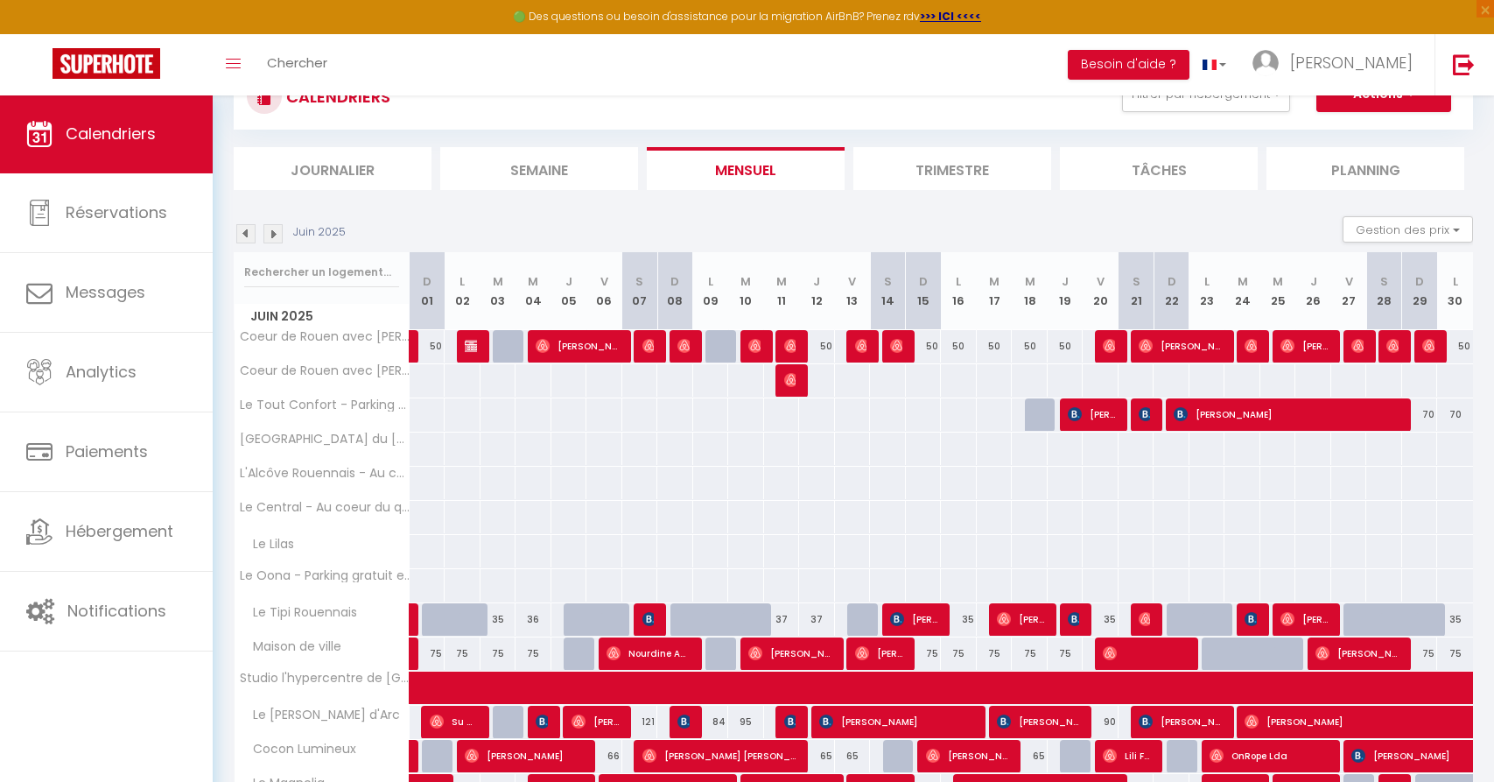
click at [276, 238] on img at bounding box center [272, 233] width 19 height 19
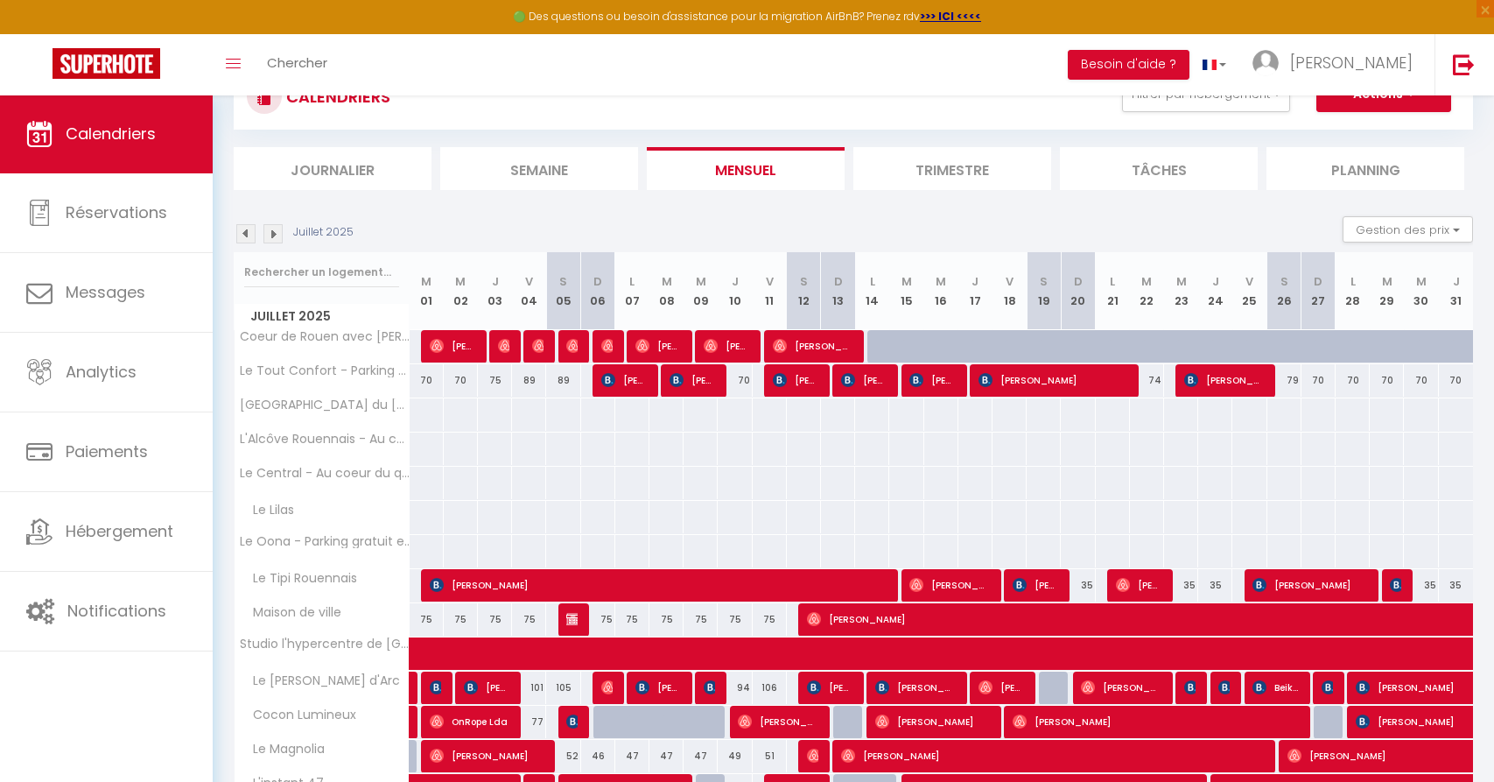
click at [276, 238] on img at bounding box center [272, 233] width 19 height 19
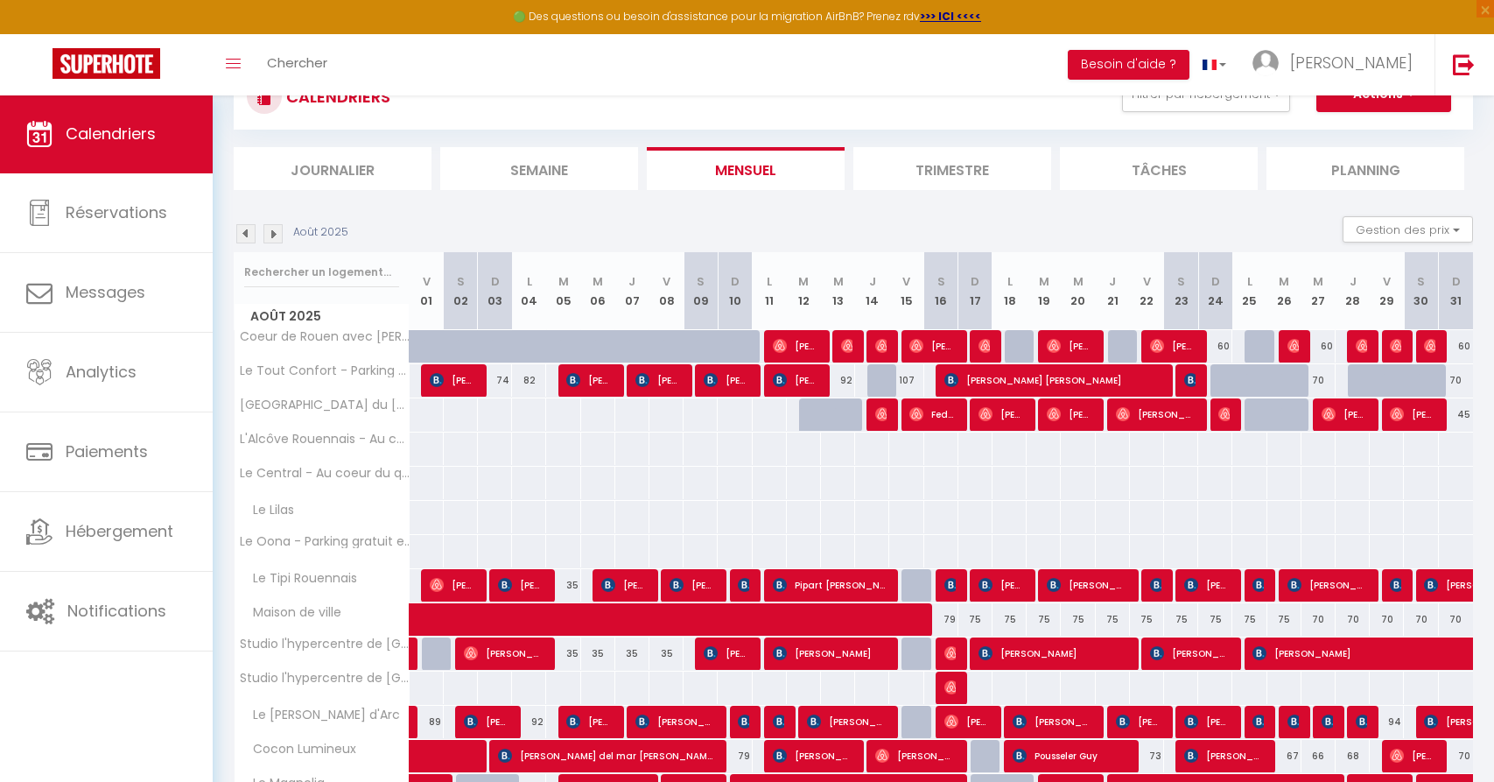
click at [276, 238] on img at bounding box center [272, 233] width 19 height 19
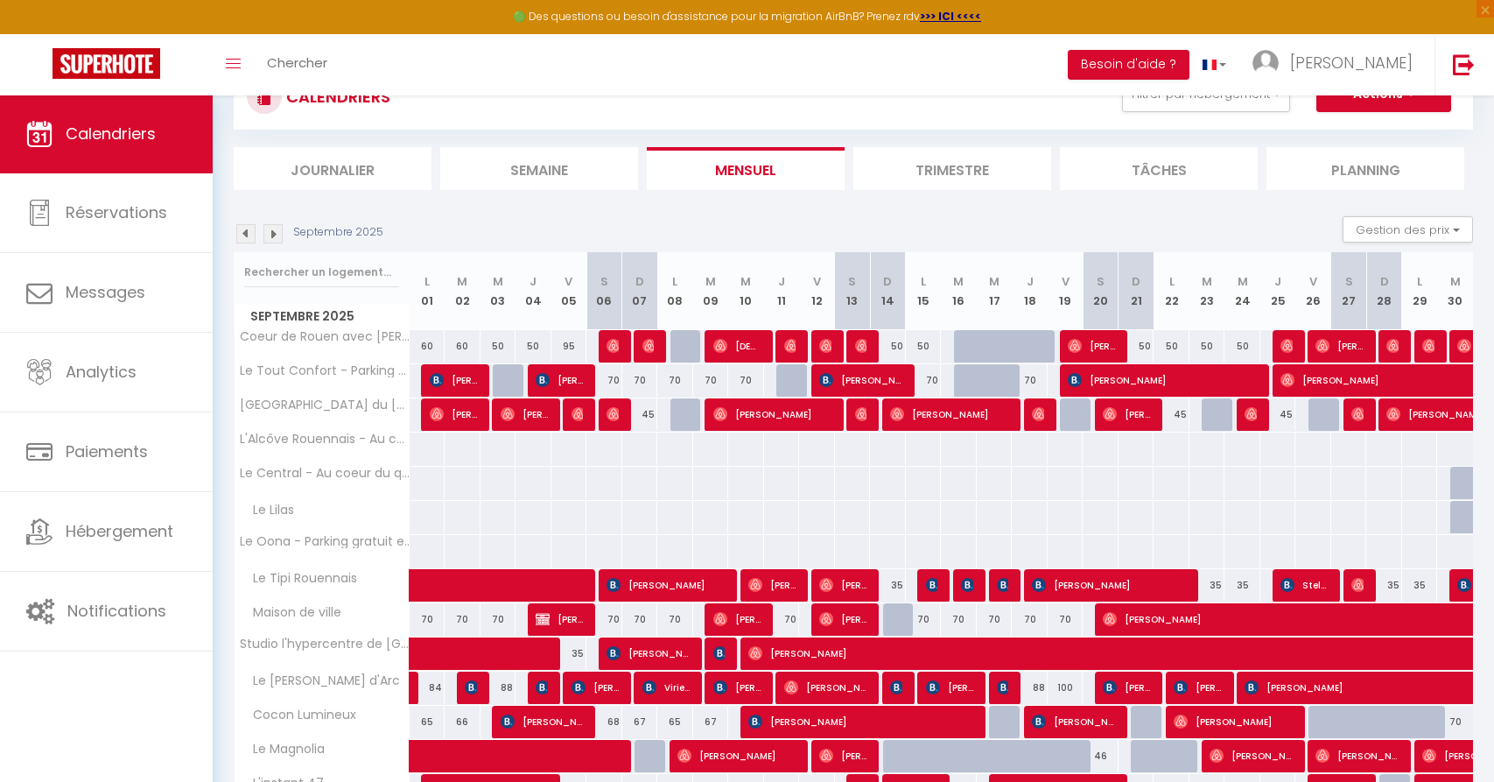
click at [276, 238] on img at bounding box center [272, 233] width 19 height 19
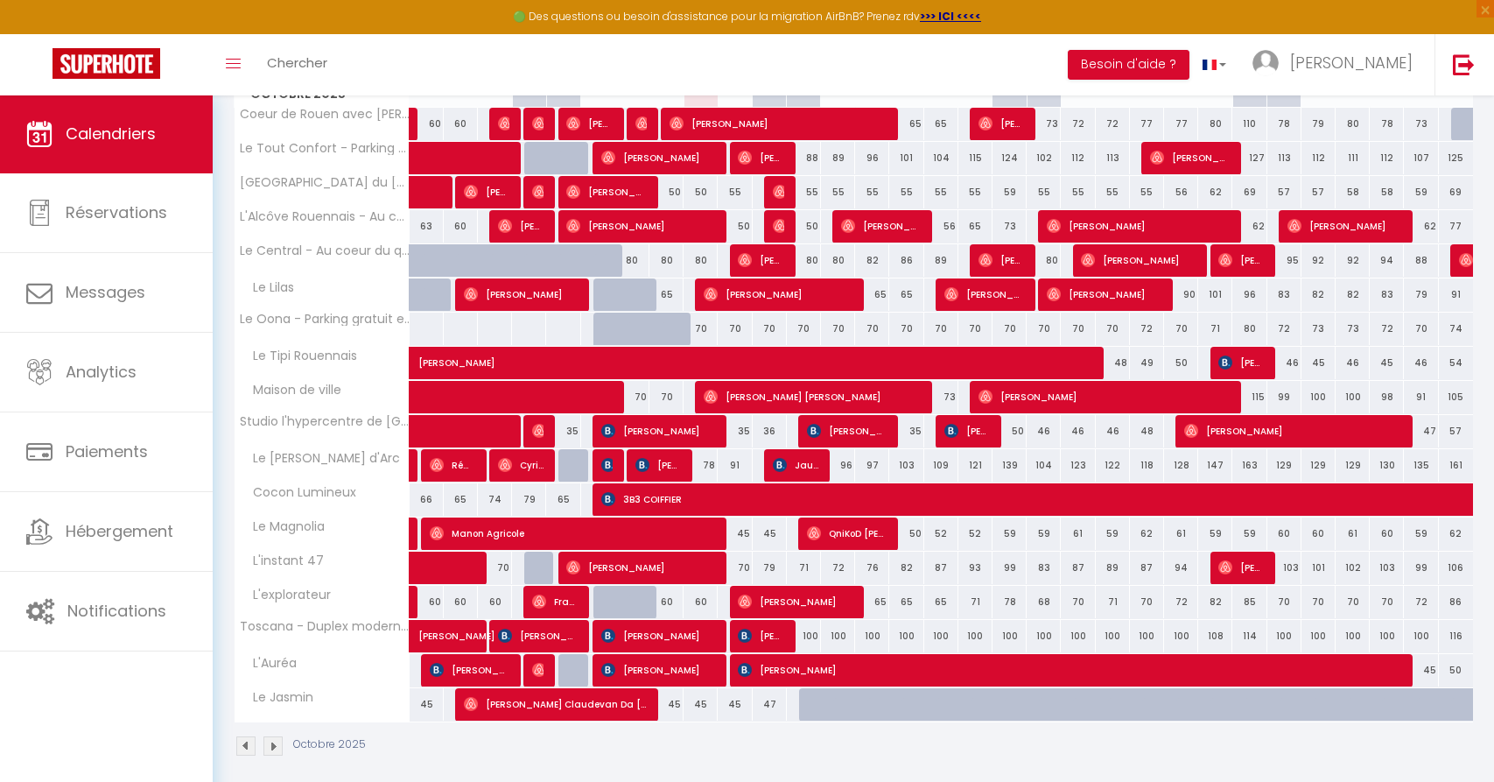
scroll to position [262, 0]
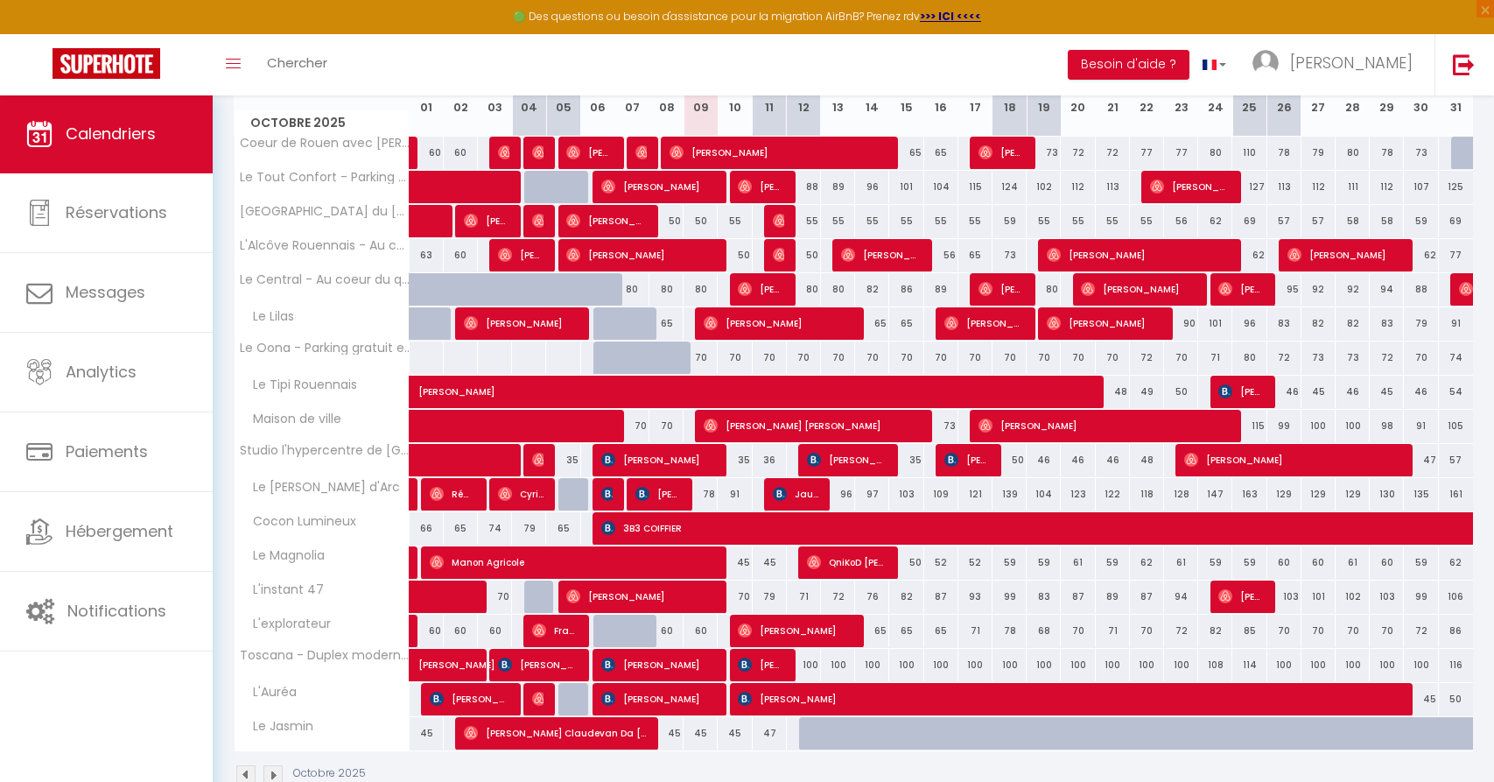
click at [918, 711] on span "[PERSON_NAME]" at bounding box center [1068, 698] width 660 height 33
select select "OK"
select select "KO"
select select "0"
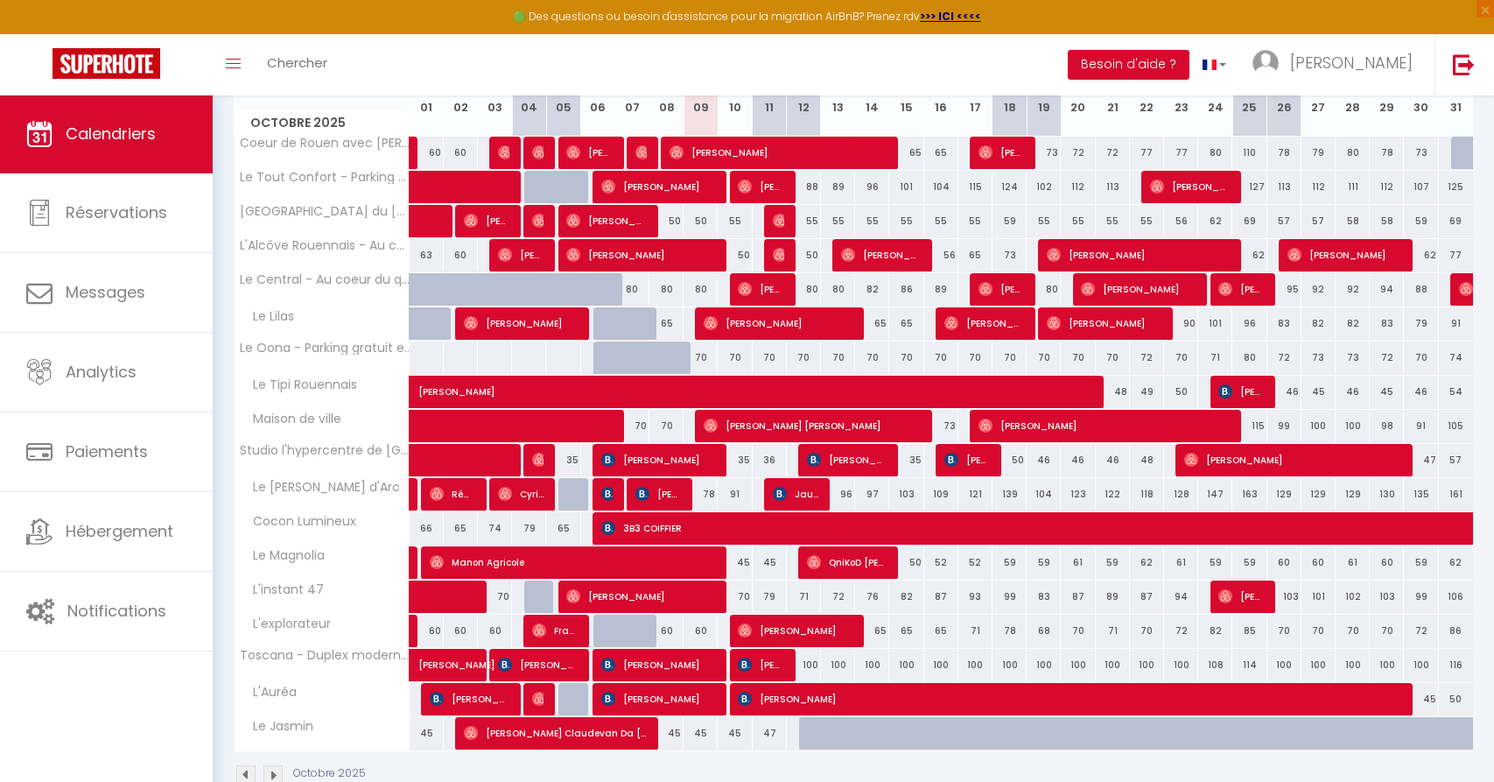
select select "1"
select select
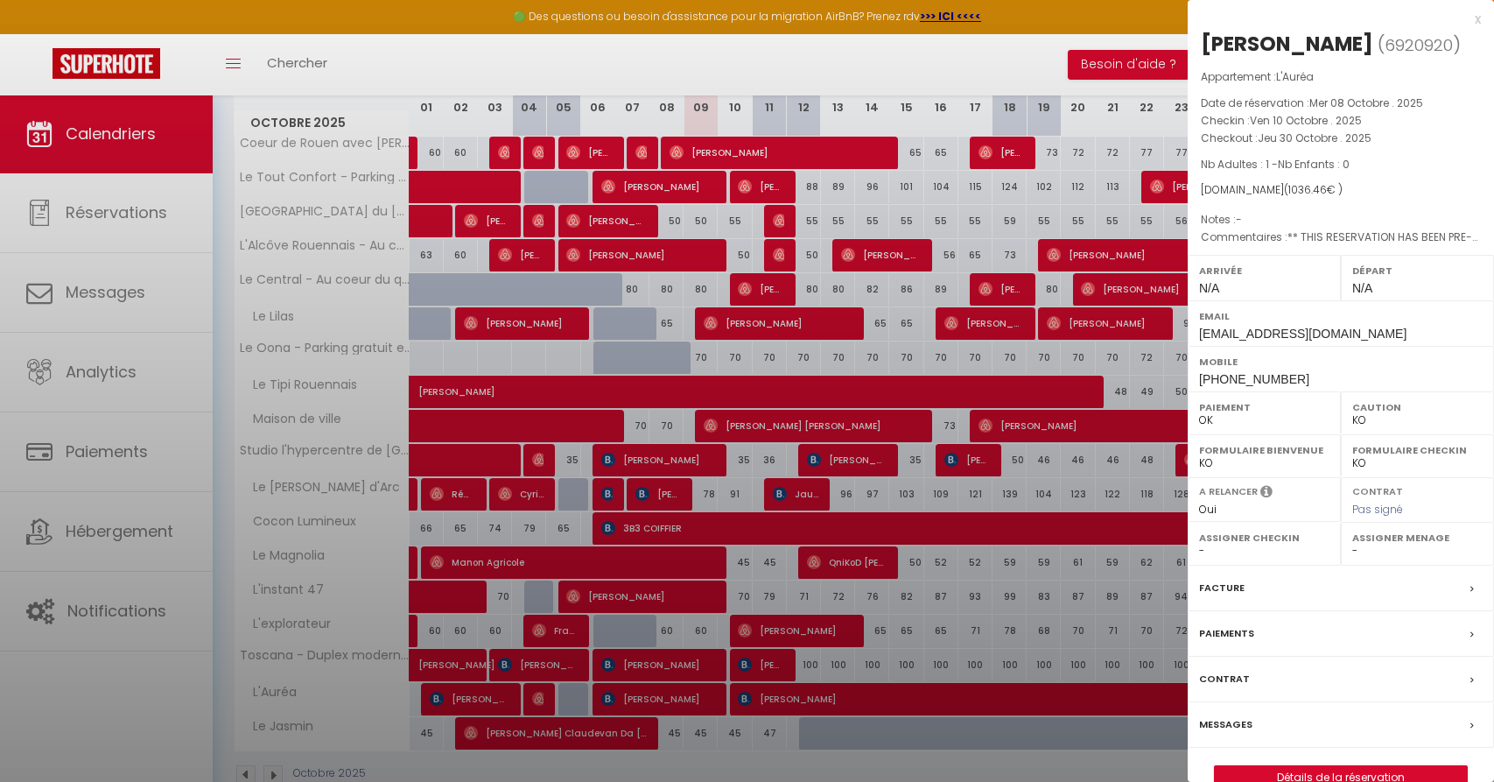
select select "38906"
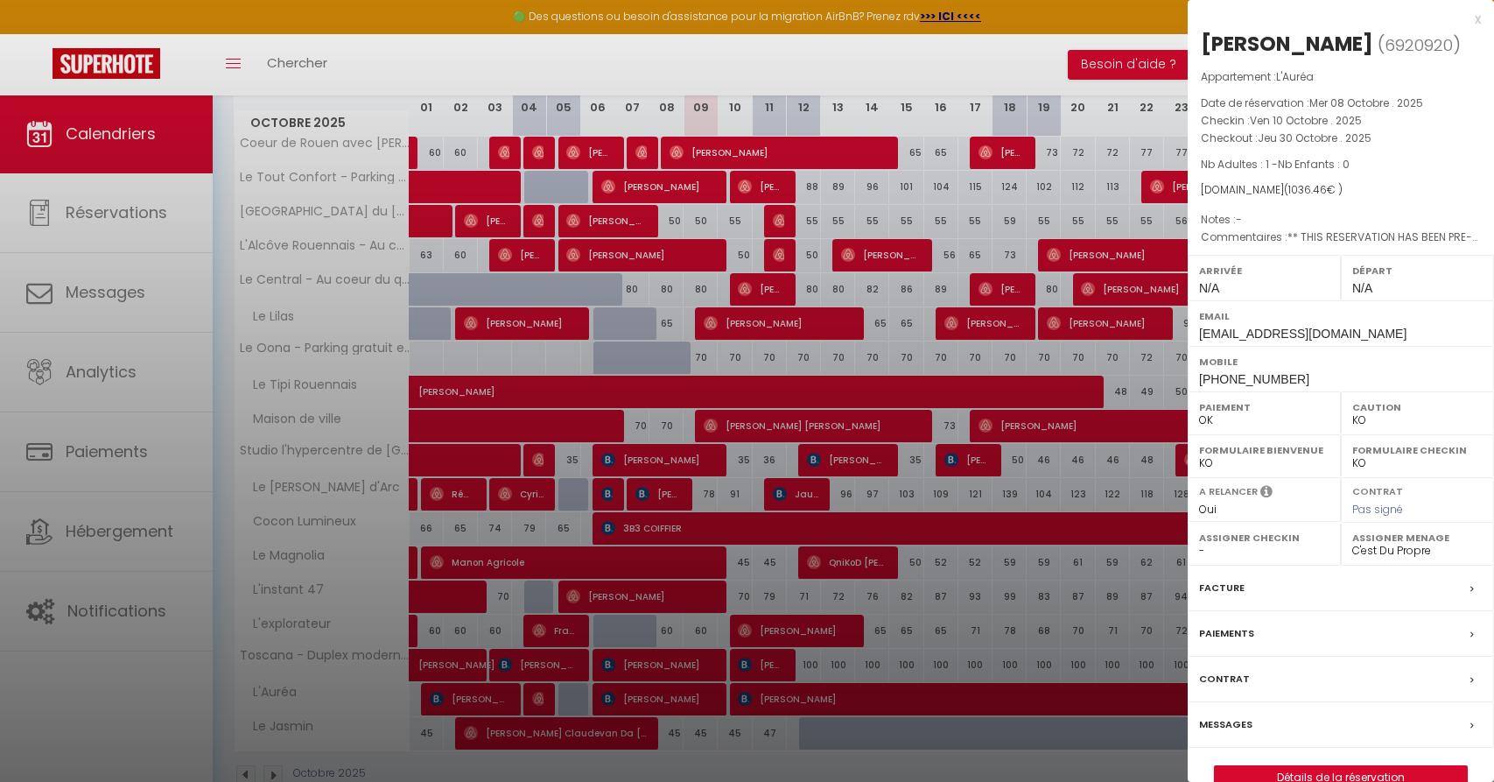
click at [910, 704] on div at bounding box center [747, 391] width 1494 height 782
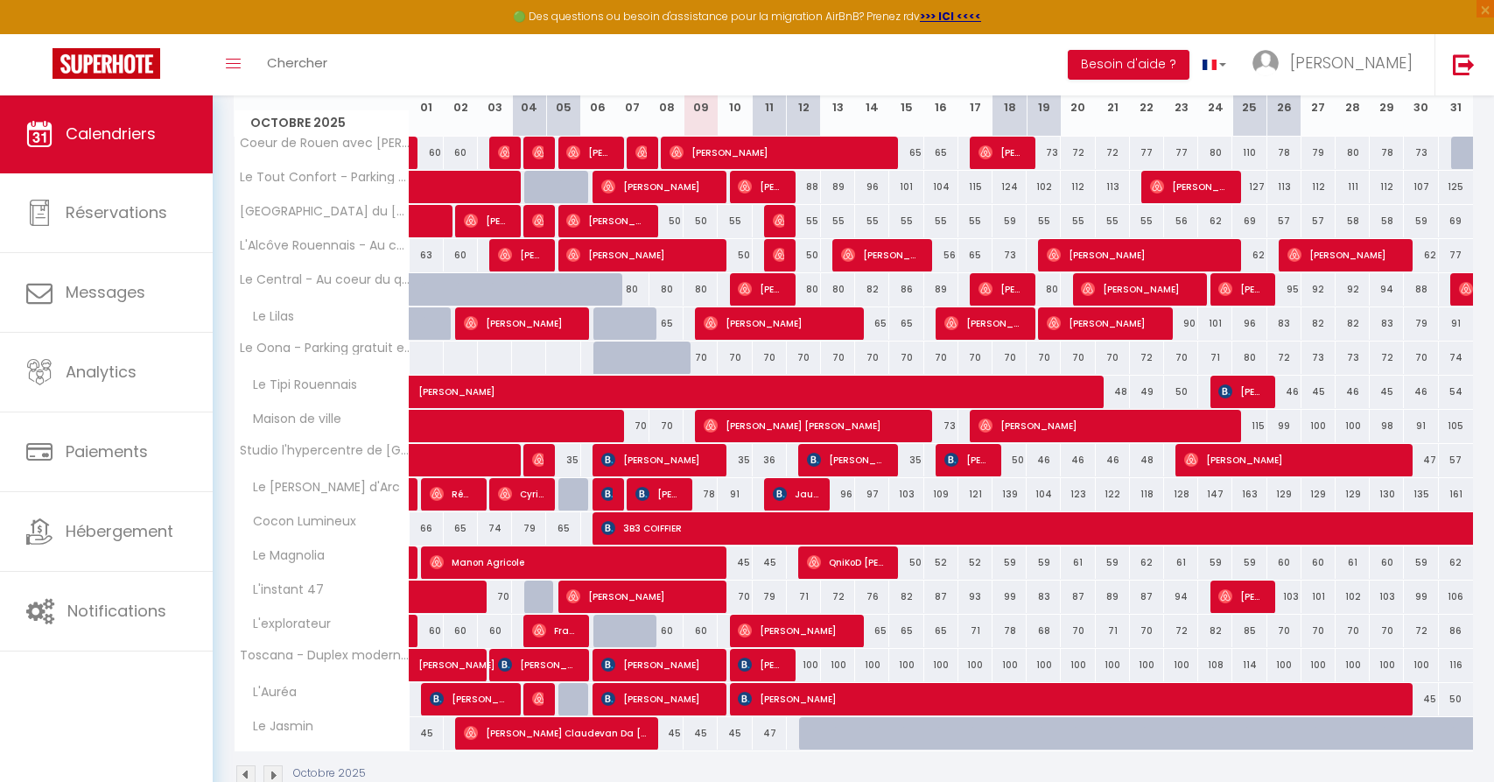
click at [909, 699] on span "[PERSON_NAME]" at bounding box center [1068, 698] width 660 height 33
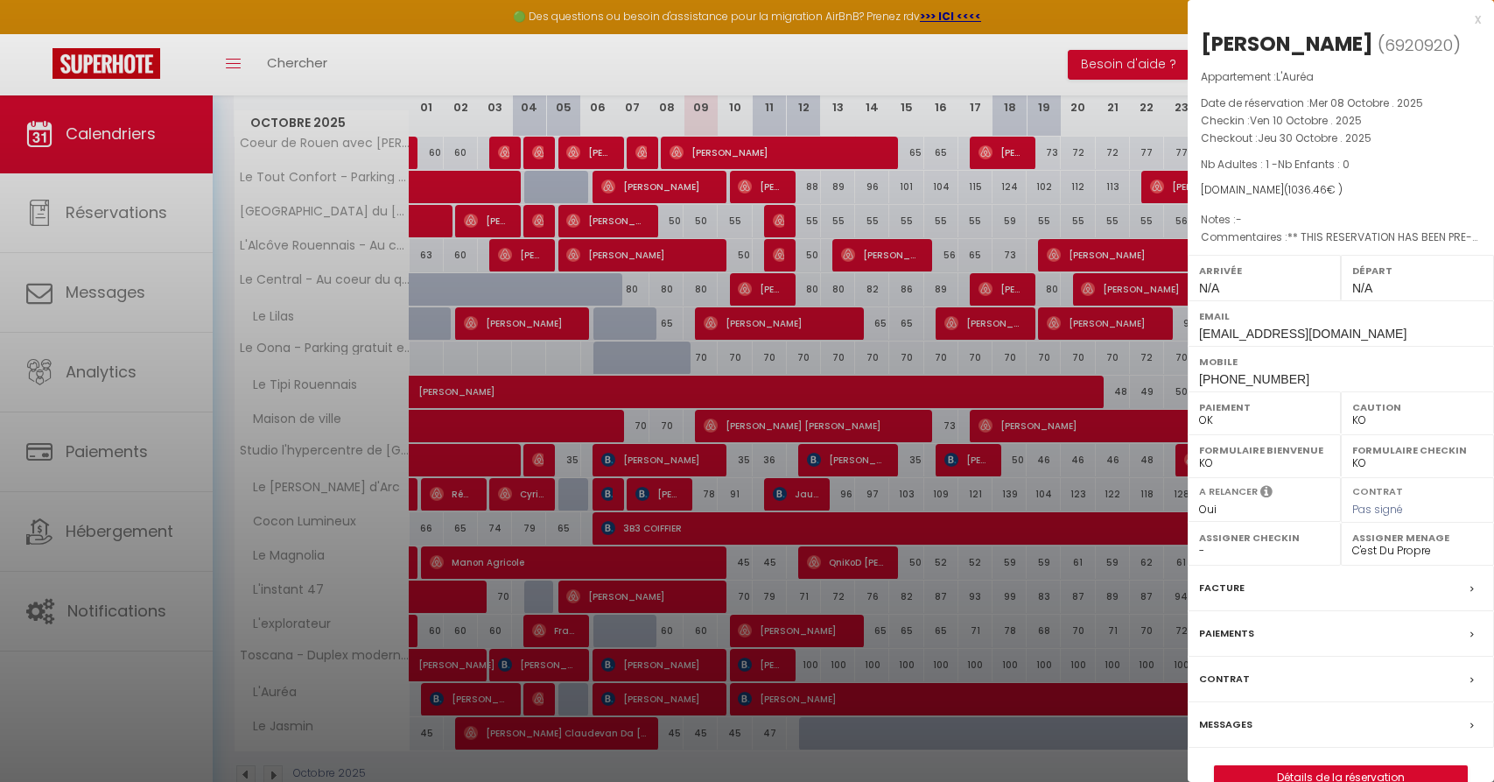
click at [586, 227] on div at bounding box center [747, 391] width 1494 height 782
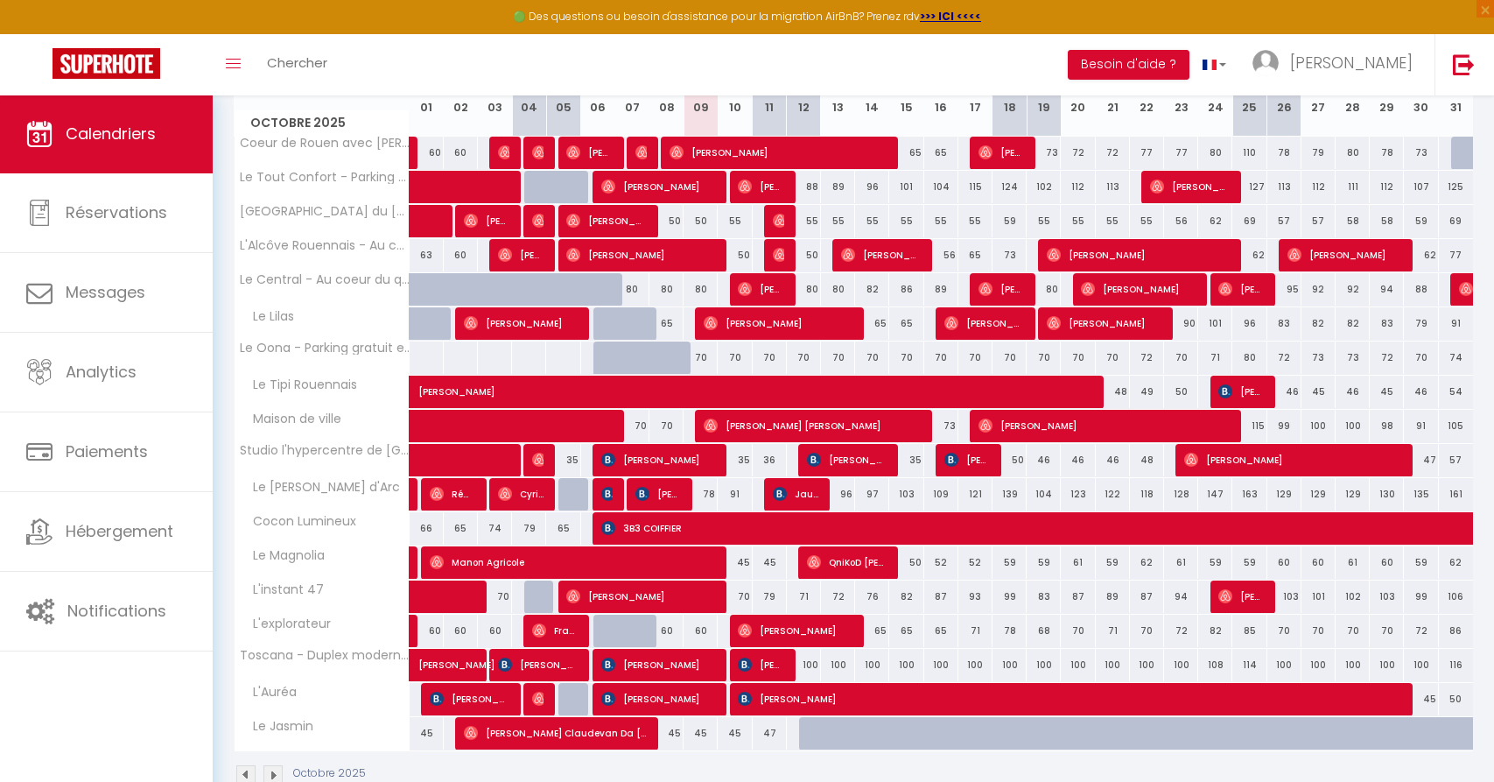
click at [586, 227] on span "[PERSON_NAME]" at bounding box center [606, 220] width 80 height 33
select select "OK"
select select "45255"
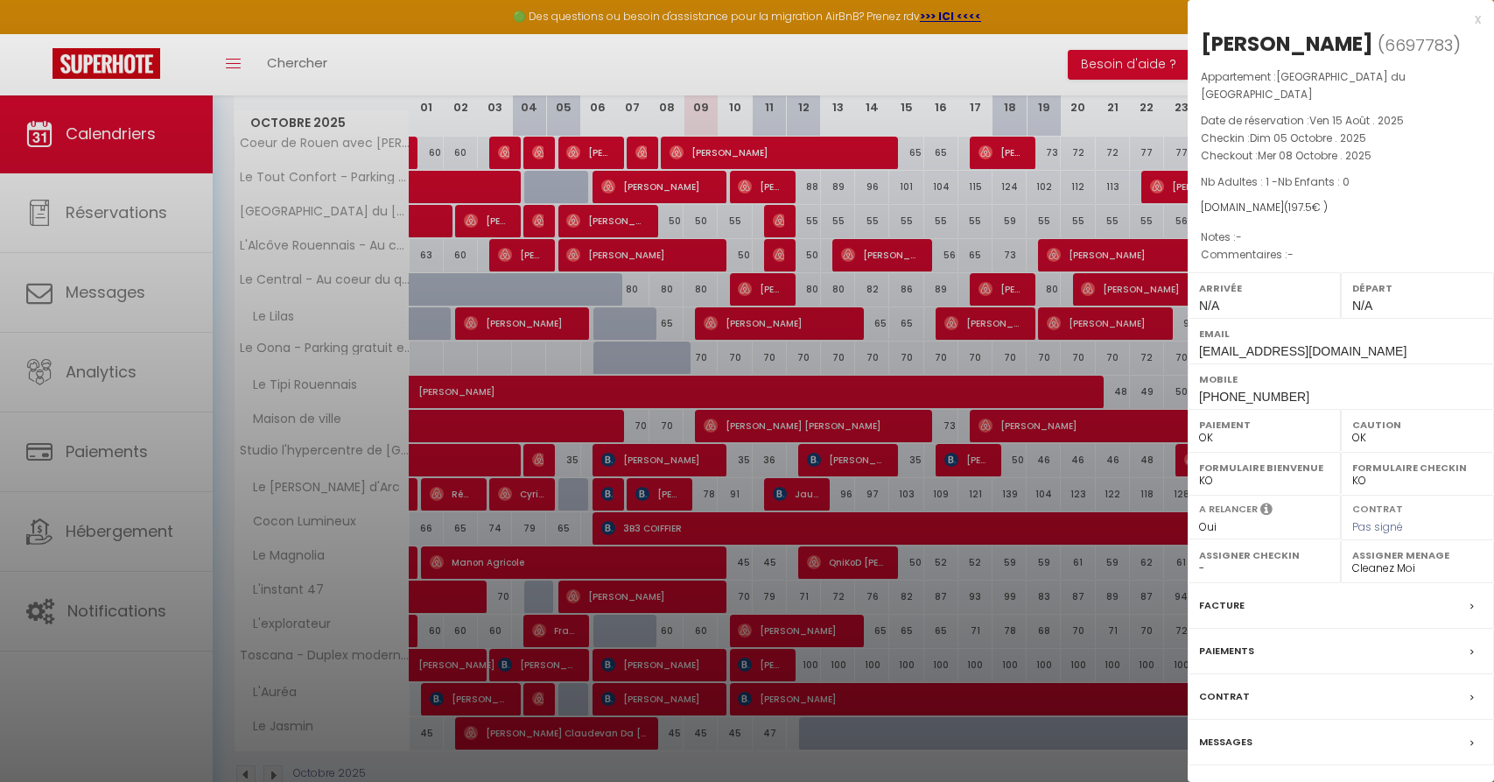
click at [1100, 60] on div at bounding box center [747, 391] width 1494 height 782
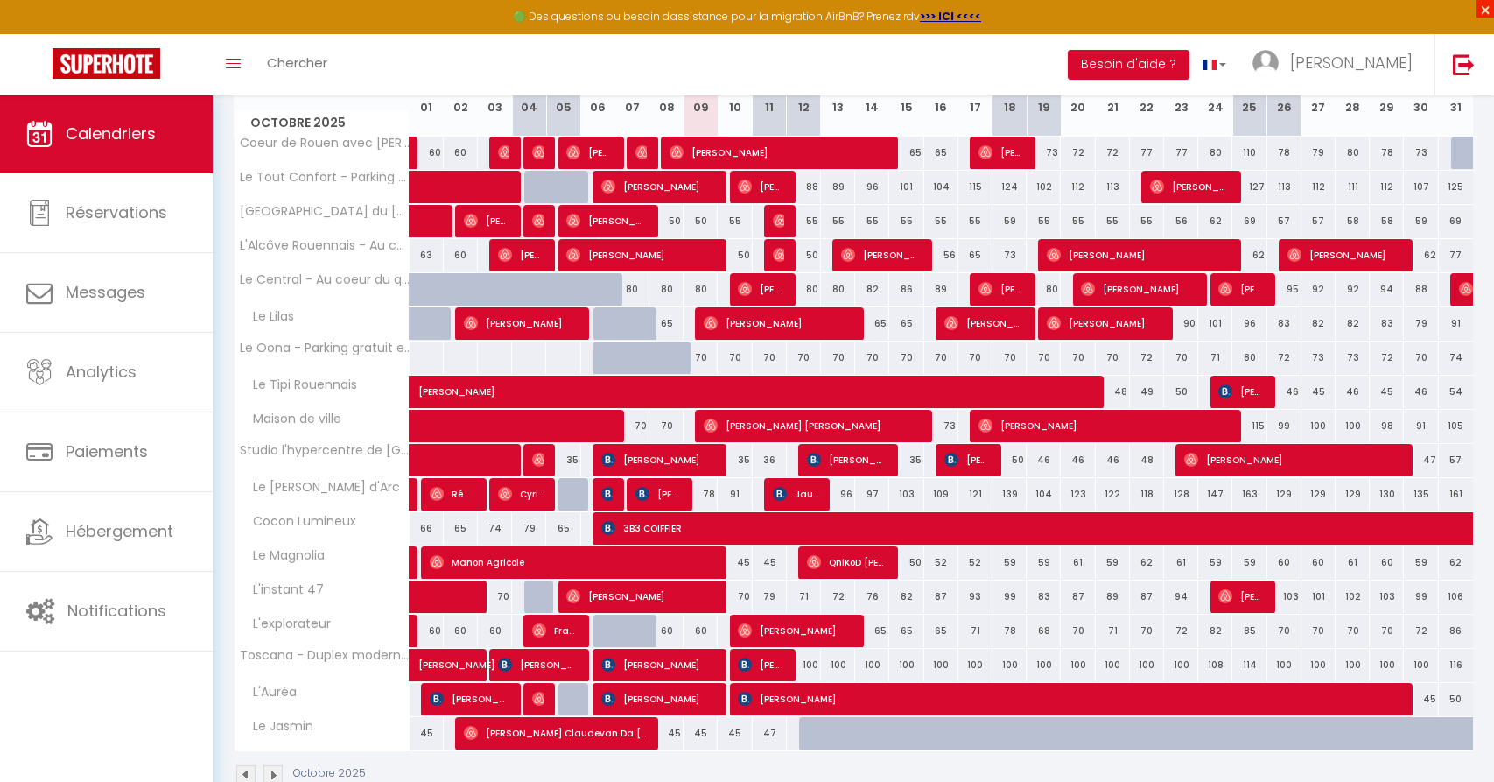
click at [1486, 13] on span "×" at bounding box center [1486, 9] width 18 height 18
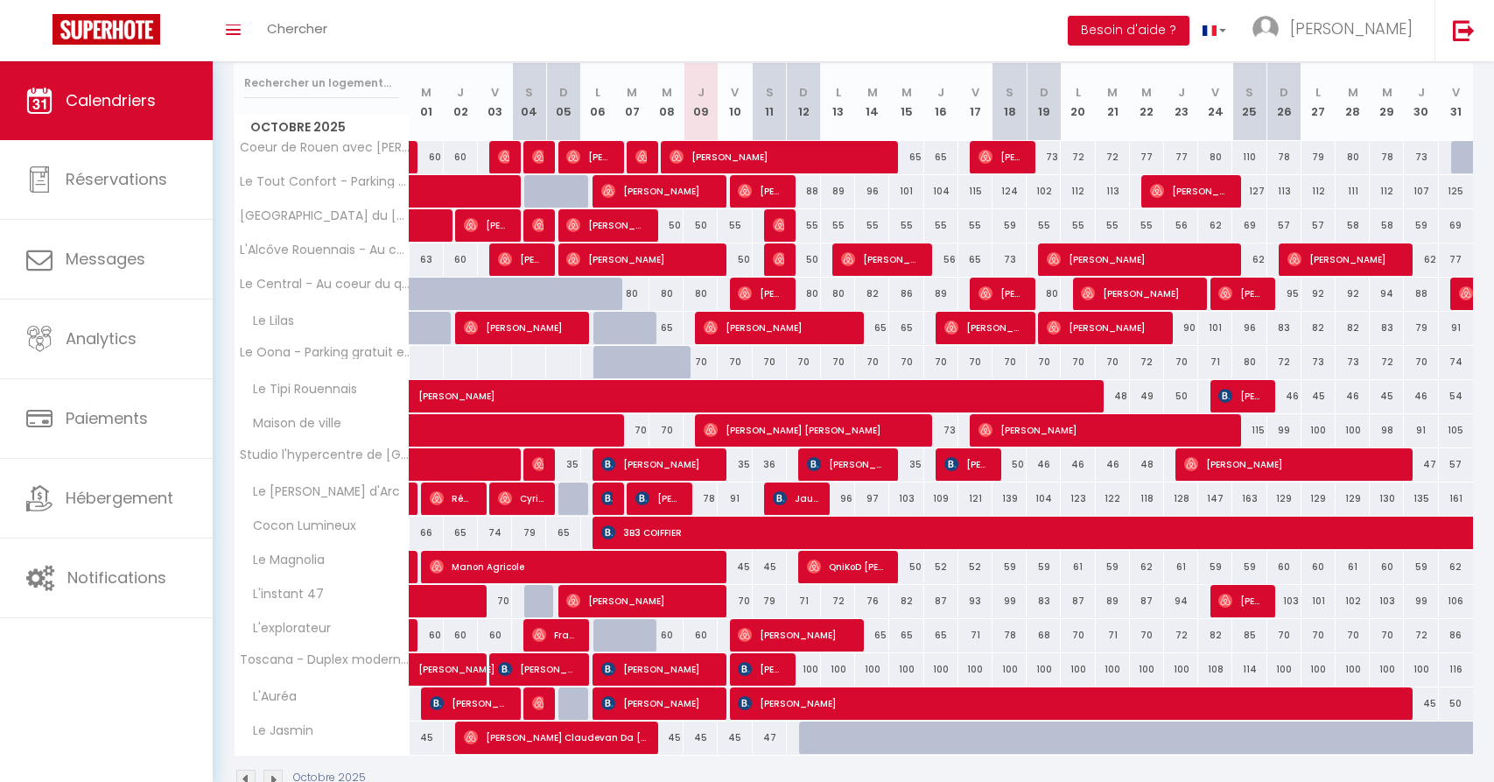
scroll to position [195, 0]
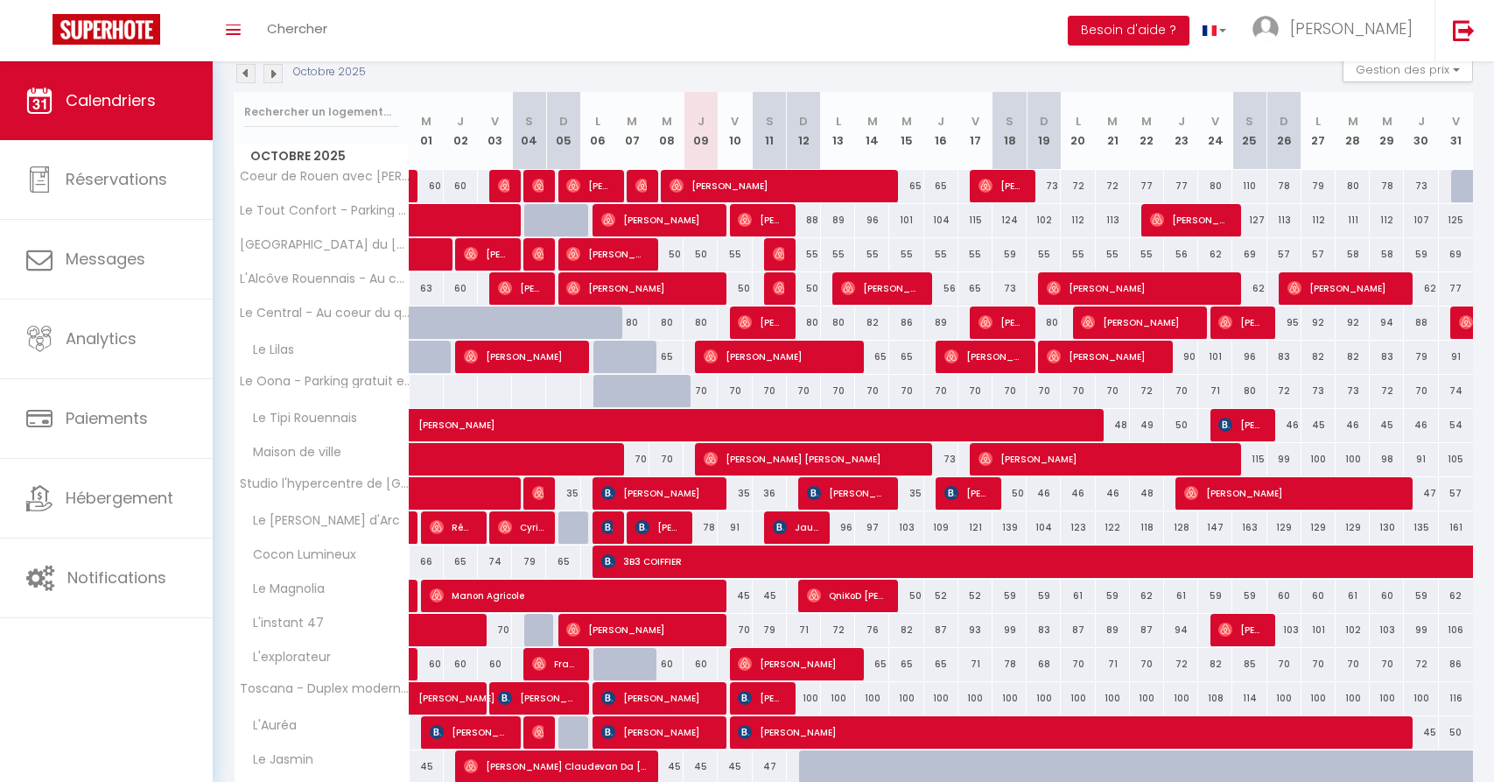
click at [677, 60] on div "Toggle menubar Chercher BUTTON Besoin d'aide ? [PERSON_NAME] Équipe" at bounding box center [804, 30] width 1354 height 61
click at [252, 72] on img at bounding box center [245, 73] width 19 height 19
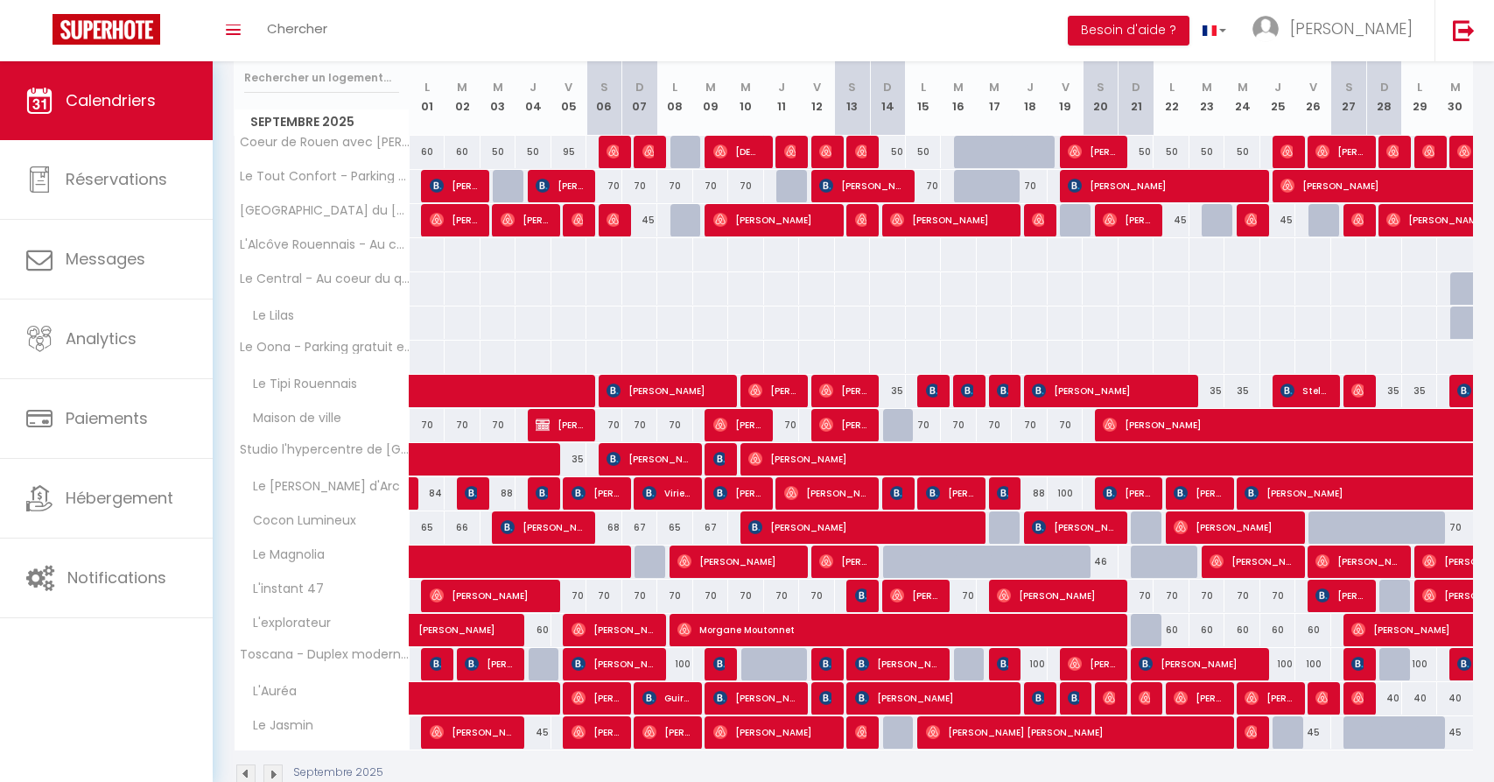
scroll to position [6, 0]
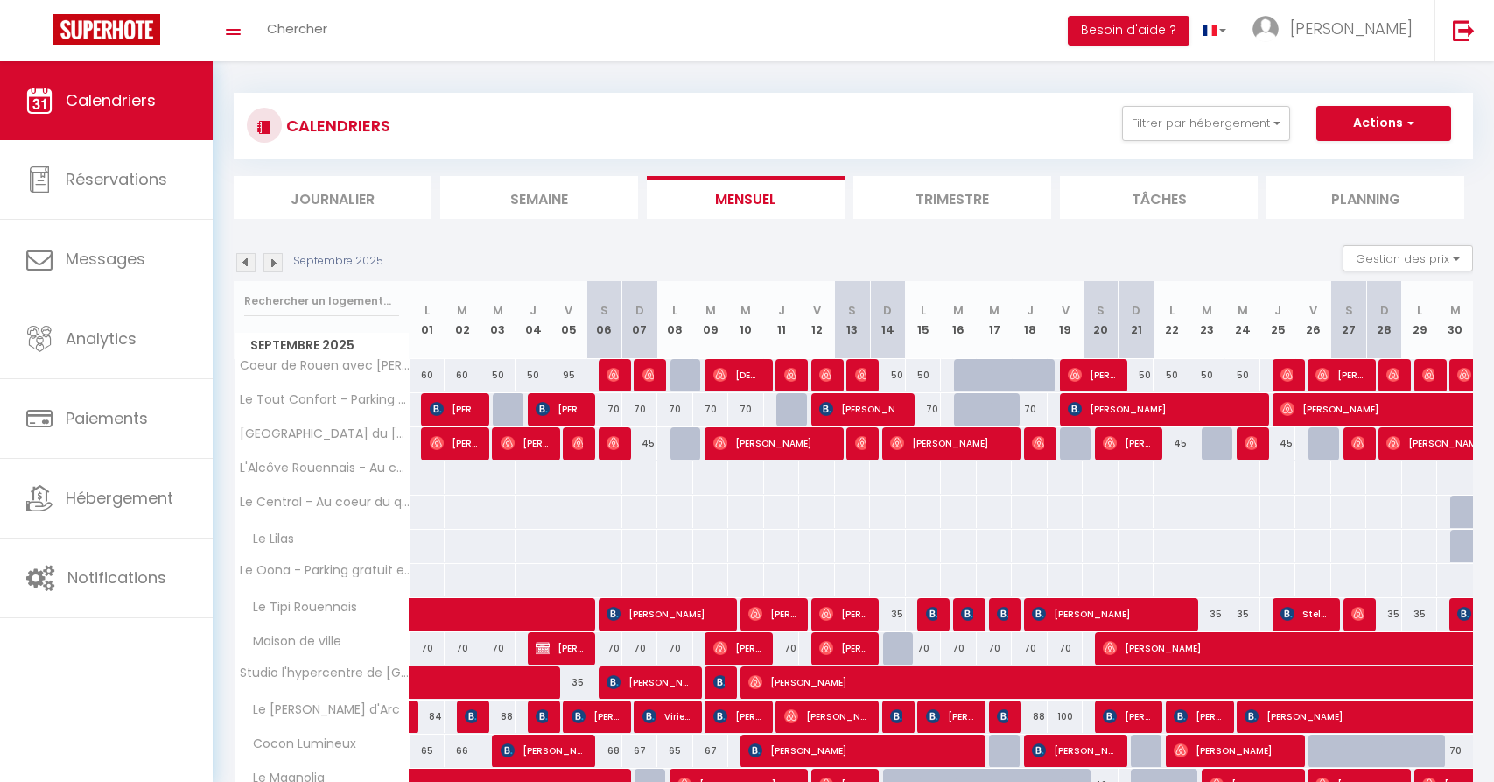
click at [246, 256] on img at bounding box center [245, 262] width 19 height 19
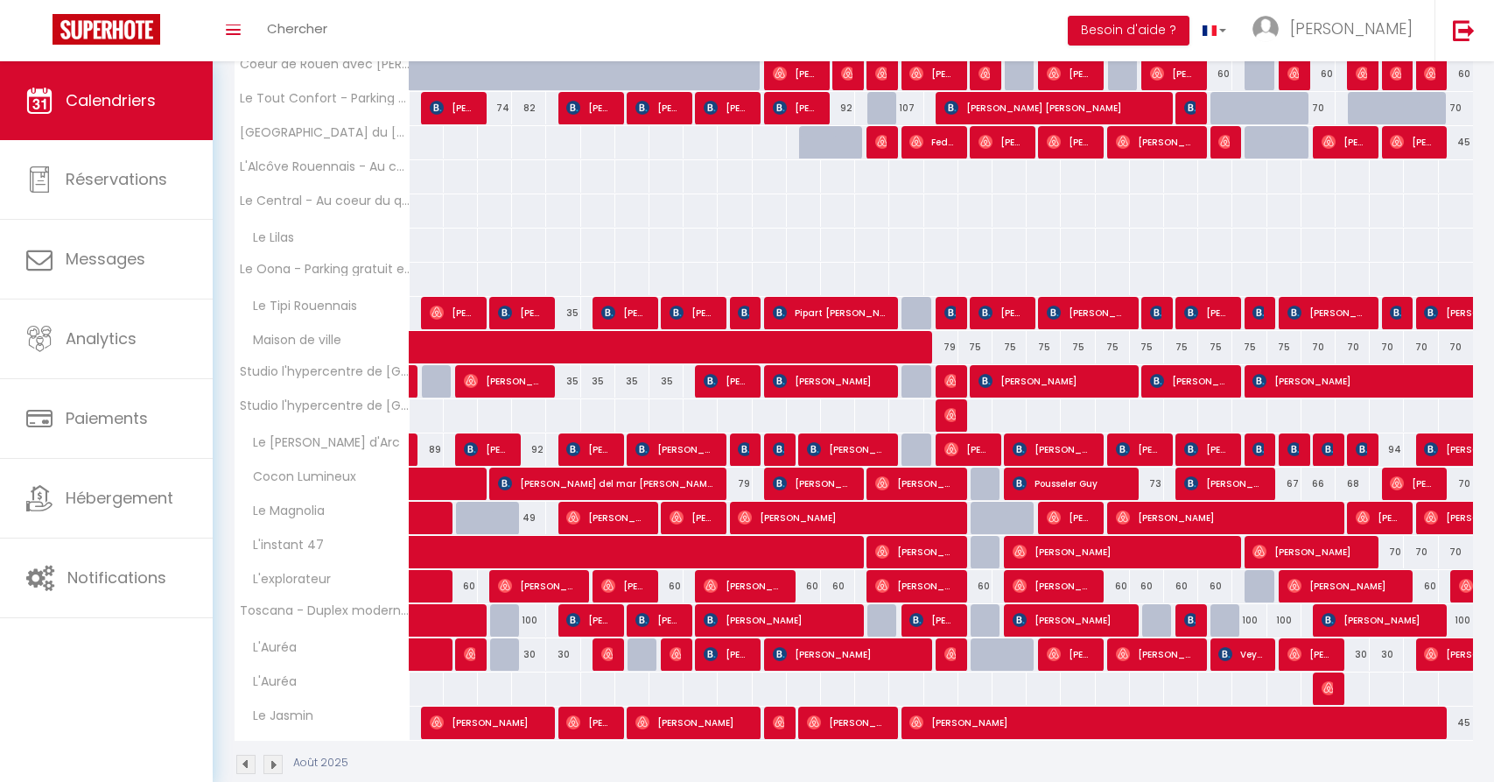
scroll to position [86, 0]
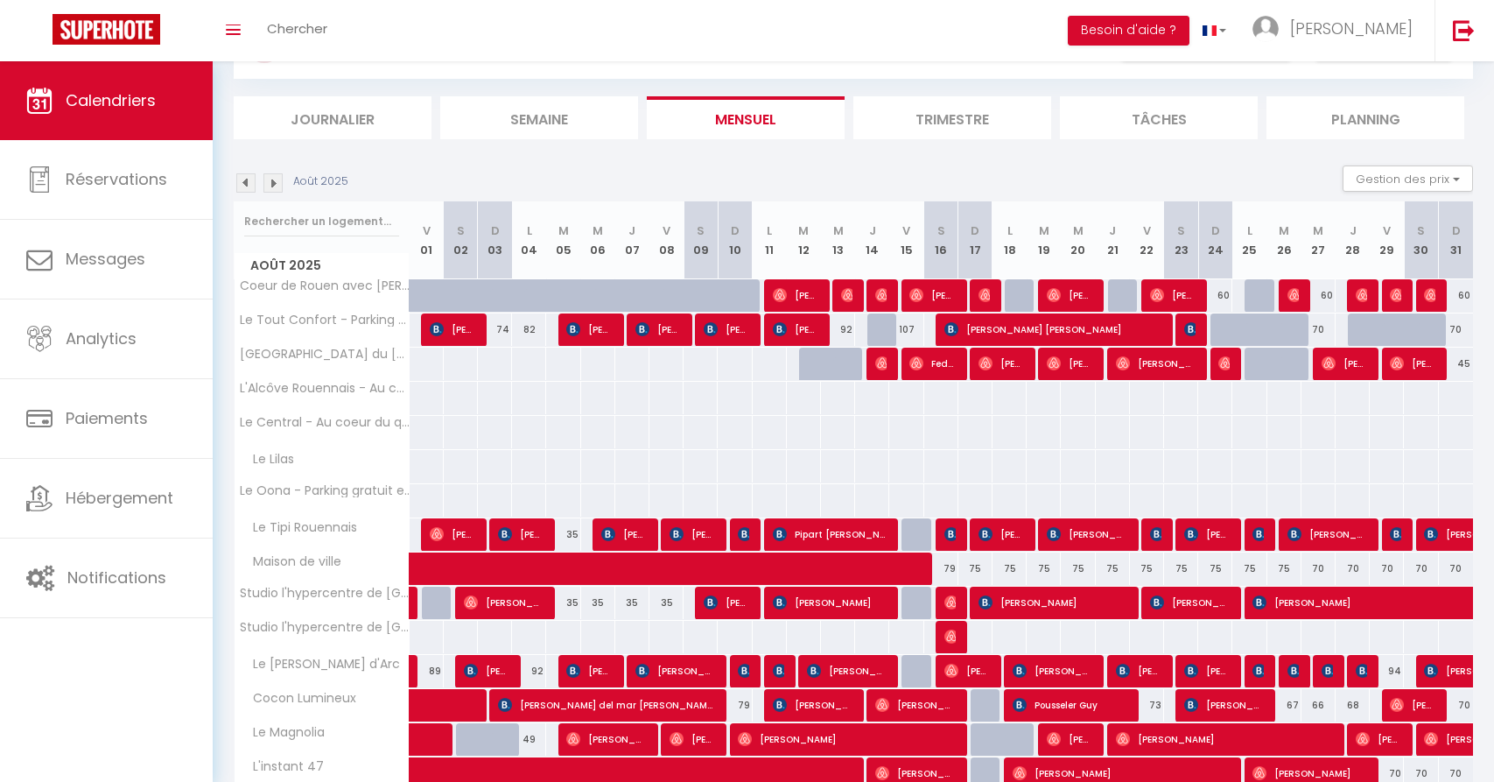
click at [272, 178] on img at bounding box center [272, 182] width 19 height 19
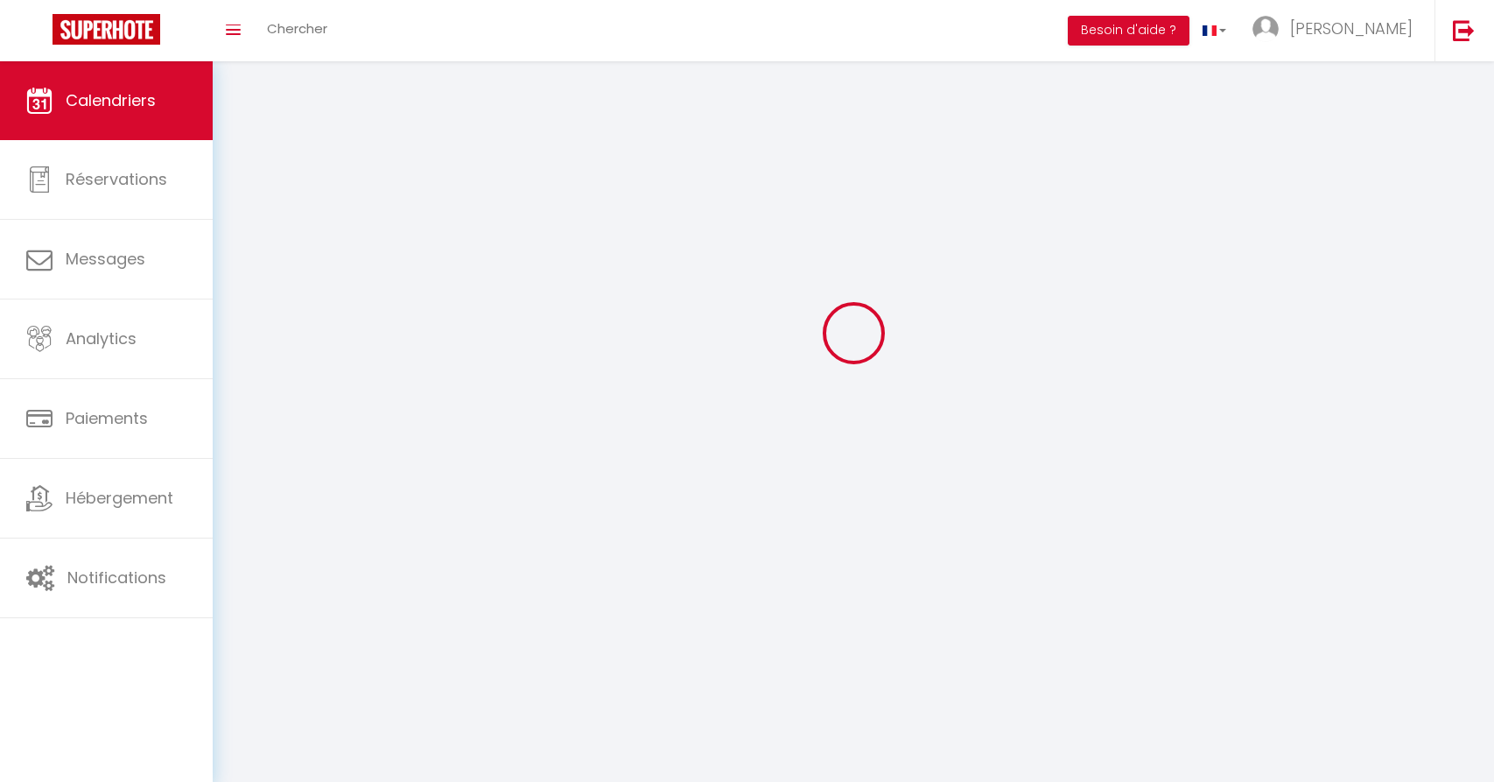
scroll to position [61, 0]
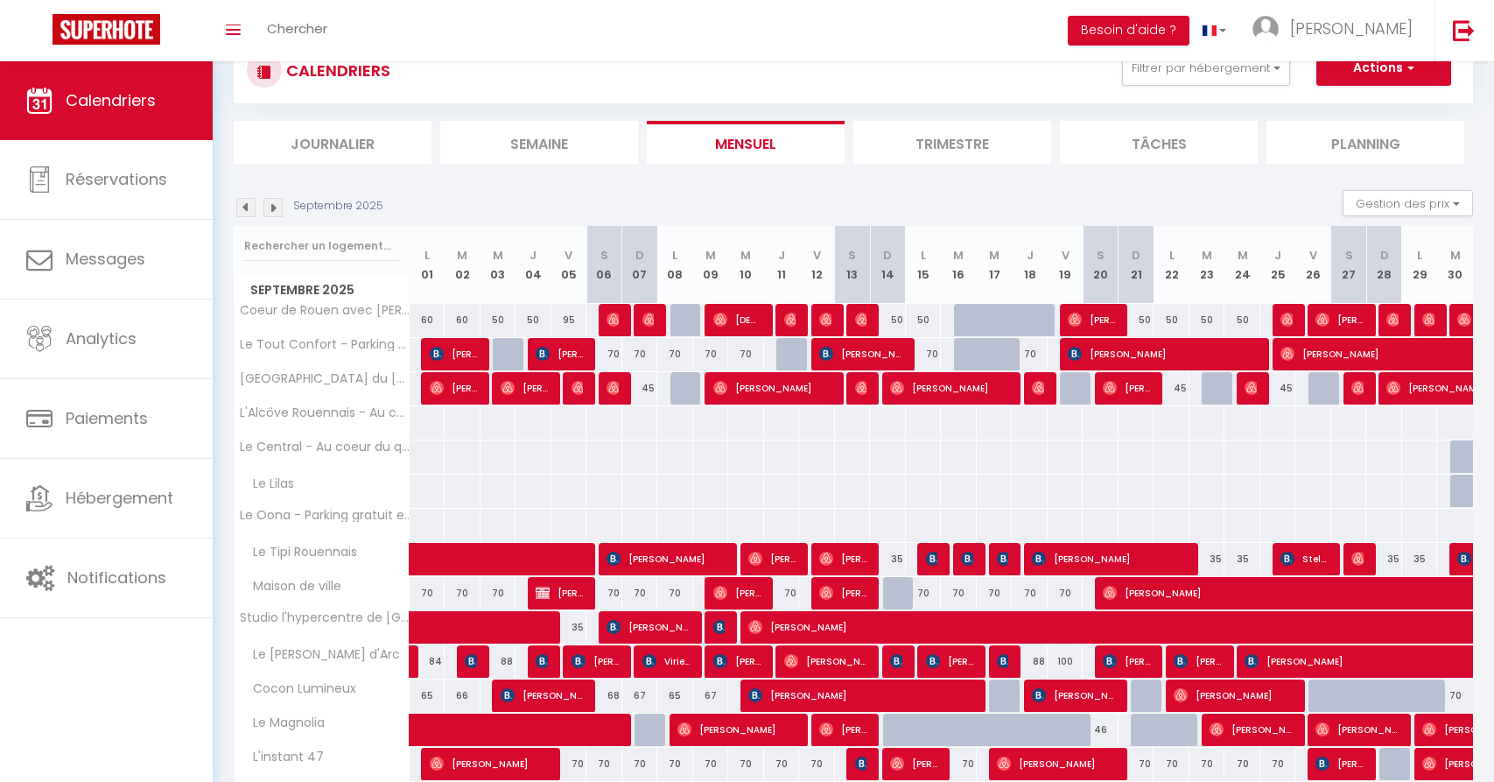
click at [277, 207] on img at bounding box center [272, 207] width 19 height 19
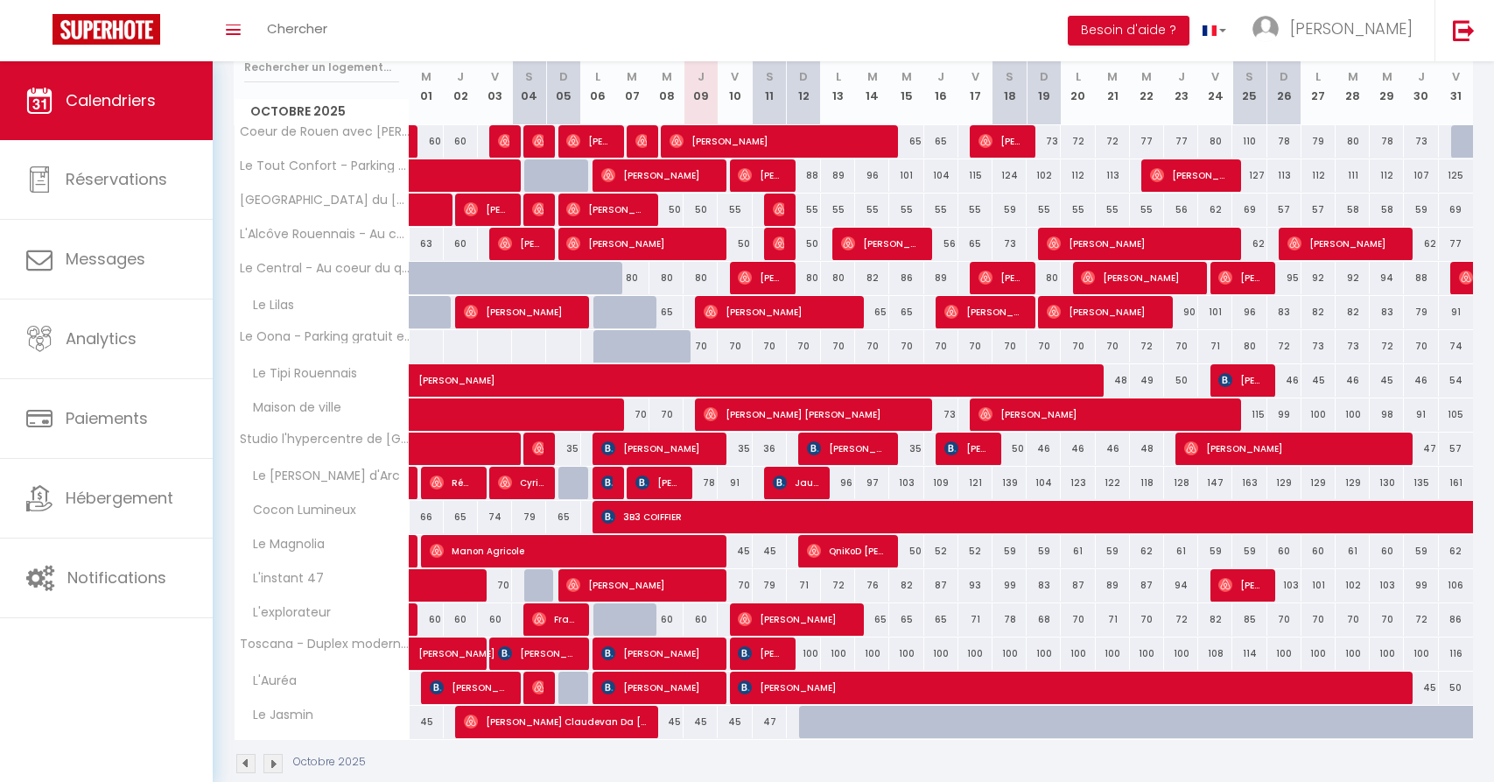
scroll to position [206, 0]
